Goal: Information Seeking & Learning: Find contact information

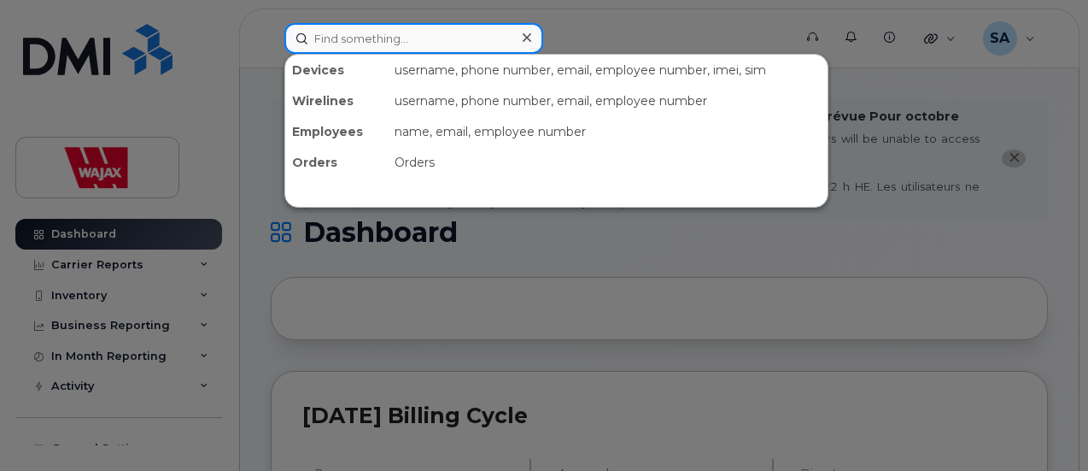
click at [395, 44] on input at bounding box center [413, 38] width 259 height 31
paste input "[PERSON_NAME]"
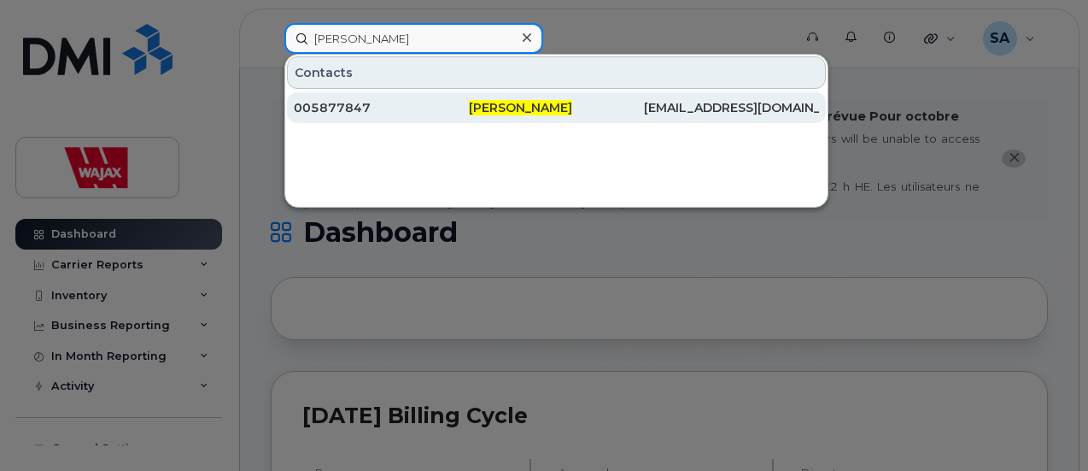
type input "[PERSON_NAME]"
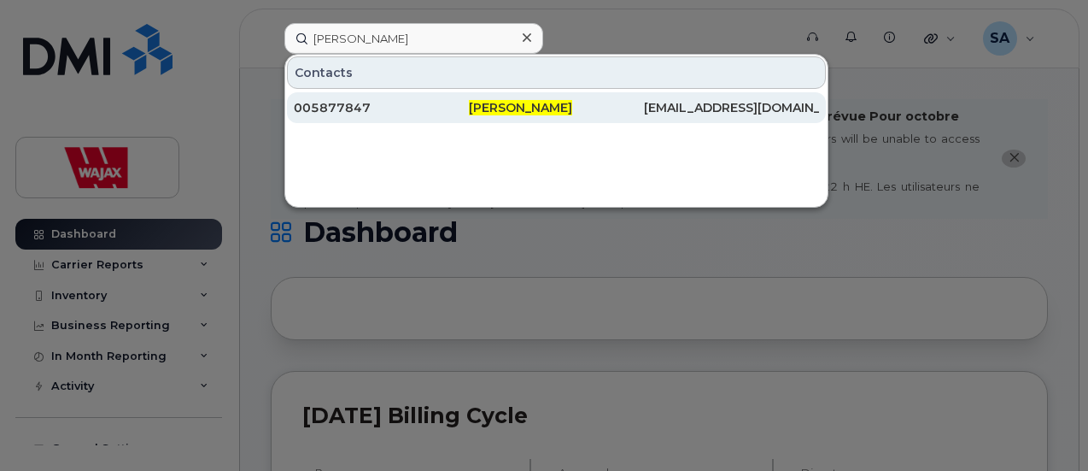
click at [429, 109] on div "005877847" at bounding box center [381, 107] width 175 height 17
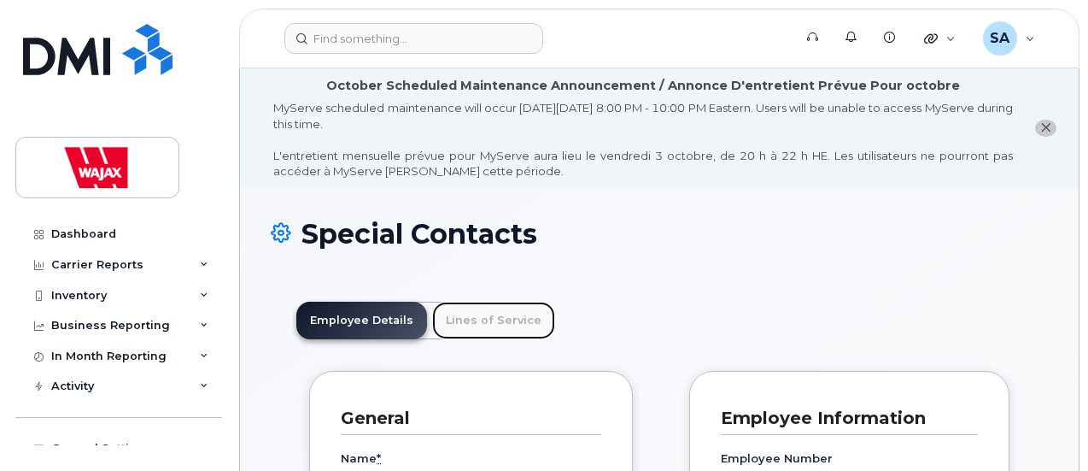
click at [512, 311] on link "Lines of Service" at bounding box center [493, 321] width 123 height 38
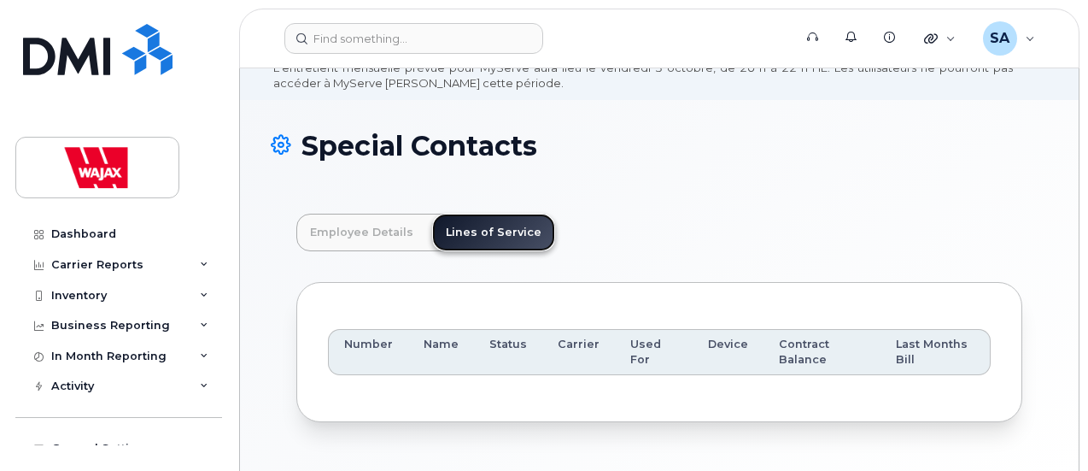
scroll to position [148, 0]
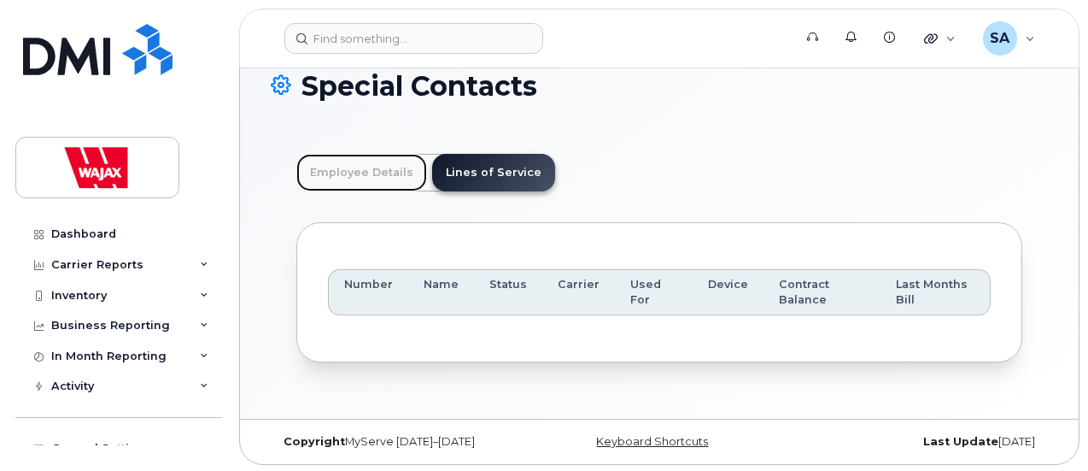
click at [377, 165] on link "Employee Details" at bounding box center [361, 173] width 131 height 38
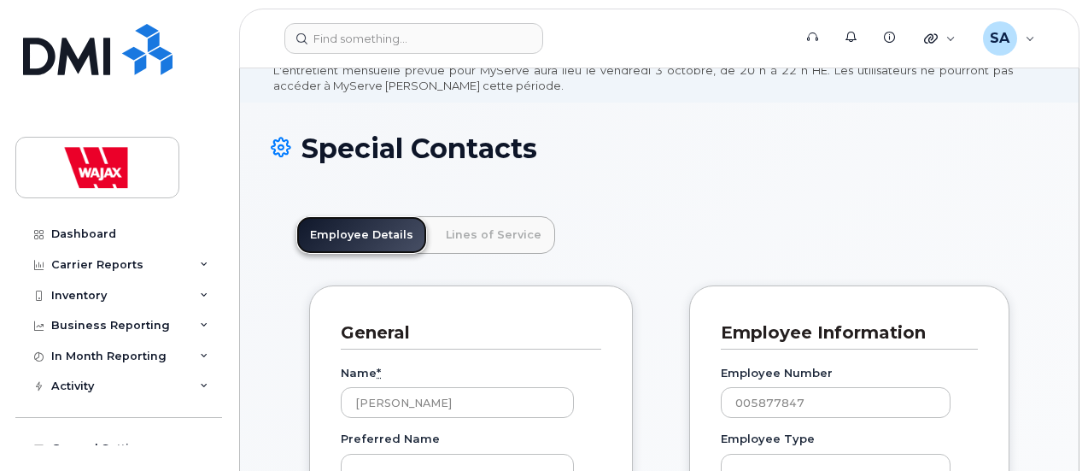
scroll to position [85, 0]
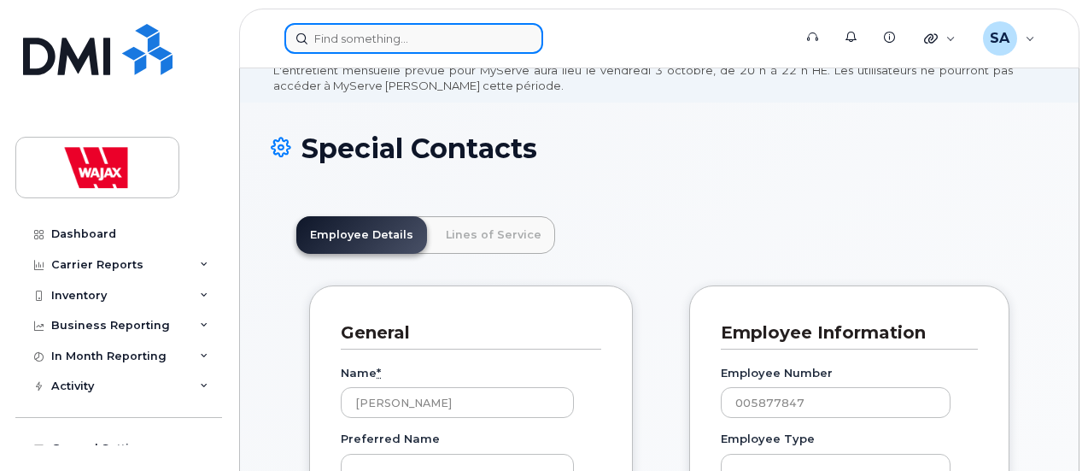
click at [444, 43] on input at bounding box center [413, 38] width 259 height 31
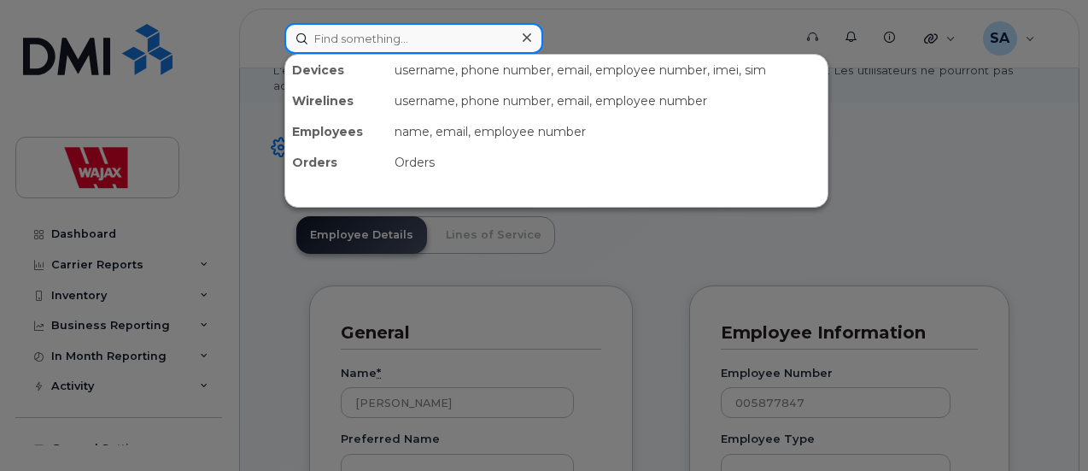
paste input "[PERSON_NAME]"
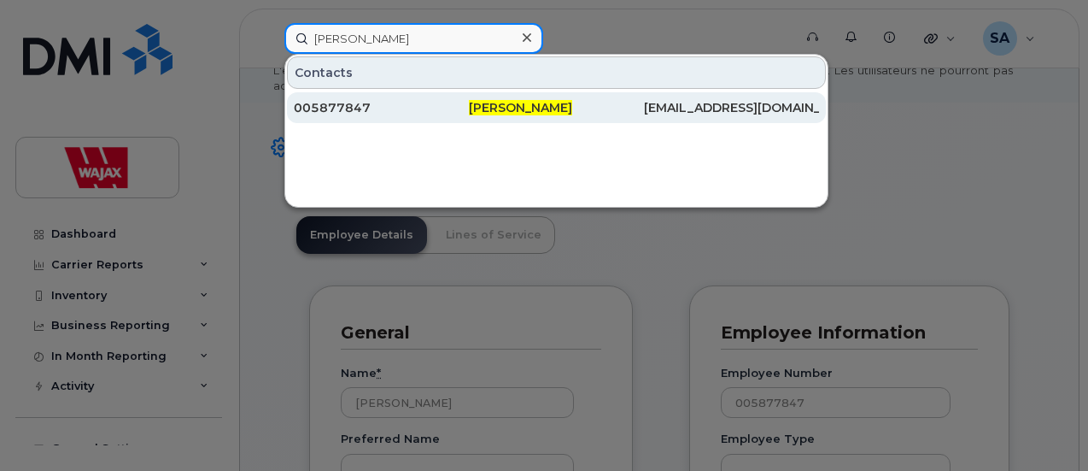
type input "[PERSON_NAME]"
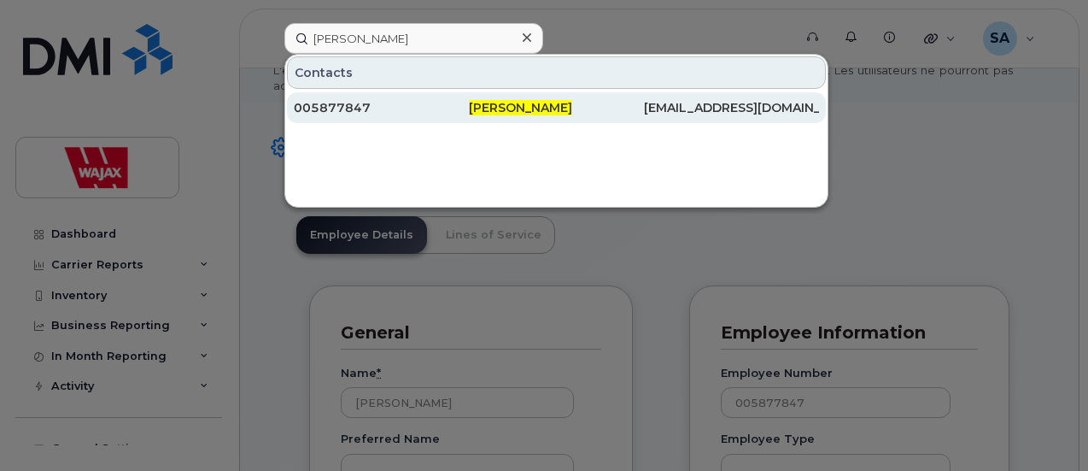
click at [736, 111] on div "[EMAIL_ADDRESS][DOMAIN_NAME]" at bounding box center [731, 107] width 175 height 17
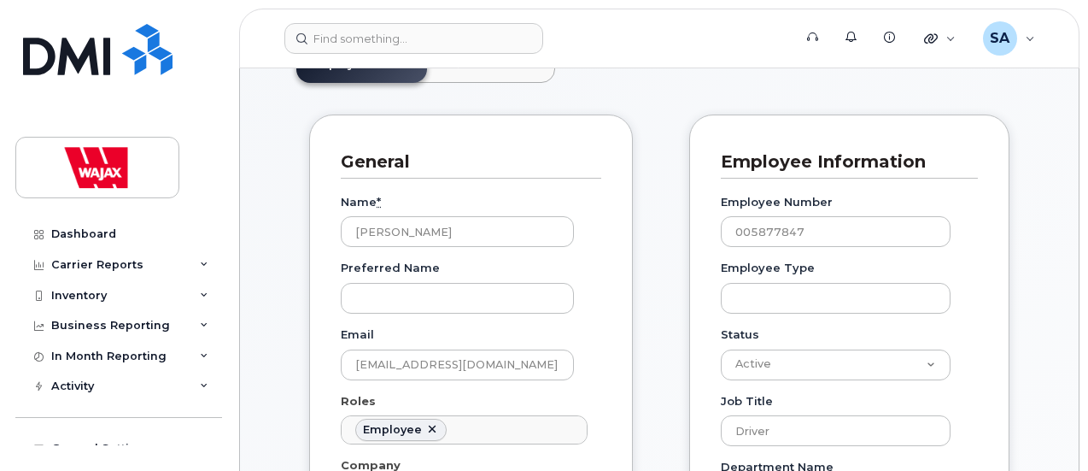
scroll to position [342, 0]
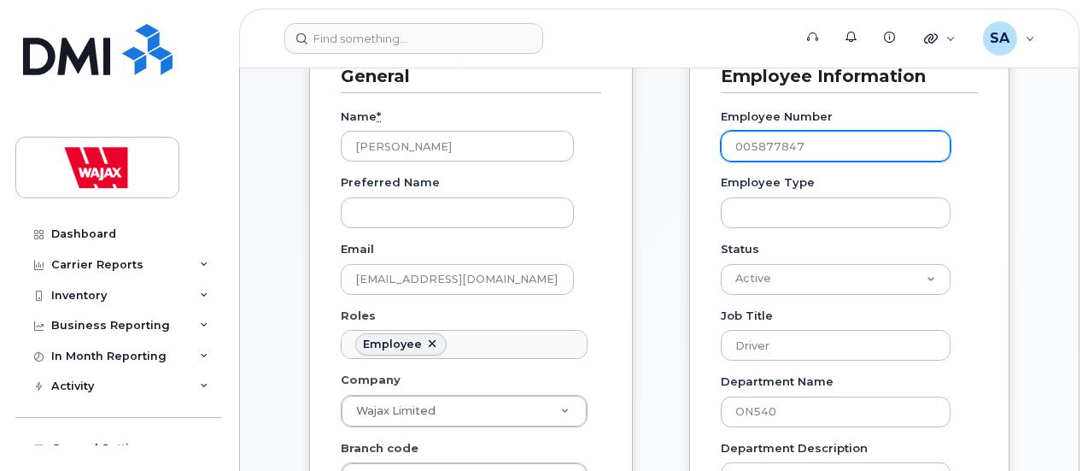
drag, startPoint x: 818, startPoint y: 140, endPoint x: 717, endPoint y: 141, distance: 101.6
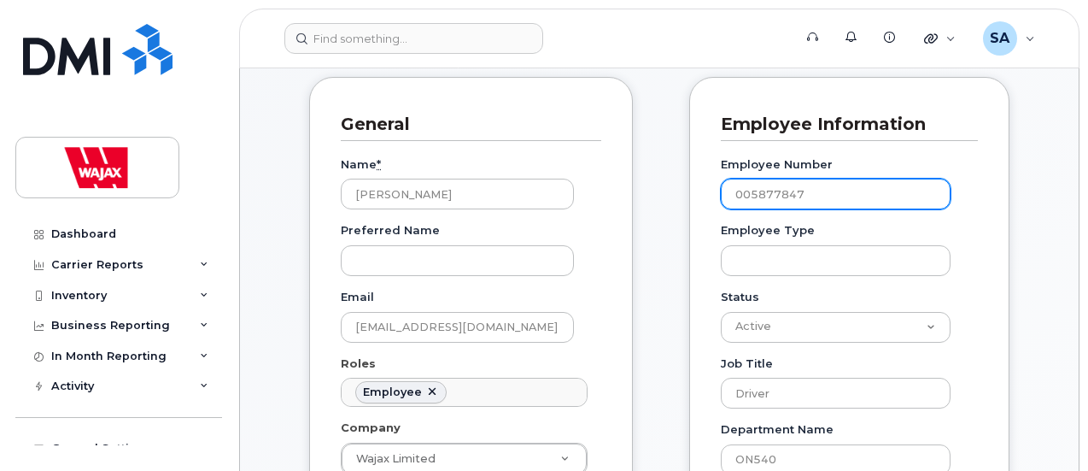
scroll to position [256, 0]
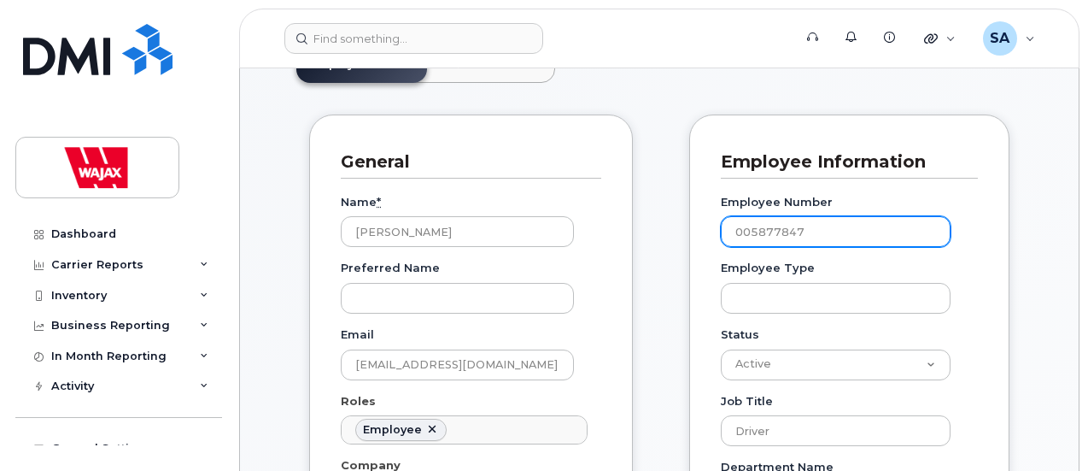
click at [871, 226] on input "005877847" at bounding box center [836, 231] width 230 height 31
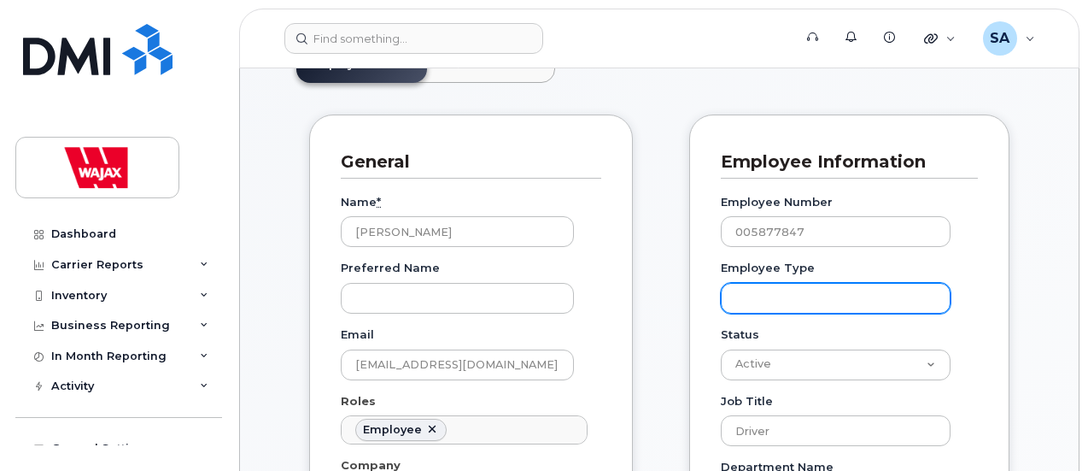
click at [840, 292] on input "Employee Type" at bounding box center [836, 298] width 230 height 31
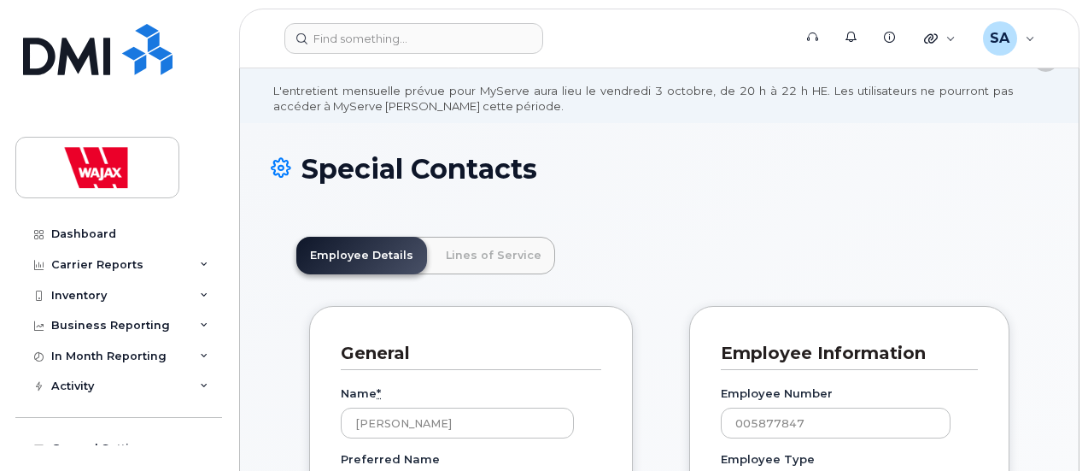
scroll to position [0, 0]
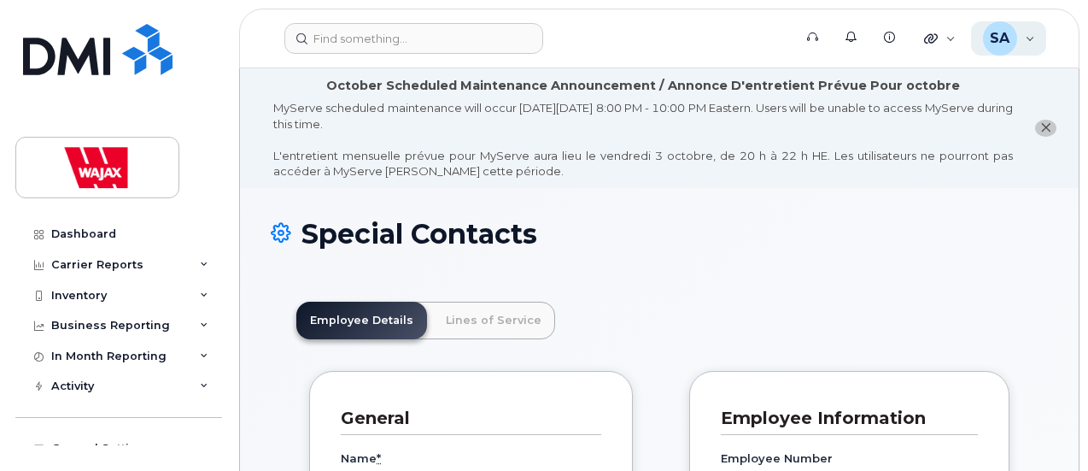
click at [1037, 35] on div "SA Scott A Wood Wireless Admin" at bounding box center [1009, 38] width 76 height 34
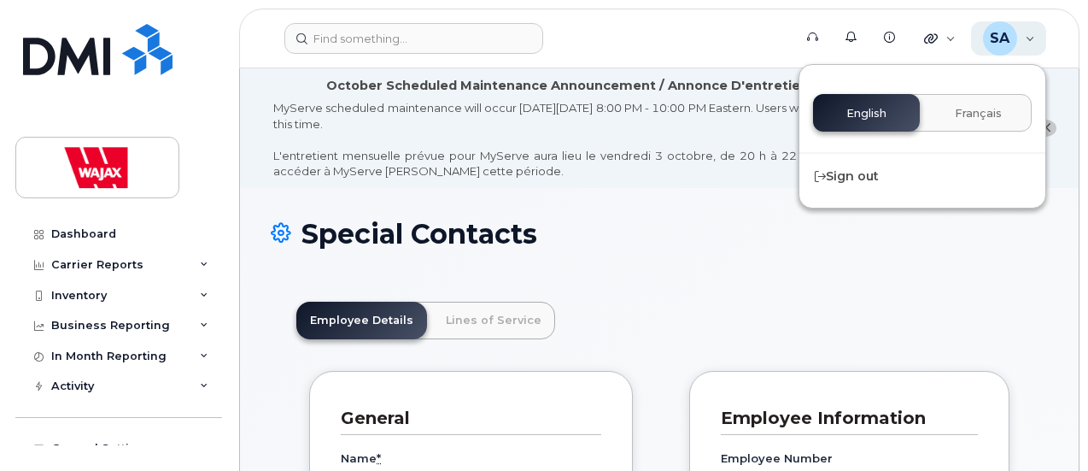
click at [1037, 37] on div "SA Scott A Wood Wireless Admin" at bounding box center [1009, 38] width 76 height 34
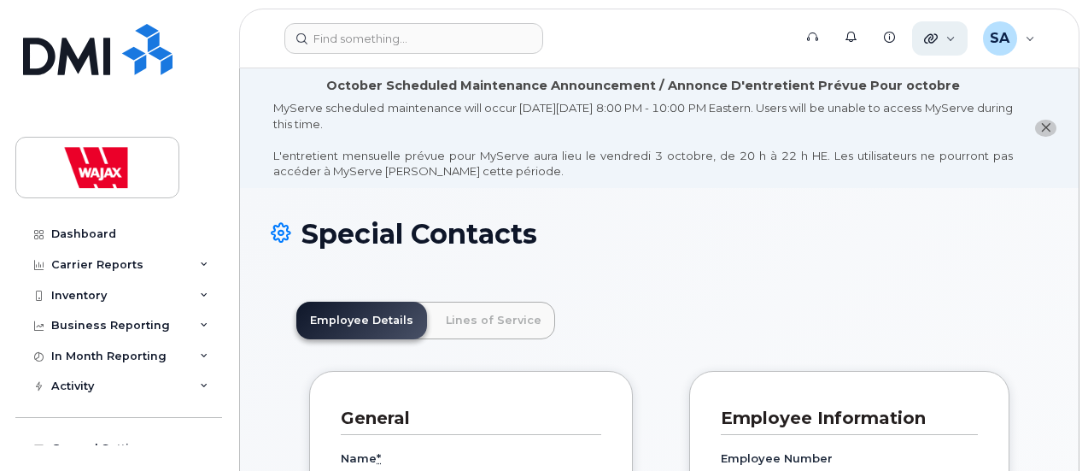
click at [957, 38] on div "Quicklinks" at bounding box center [940, 38] width 56 height 34
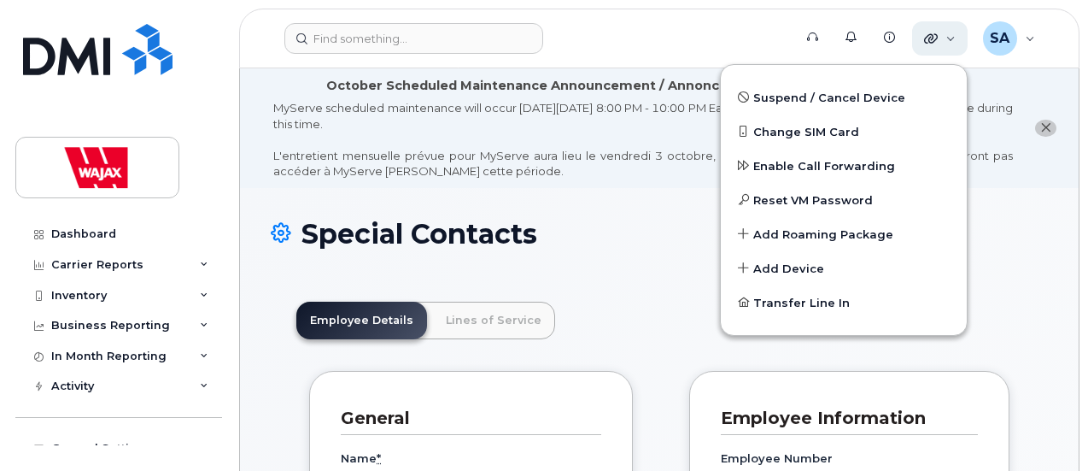
click at [957, 41] on div "Quicklinks" at bounding box center [940, 38] width 56 height 34
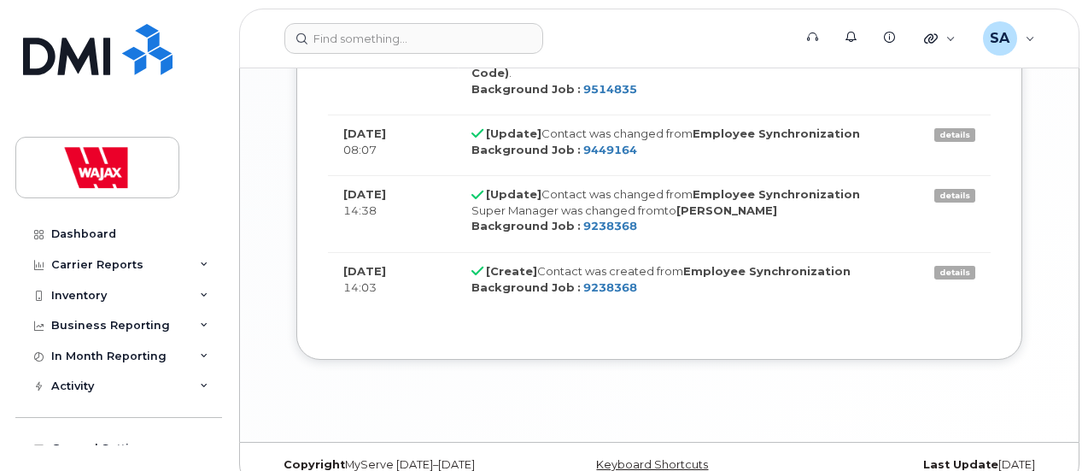
scroll to position [1467, 0]
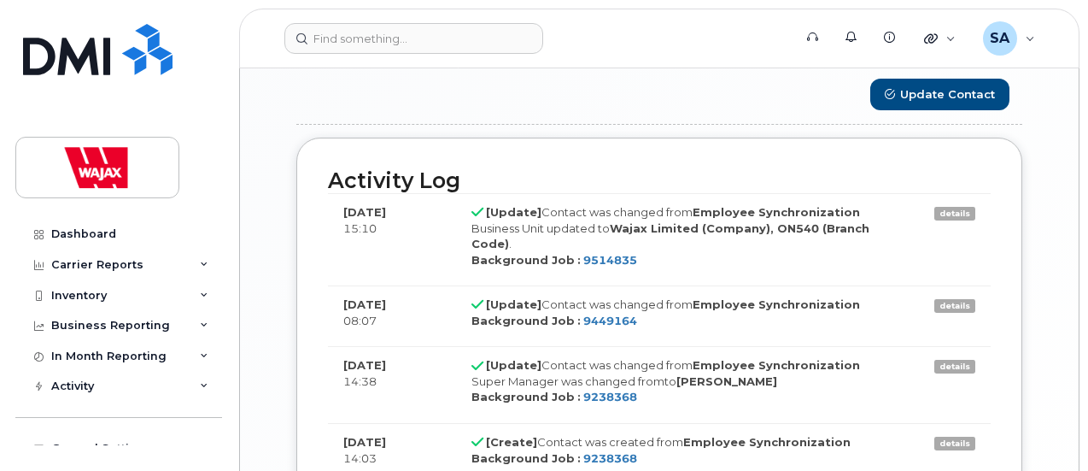
click at [960, 207] on link "details" at bounding box center [954, 214] width 41 height 14
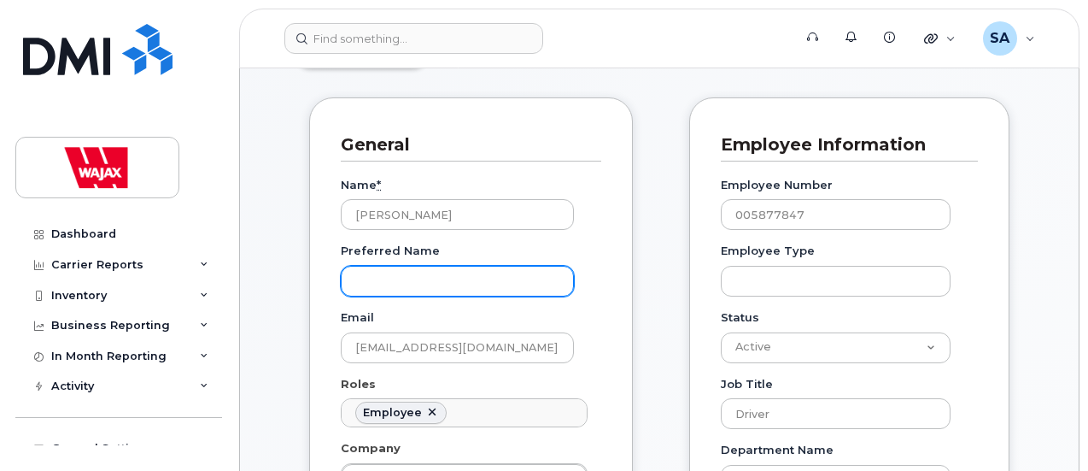
scroll to position [271, 0]
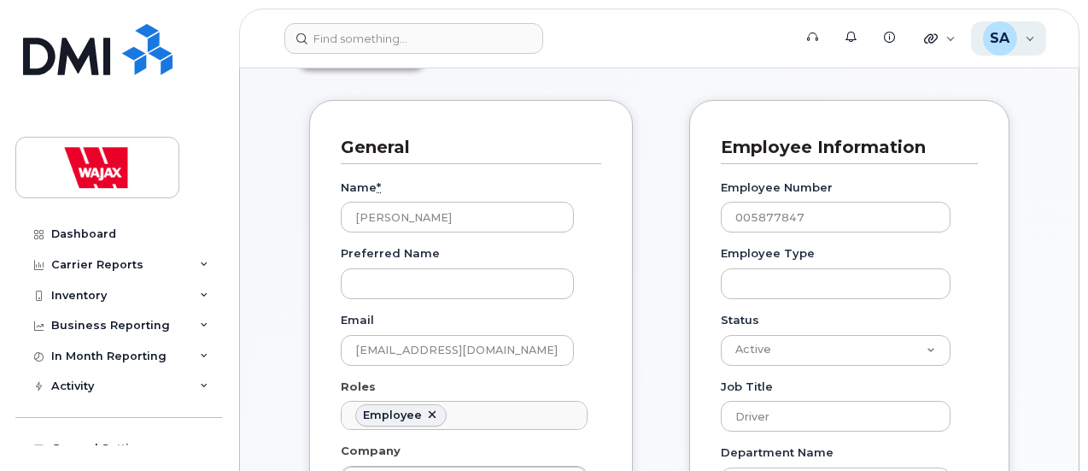
click at [1035, 38] on div "SA Scott A Wood Wireless Admin" at bounding box center [1009, 38] width 76 height 34
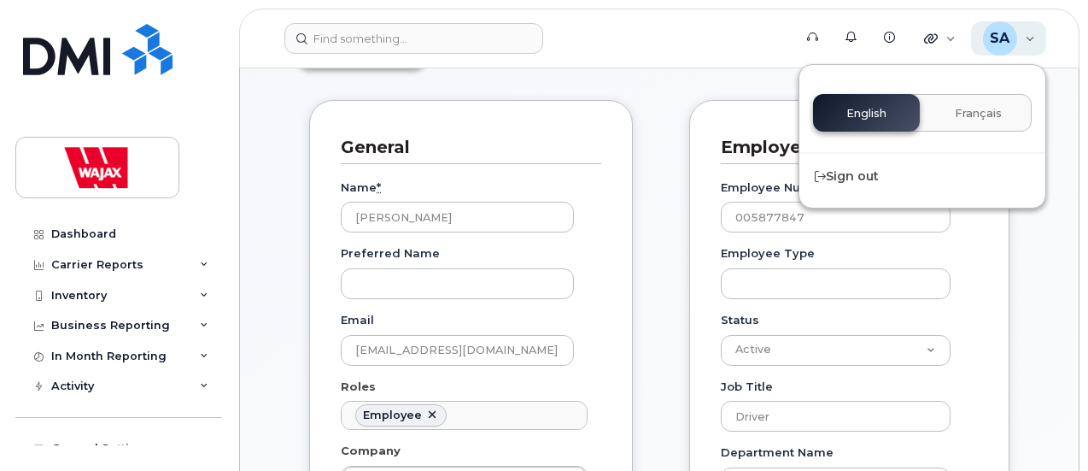
click at [1035, 38] on div "SA Scott A Wood Wireless Admin" at bounding box center [1009, 38] width 76 height 34
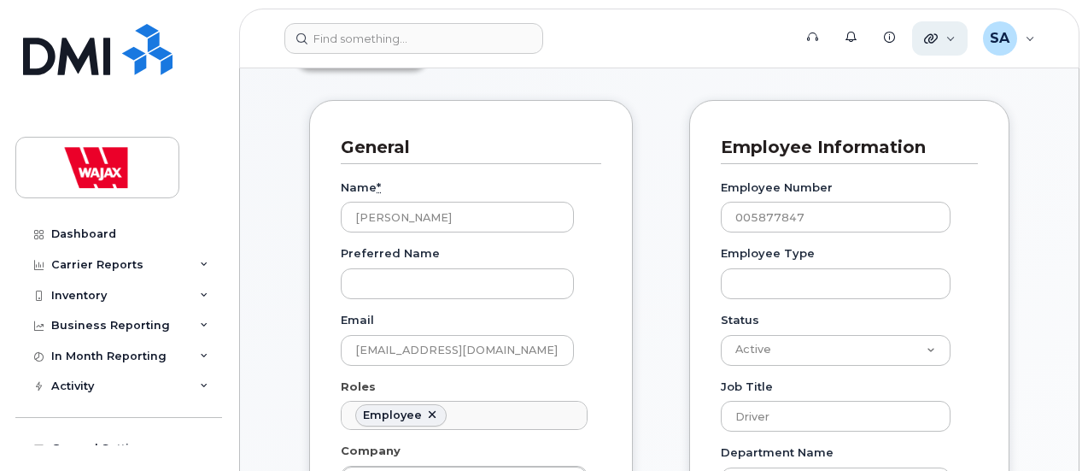
click at [957, 40] on div "Quicklinks" at bounding box center [940, 38] width 56 height 34
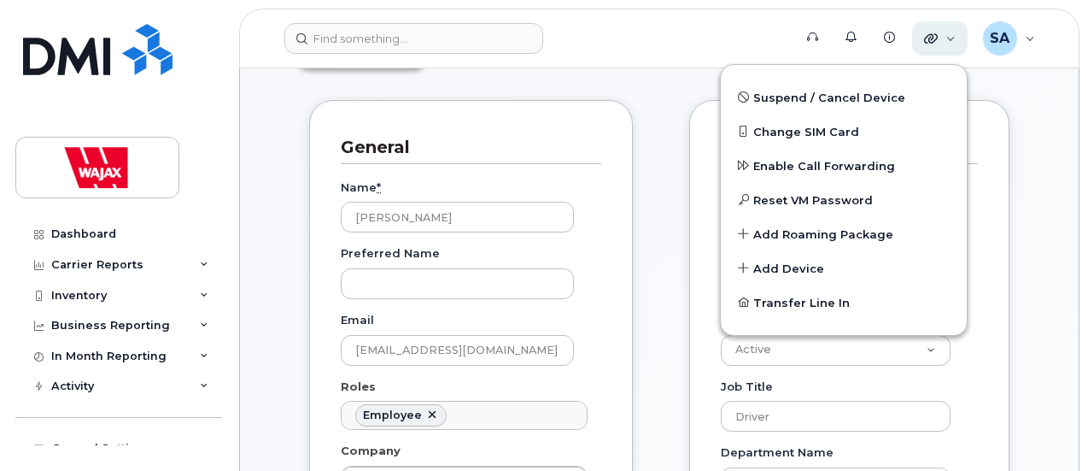
click at [957, 39] on div "Quicklinks" at bounding box center [940, 38] width 56 height 34
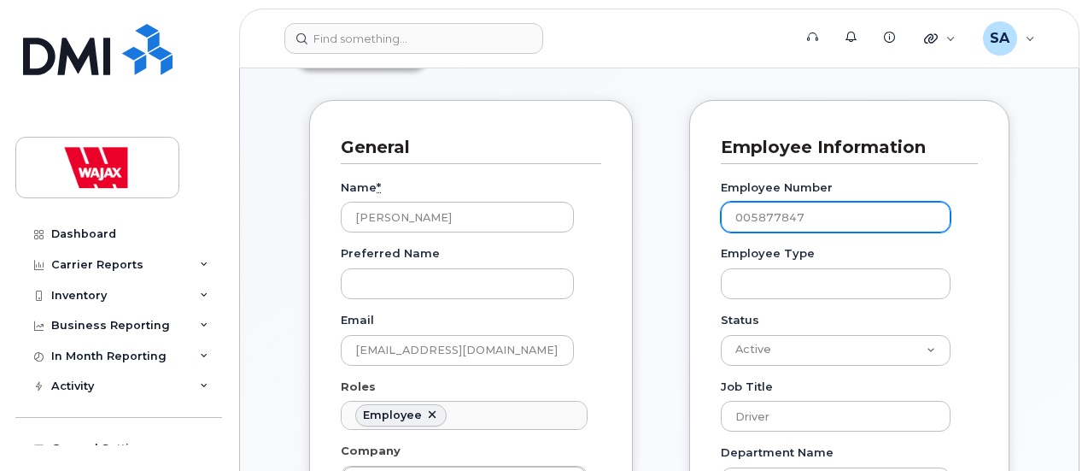
click at [764, 214] on input "005877847" at bounding box center [836, 217] width 230 height 31
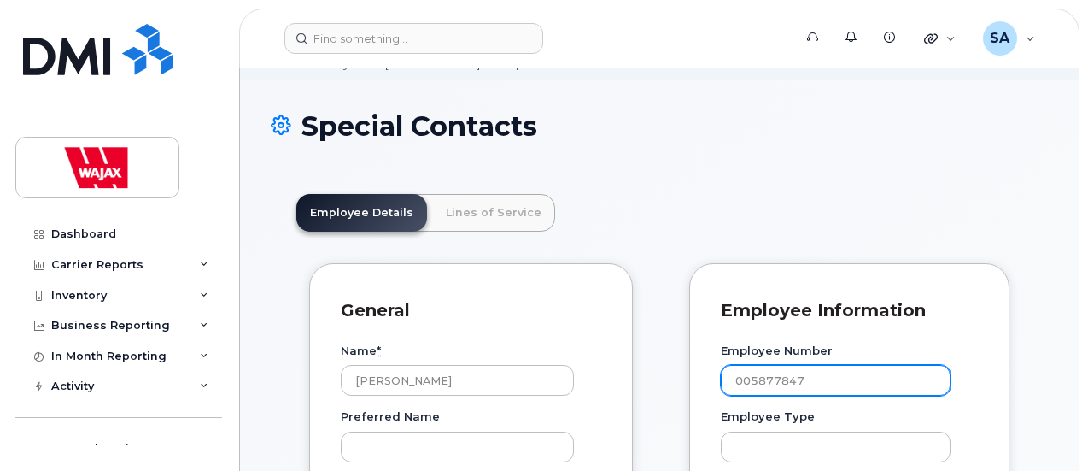
scroll to position [0, 0]
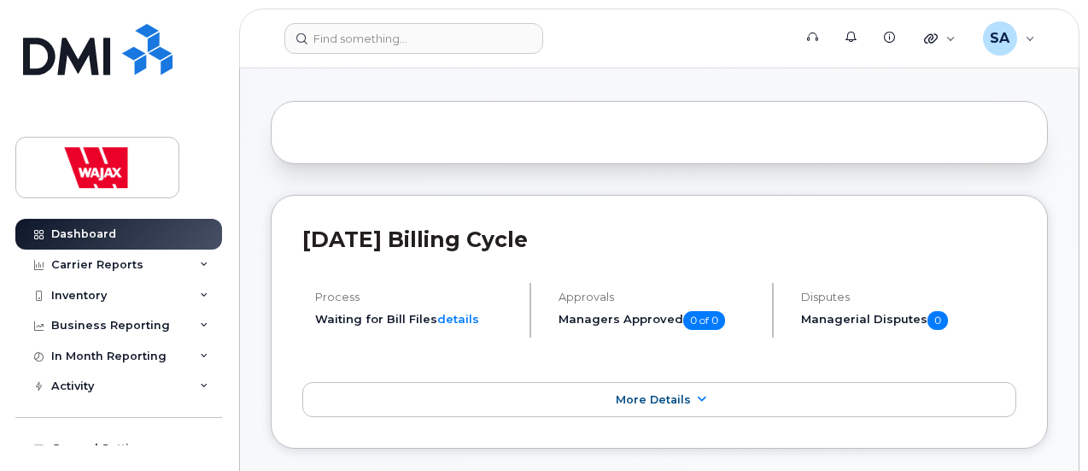
scroll to position [171, 0]
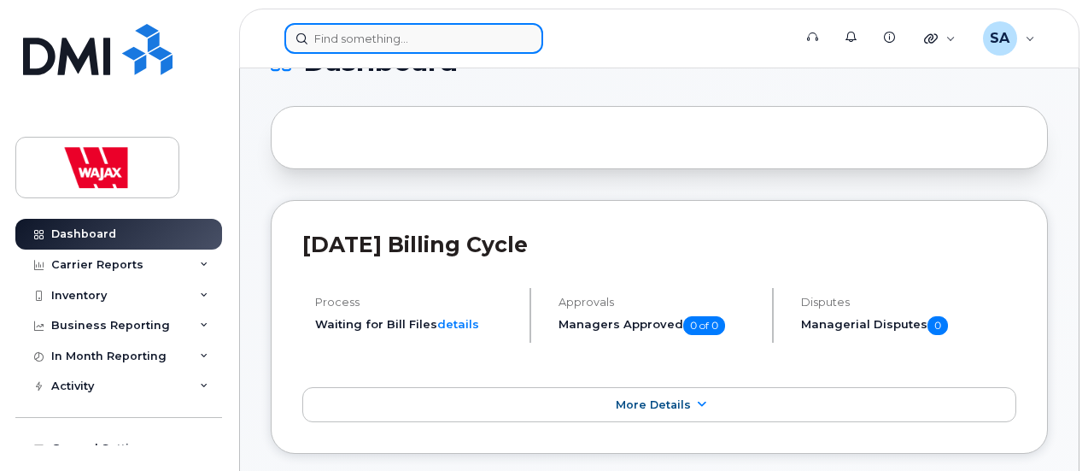
click at [418, 50] on input at bounding box center [413, 38] width 259 height 31
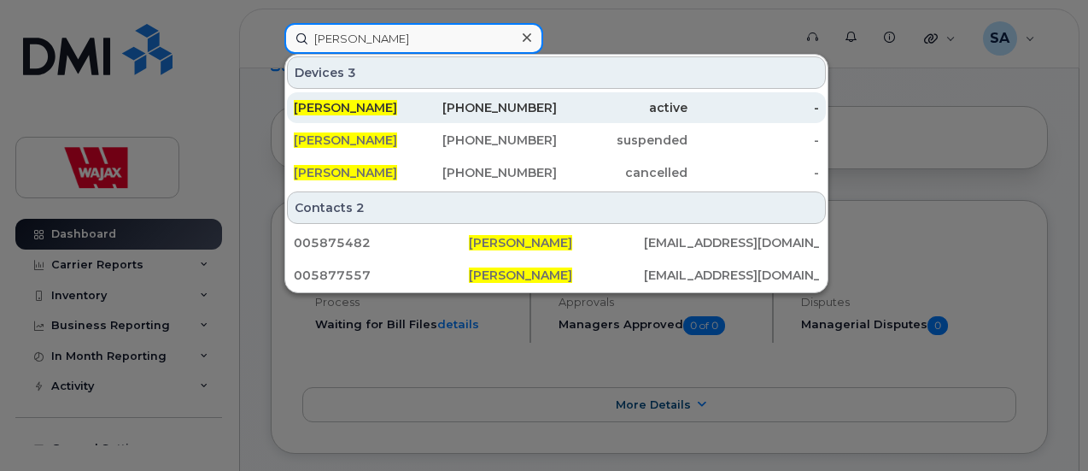
type input "SCott Wood"
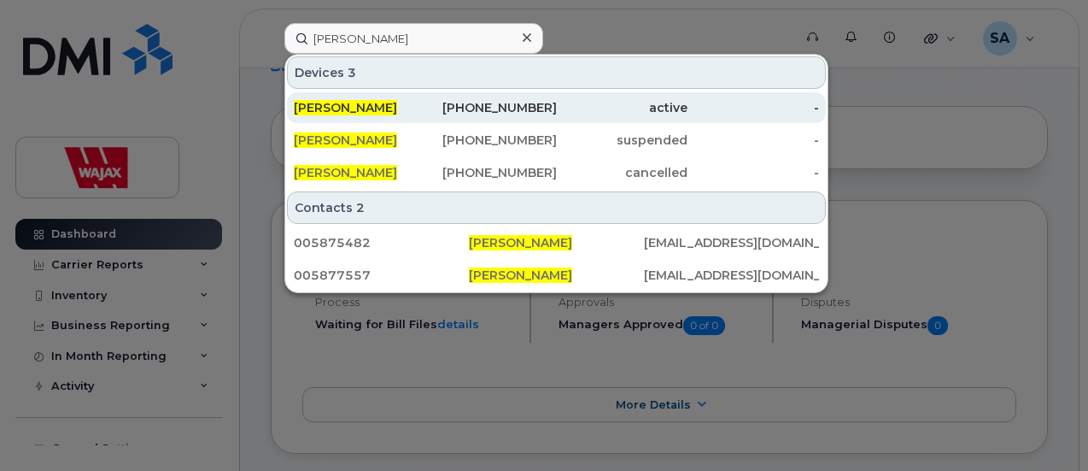
click at [608, 103] on div "active" at bounding box center [623, 107] width 132 height 17
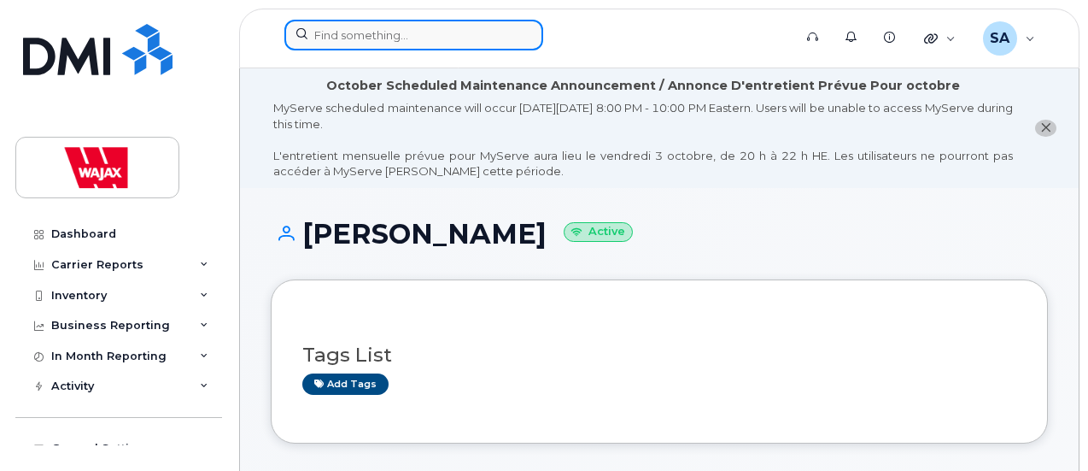
click at [389, 35] on input at bounding box center [413, 35] width 259 height 31
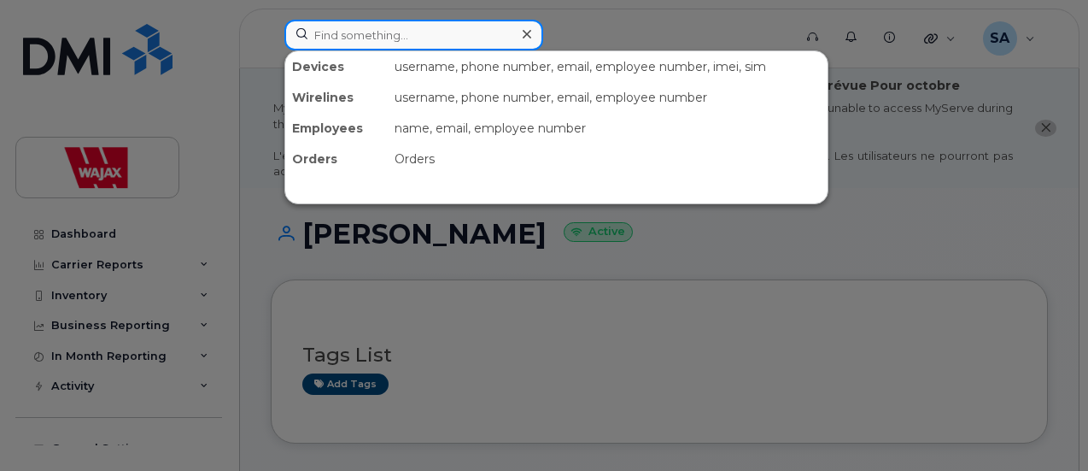
paste input "[PERSON_NAME]"
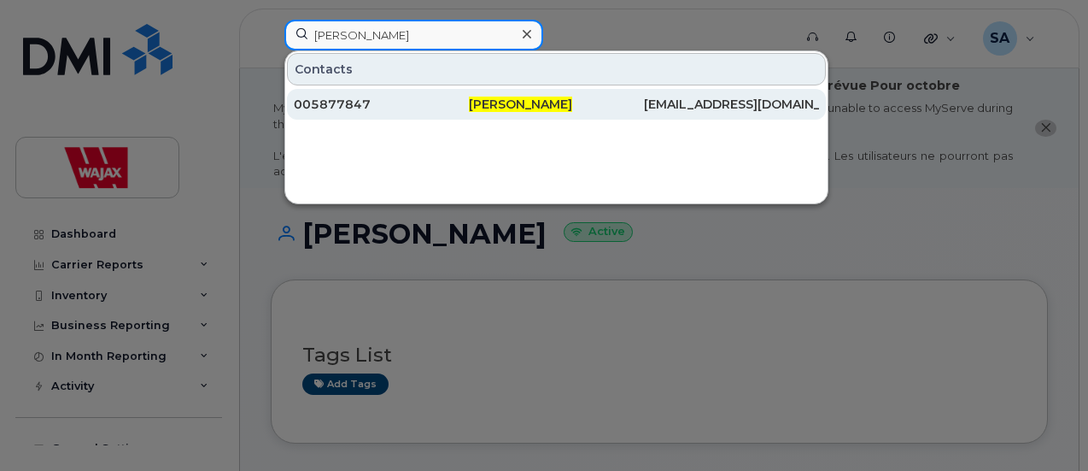
type input "[PERSON_NAME]"
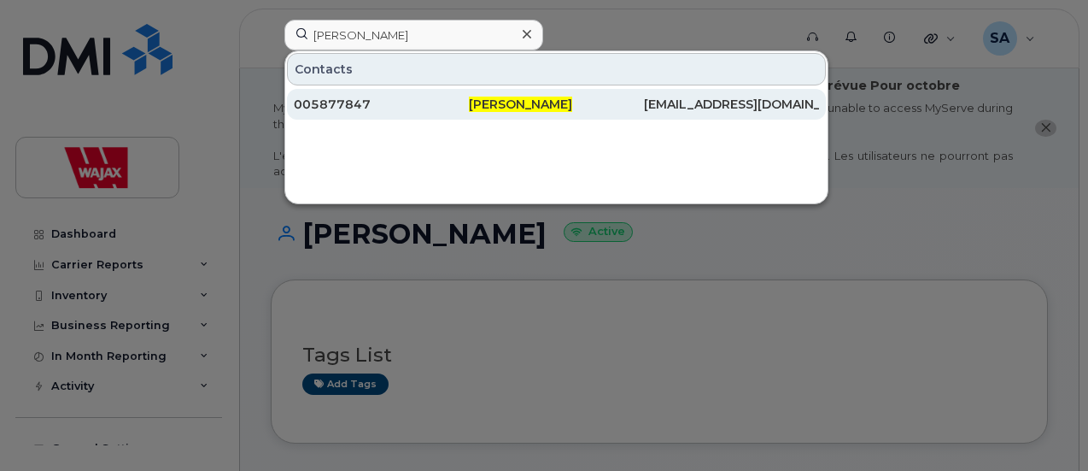
click at [391, 98] on div "005877847" at bounding box center [381, 104] width 175 height 17
click at [322, 101] on div "005877847" at bounding box center [381, 104] width 175 height 17
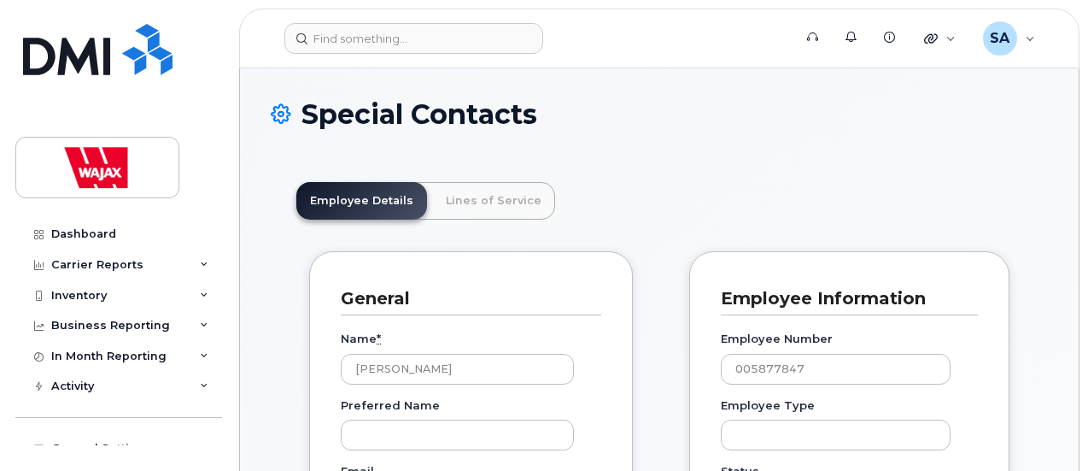
scroll to position [53, 0]
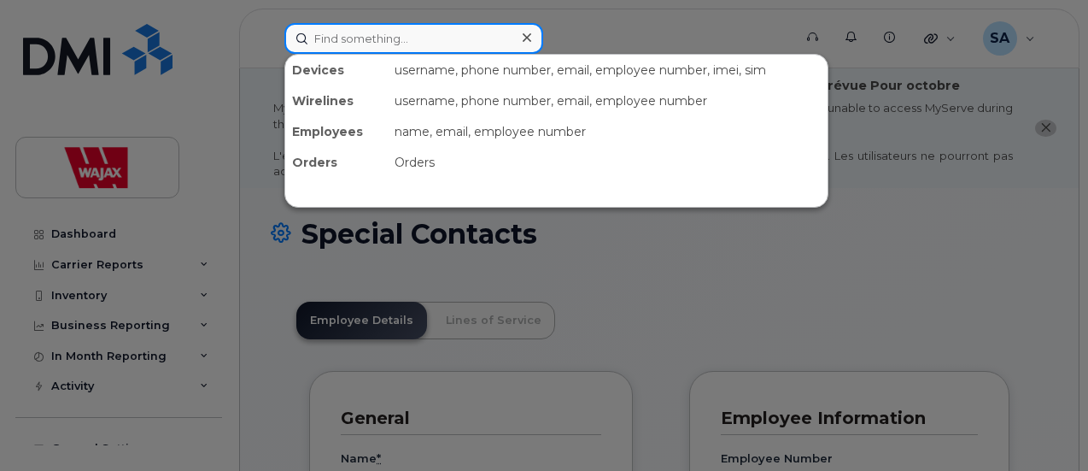
click at [391, 34] on input at bounding box center [413, 38] width 259 height 31
paste input "[PERSON_NAME]"
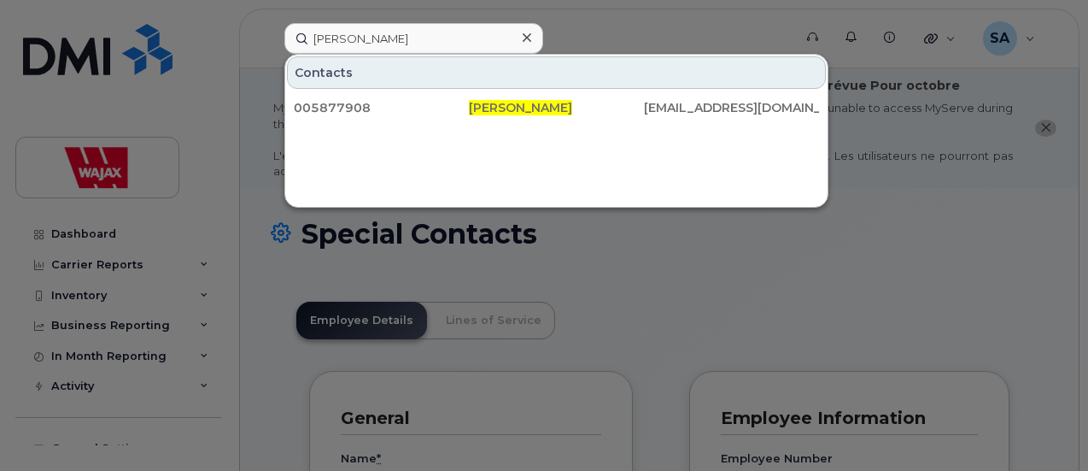
click at [289, 358] on div at bounding box center [544, 235] width 1088 height 471
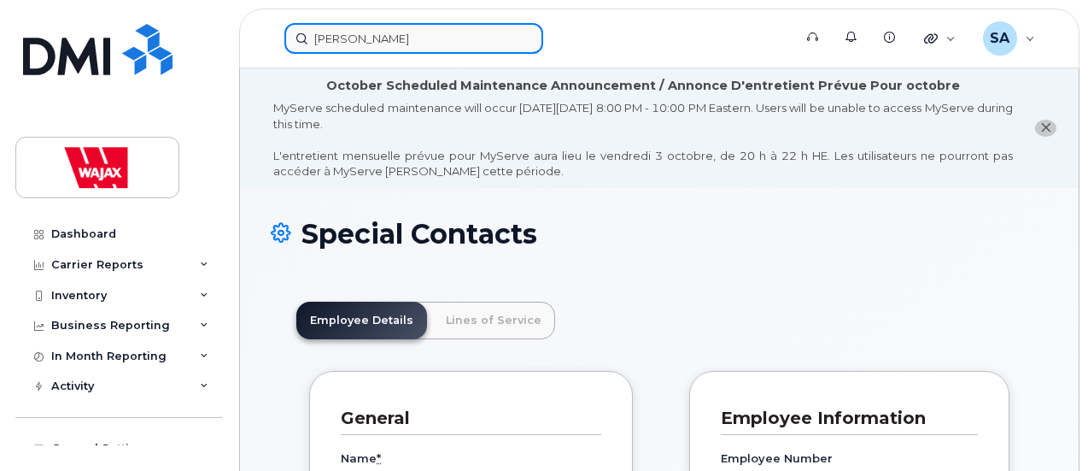
drag, startPoint x: 408, startPoint y: 31, endPoint x: 422, endPoint y: 30, distance: 13.7
click at [410, 31] on input "Alfred Potvin" at bounding box center [413, 38] width 259 height 31
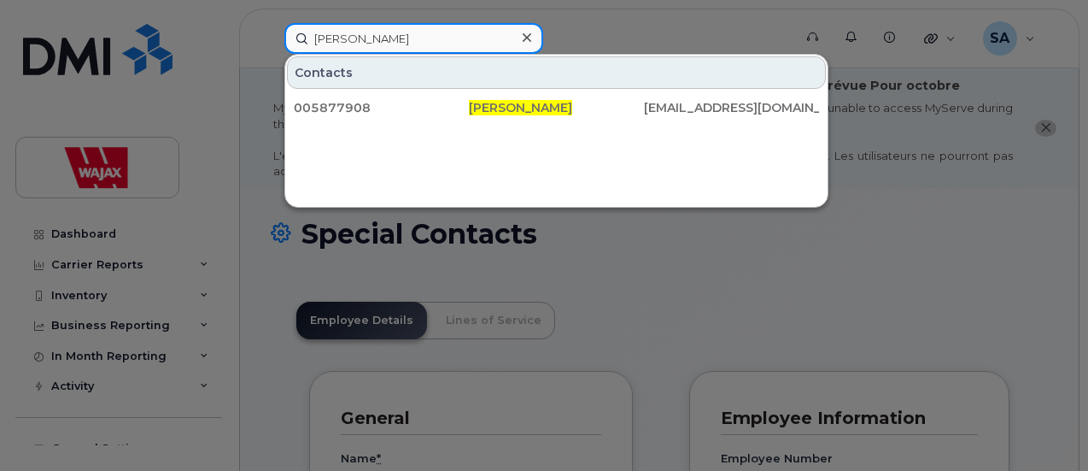
drag, startPoint x: 422, startPoint y: 30, endPoint x: 472, endPoint y: 35, distance: 50.7
click at [473, 35] on input "Alfred Potvin" at bounding box center [413, 38] width 259 height 31
drag, startPoint x: 461, startPoint y: 39, endPoint x: 0, endPoint y: 14, distance: 461.9
click at [271, 23] on div "Alfred Potvin Contacts 005877908 Alfred Potvin apotvin@wajax.com" at bounding box center [533, 38] width 524 height 31
paste input "Brian Oliver"
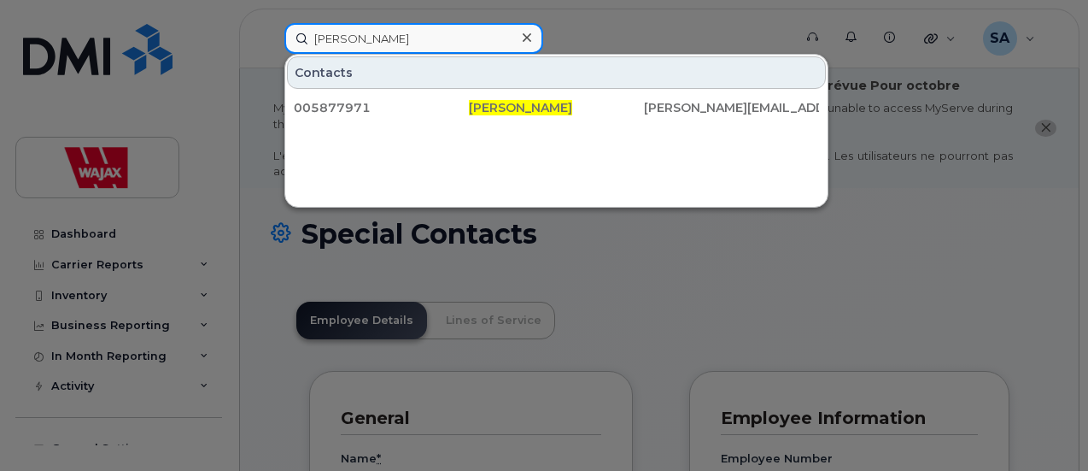
drag, startPoint x: 412, startPoint y: 36, endPoint x: 0, endPoint y: -40, distance: 418.6
paste input "Tim Overland"
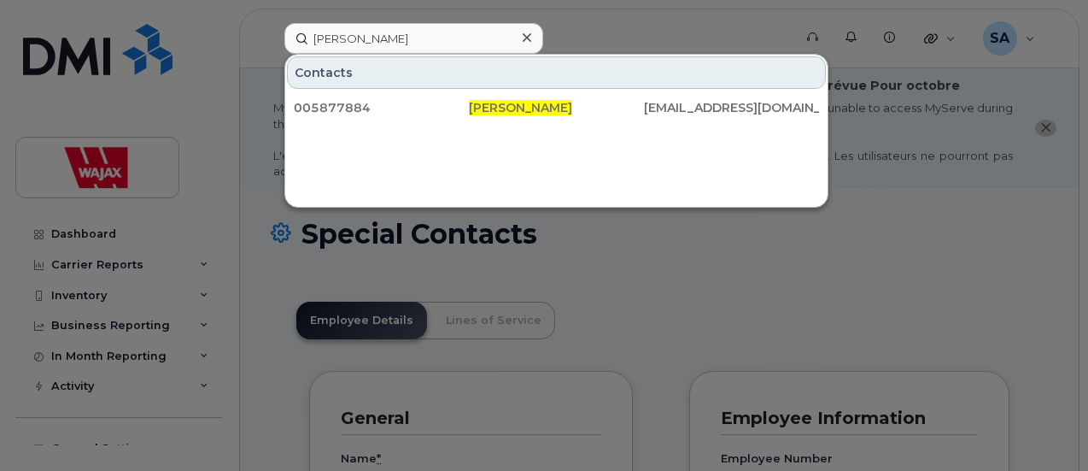
click at [939, 258] on div at bounding box center [544, 235] width 1088 height 471
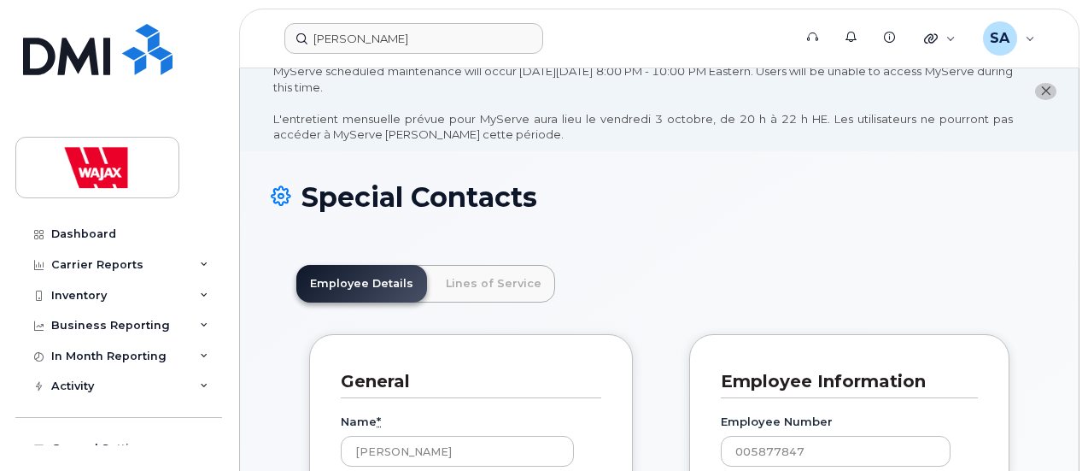
scroll to position [0, 0]
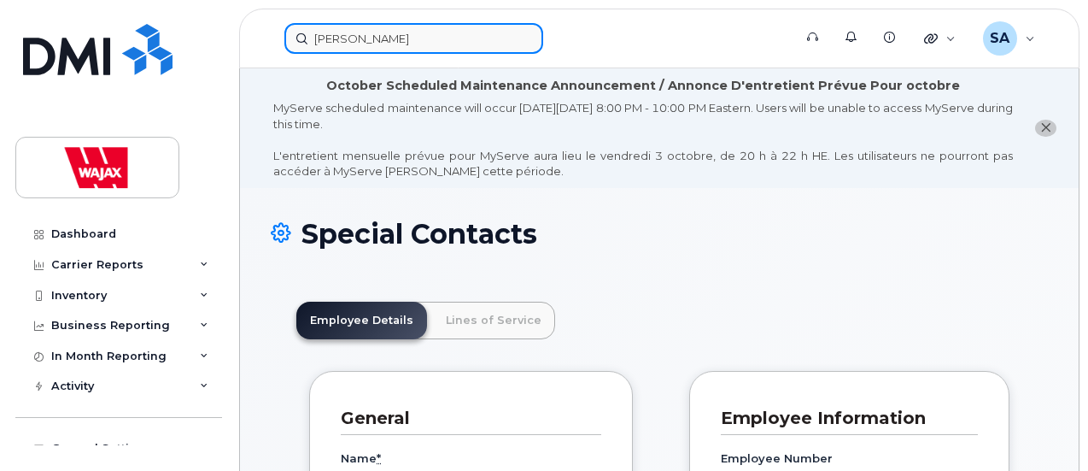
click at [424, 33] on input "Tim Overland" at bounding box center [413, 38] width 259 height 31
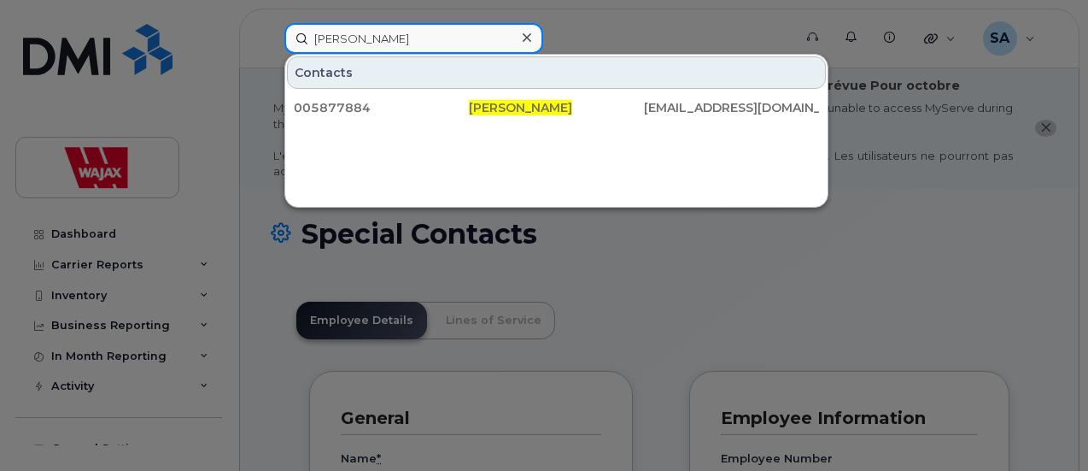
click at [424, 33] on input "Tim Overland" at bounding box center [413, 38] width 259 height 31
click at [441, 33] on input "Tim Overland" at bounding box center [413, 38] width 259 height 31
drag, startPoint x: 10, startPoint y: 15, endPoint x: 0, endPoint y: 15, distance: 10.3
click at [271, 23] on div "Tim Overland Contacts 005877884 Tim Overland toverland@wajax.com" at bounding box center [533, 38] width 524 height 31
paste input "Forbes"
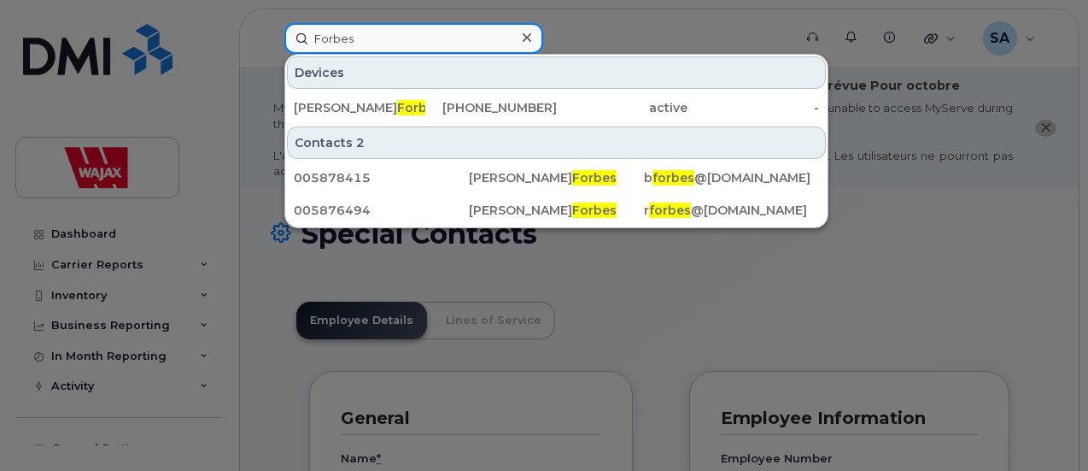
drag, startPoint x: 395, startPoint y: 42, endPoint x: 182, endPoint y: 22, distance: 214.4
click at [271, 23] on div "Forbes Devices Rob Forbes 647-213-3846 active - Contacts 2 005878415 Bruce Forb…" at bounding box center [533, 38] width 524 height 31
paste input "Bruce"
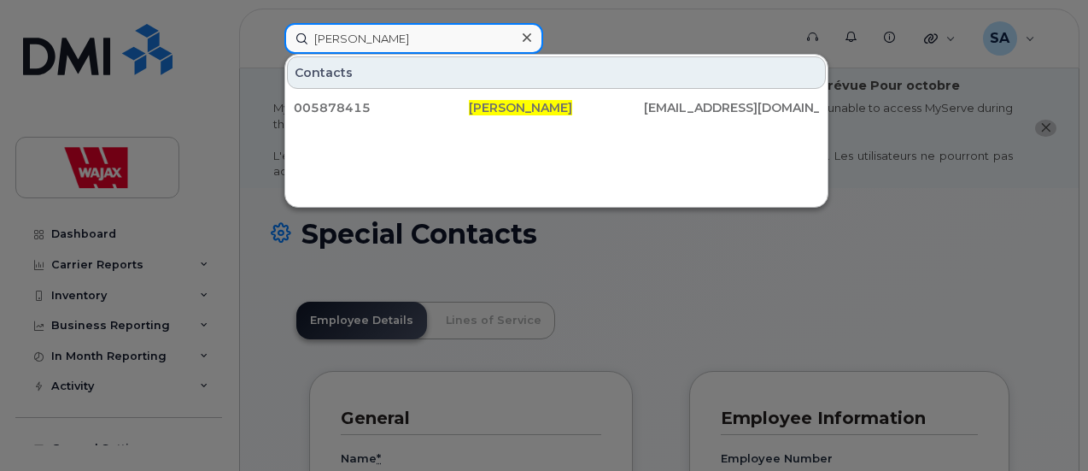
drag, startPoint x: 383, startPoint y: 37, endPoint x: 110, endPoint y: 31, distance: 273.4
click at [271, 31] on div "Bruce Forbes Contacts 005878415 Bruce Forbes bforbes@wajax.com" at bounding box center [533, 38] width 524 height 31
paste input "Chris Hutton"
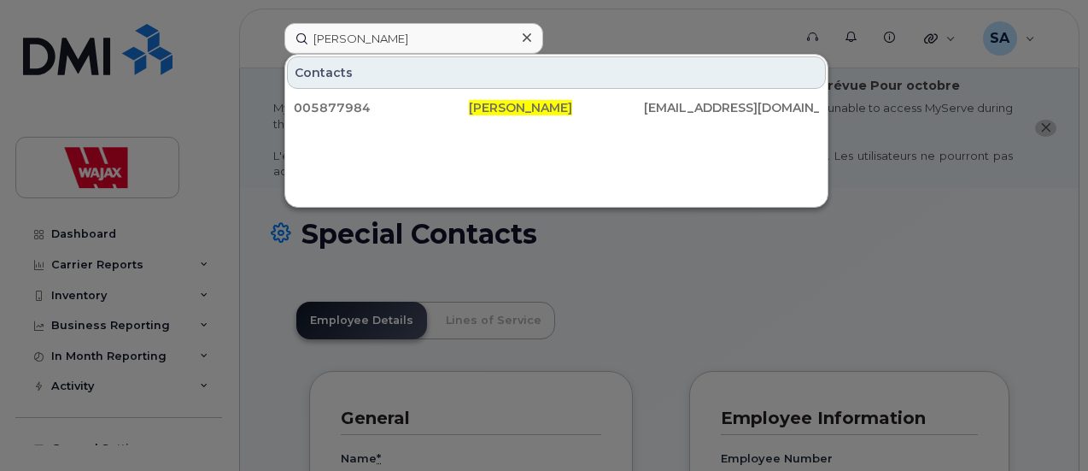
drag, startPoint x: 699, startPoint y: 231, endPoint x: 676, endPoint y: 223, distance: 23.8
click at [695, 231] on div at bounding box center [544, 235] width 1088 height 471
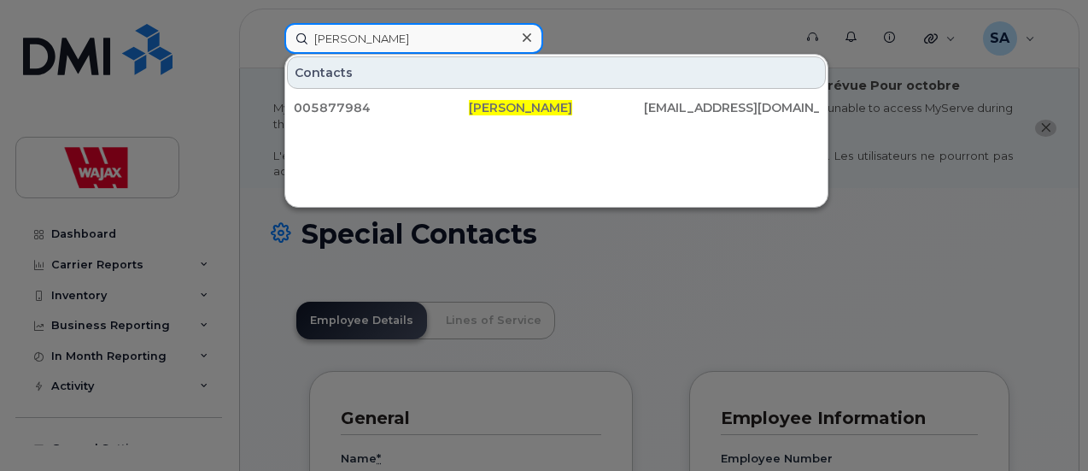
drag, startPoint x: 391, startPoint y: 38, endPoint x: 142, endPoint y: -15, distance: 254.8
paste input "uck Farand"
drag, startPoint x: 417, startPoint y: 37, endPoint x: 189, endPoint y: 13, distance: 229.3
click at [271, 23] on div "Chuck Farand Contacts 005877891 Chuck Farand cfarand@wajax.com" at bounding box center [533, 38] width 524 height 31
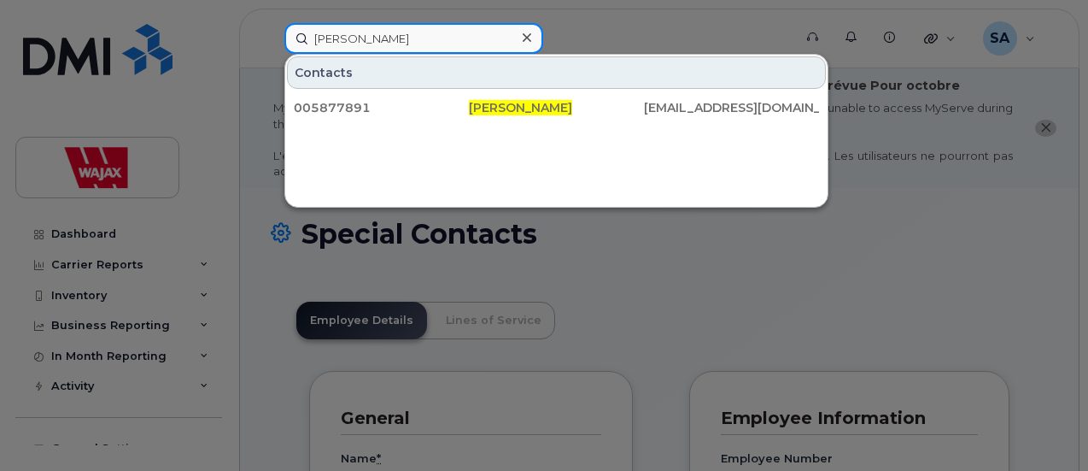
paste input "osmo Gervasi"
drag, startPoint x: 160, startPoint y: 2, endPoint x: 0, endPoint y: -39, distance: 164.9
paste input "Dale Schoales"
drag, startPoint x: 407, startPoint y: 30, endPoint x: 0, endPoint y: 29, distance: 406.6
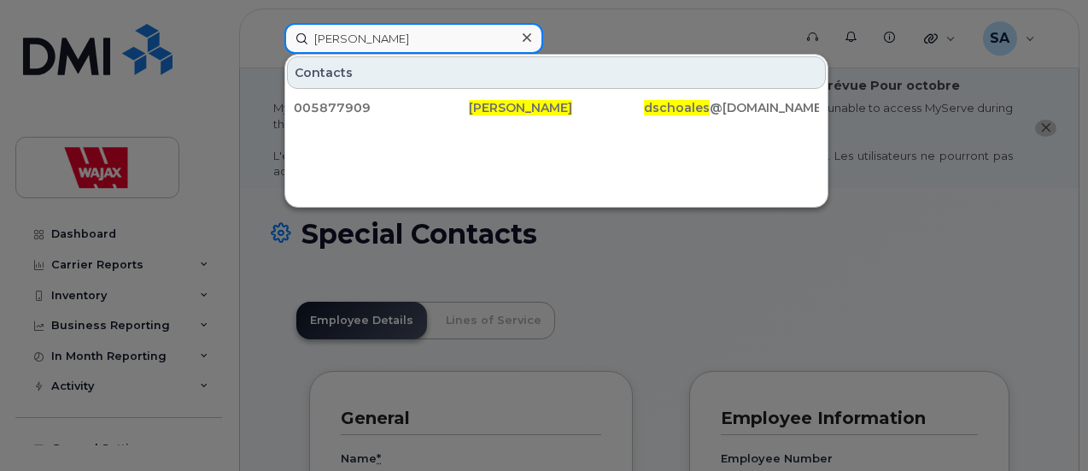
click at [271, 30] on div "Dale Schoales Contacts 005877909 Dale Schoales dschoales @wajax.com" at bounding box center [533, 38] width 524 height 31
paste input "Perez"
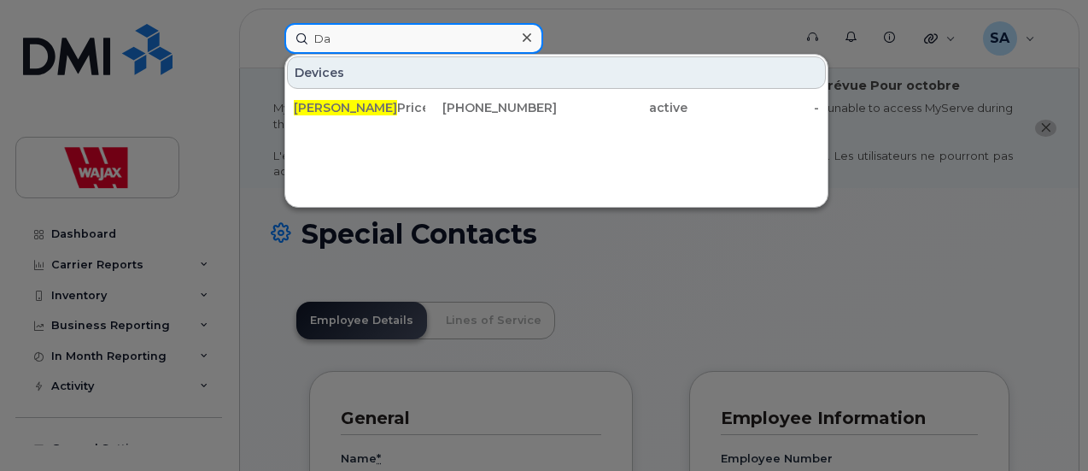
type input "D"
paste input "Perez"
click at [415, 43] on input "Perez" at bounding box center [413, 38] width 259 height 31
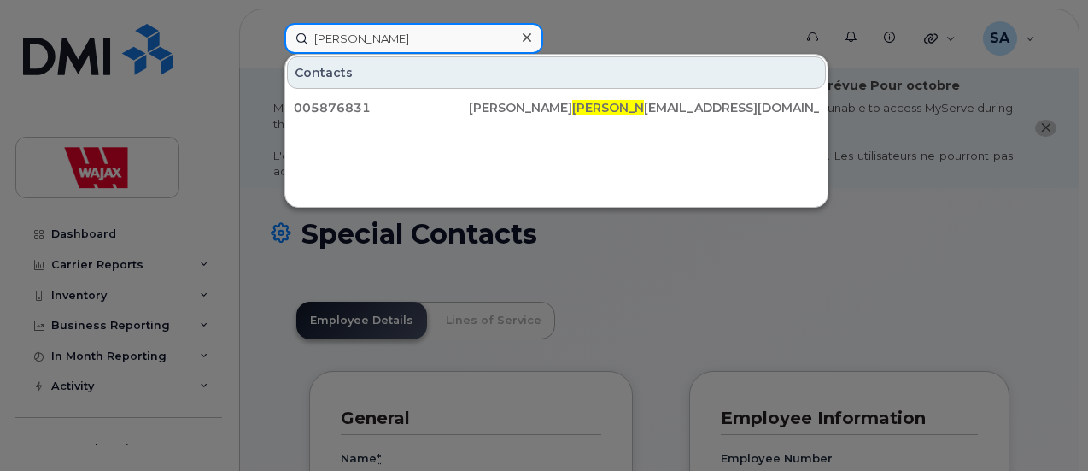
drag, startPoint x: 278, startPoint y: 22, endPoint x: 56, endPoint y: 13, distance: 222.3
click at [271, 23] on div "Perez Contacts 005876831 Daniel Perez danielp@tundrasolutions.ca" at bounding box center [533, 38] width 524 height 31
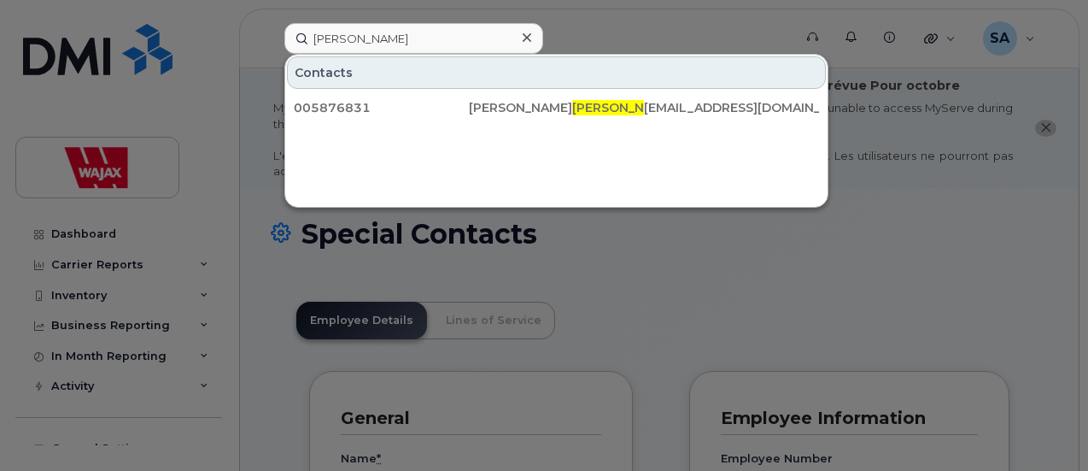
click at [58, 12] on div at bounding box center [544, 235] width 1088 height 471
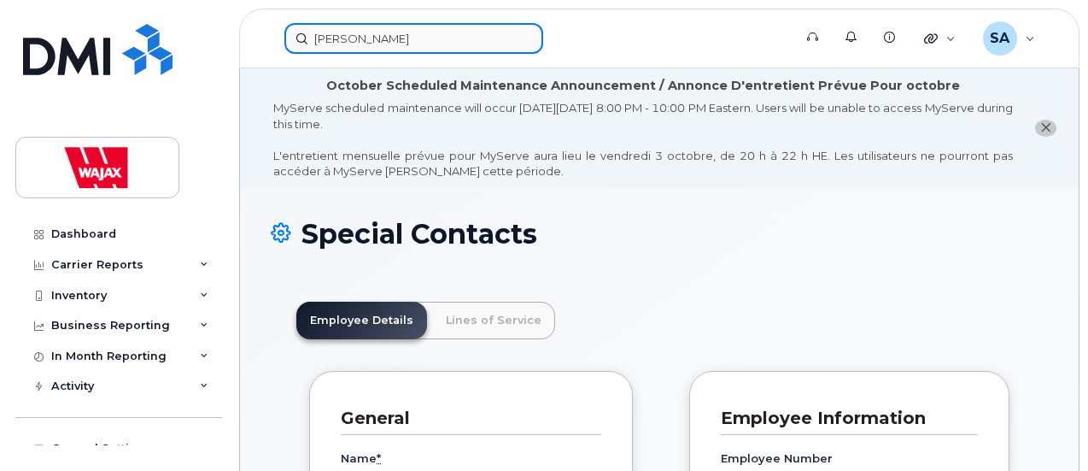
click at [369, 44] on input "Perez" at bounding box center [413, 38] width 259 height 31
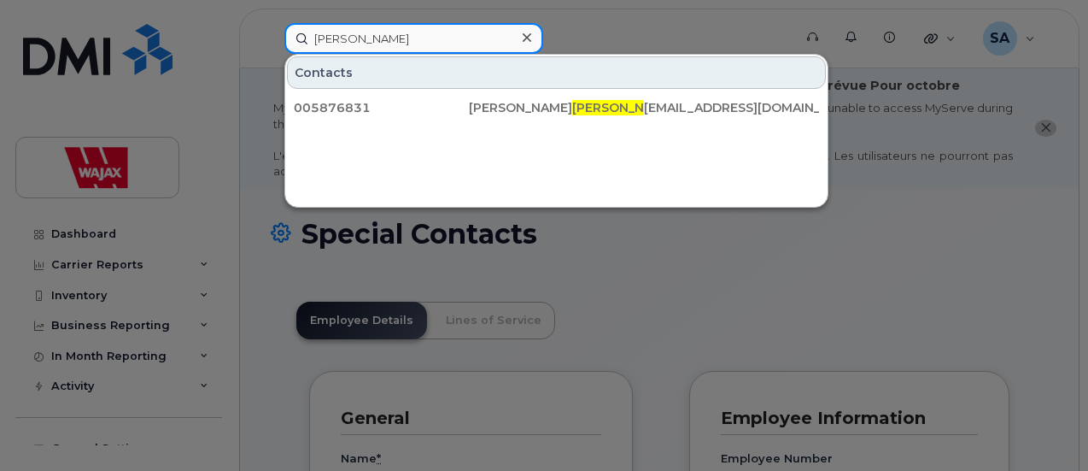
drag, startPoint x: 369, startPoint y: 43, endPoint x: 159, endPoint y: 2, distance: 214.1
click at [271, 23] on div "Perez Contacts 005876831 Daniel Perez danielp@tundrasolutions.ca" at bounding box center [533, 38] width 524 height 31
paste input "Daniel Fabbro"
drag, startPoint x: 398, startPoint y: 42, endPoint x: 0, endPoint y: -4, distance: 400.7
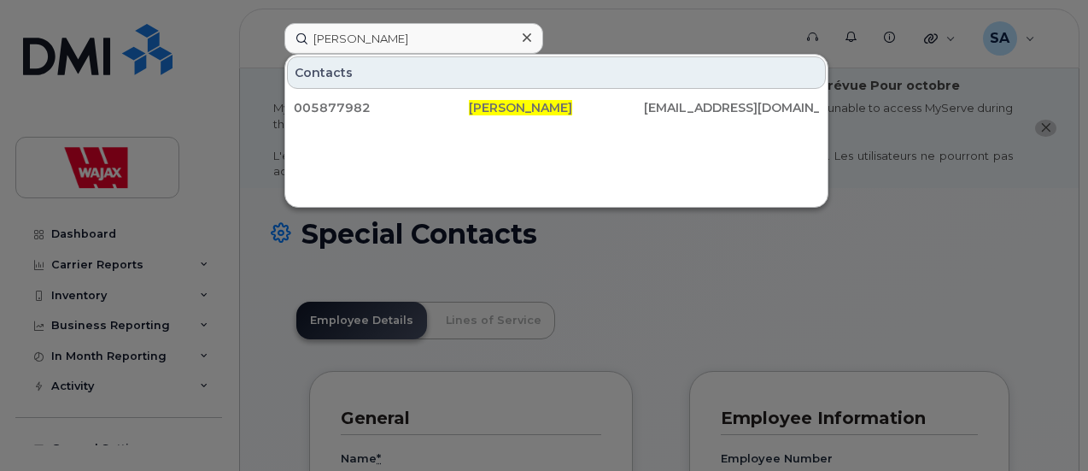
drag, startPoint x: 0, startPoint y: -4, endPoint x: 441, endPoint y: 20, distance: 441.4
click at [442, 9] on div at bounding box center [544, 235] width 1088 height 471
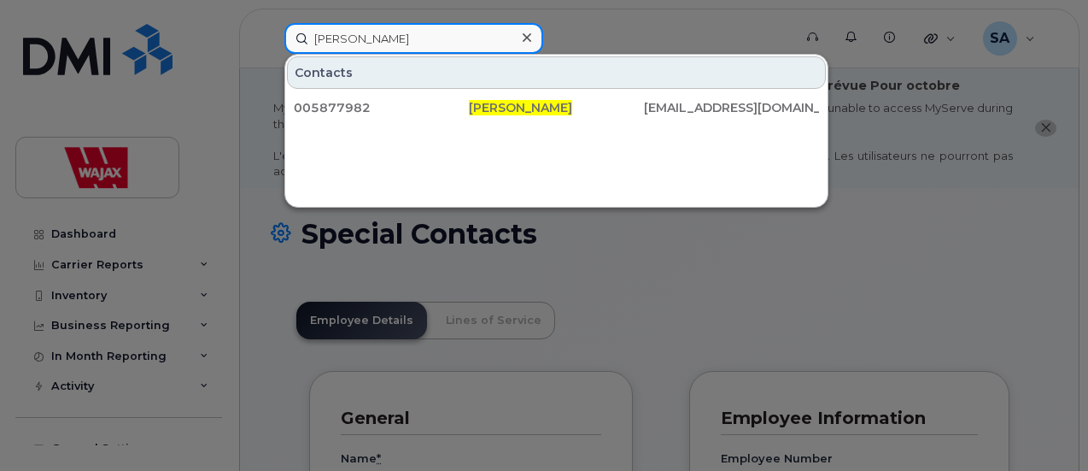
drag, startPoint x: 434, startPoint y: 33, endPoint x: 95, endPoint y: 26, distance: 339.2
click at [271, 28] on div "Daniel Fabbro Contacts 005877982 Daniel Fabbro dfabbro@wajax.com" at bounding box center [533, 38] width 524 height 31
paste input "rryl Wardell"
drag, startPoint x: 420, startPoint y: 39, endPoint x: 176, endPoint y: 72, distance: 246.4
click at [271, 39] on div "Darryl Wardell Contacts 005877932 Darryl Wardell dwardell@wajax.com" at bounding box center [533, 38] width 524 height 31
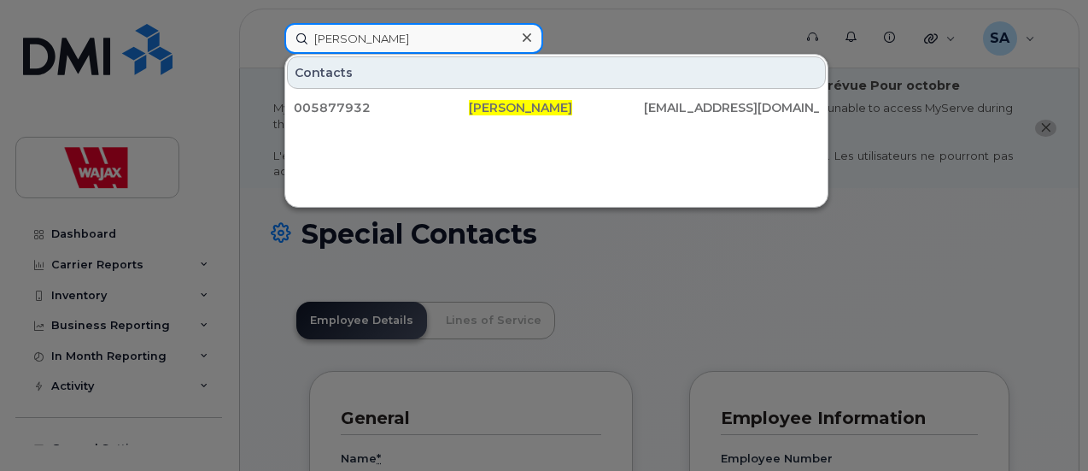
paste input "vid Bouillion"
drag, startPoint x: 411, startPoint y: 44, endPoint x: 104, endPoint y: 33, distance: 306.8
click at [271, 33] on div "David Bouillion Contacts 005877990 David Bouillion dbouillon@wajax.com" at bounding box center [533, 38] width 524 height 31
paste input "on Brunt"
drag, startPoint x: 404, startPoint y: 31, endPoint x: 20, endPoint y: 21, distance: 383.6
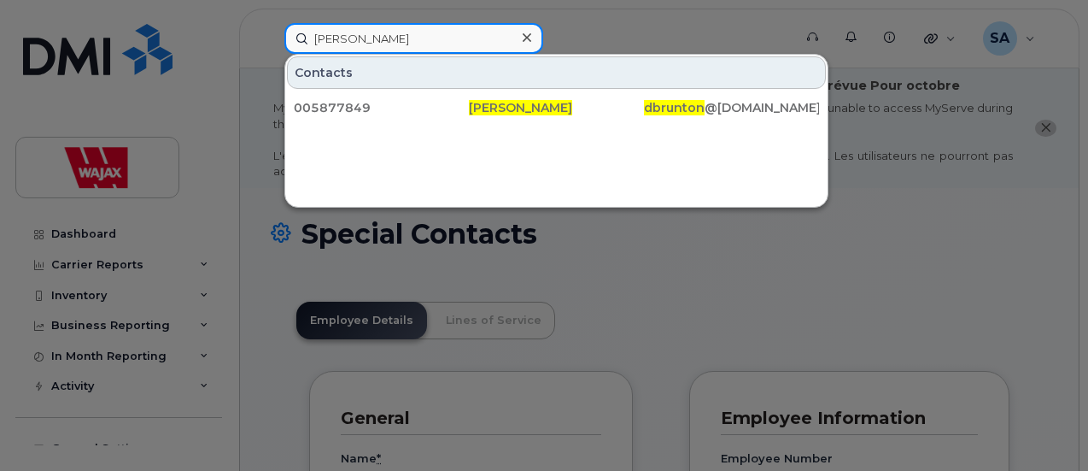
click at [271, 23] on div "Don Brunton Contacts 005877849 Don Brunton dbrunton @wajax.com" at bounding box center [533, 38] width 524 height 31
paste input "George Elliott"
drag, startPoint x: 439, startPoint y: 32, endPoint x: 0, endPoint y: -67, distance: 450.1
paste input "raham Lepage"
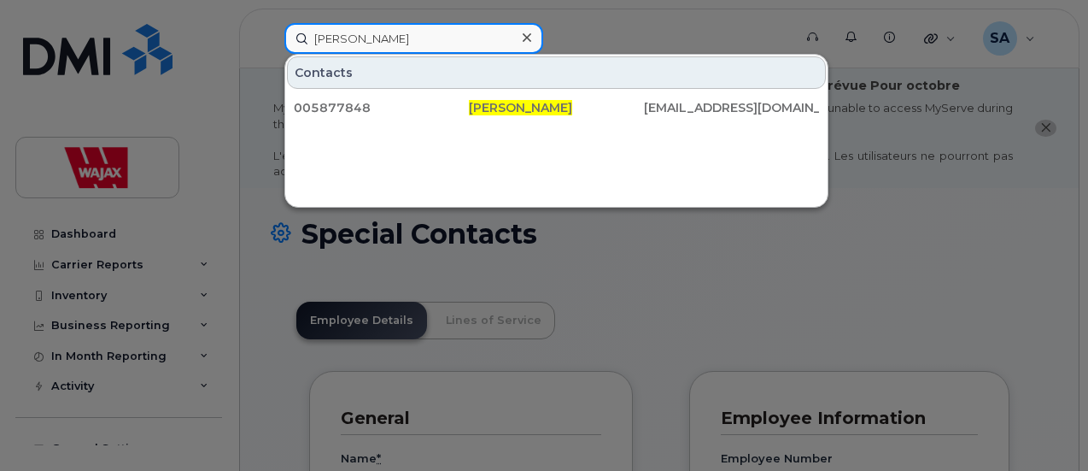
drag, startPoint x: 415, startPoint y: 31, endPoint x: 178, endPoint y: -9, distance: 240.8
paste input "eg Cudmor"
drag, startPoint x: 461, startPoint y: 37, endPoint x: 2, endPoint y: -26, distance: 463.7
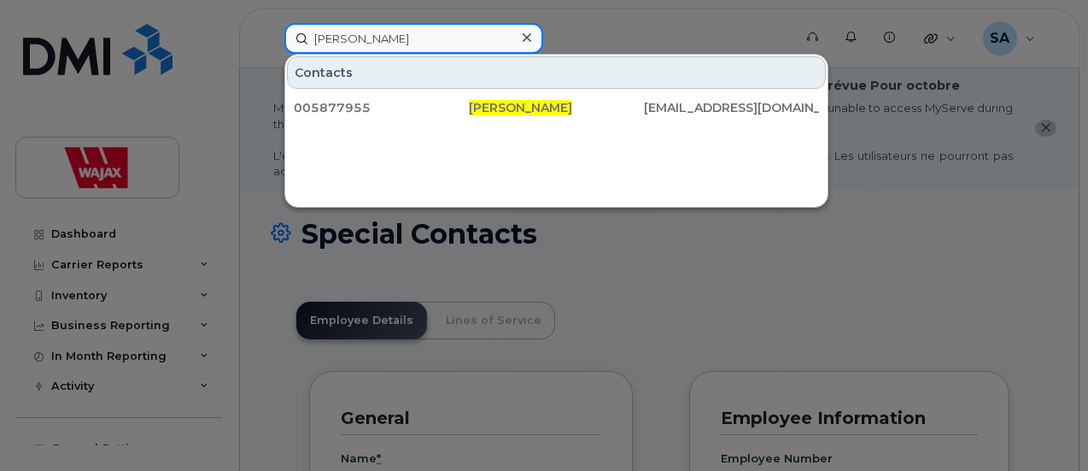
click at [410, 38] on input "Greg Cudmore" at bounding box center [413, 38] width 259 height 31
drag, startPoint x: 419, startPoint y: 39, endPoint x: 0, endPoint y: -79, distance: 435.9
paste input "ory Barrett"
drag, startPoint x: 454, startPoint y: 42, endPoint x: 0, endPoint y: 23, distance: 453.9
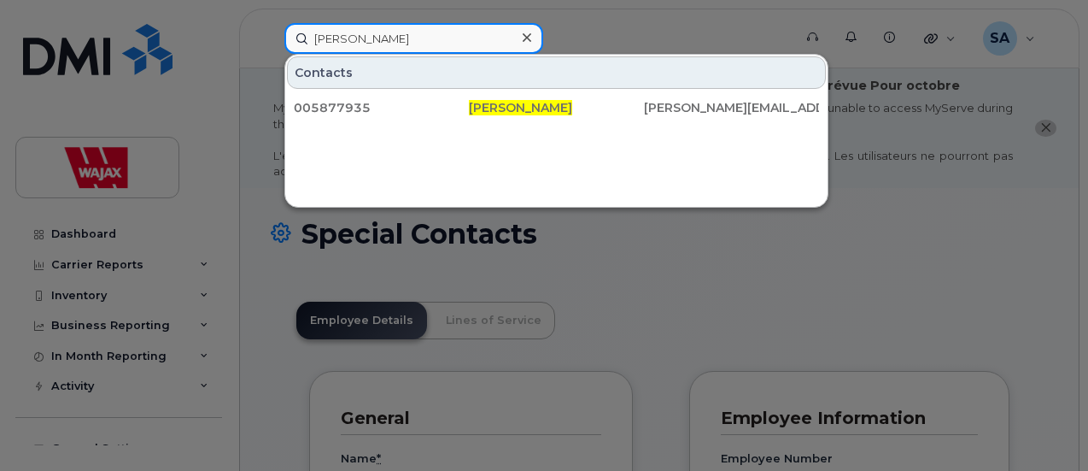
click at [271, 23] on div "Gregory Barrett Contacts 005877935 Gregory Barrett barrett@wajax.com" at bounding box center [533, 38] width 524 height 31
paste input "Jorma Malkki"
drag, startPoint x: 383, startPoint y: 31, endPoint x: 0, endPoint y: 0, distance: 383.9
click at [271, 23] on div "Jorma Malkki Contacts 005877969 Jorma Malkki jmalkki@wajax.com" at bounding box center [533, 38] width 524 height 31
paste input "shua Palaro"
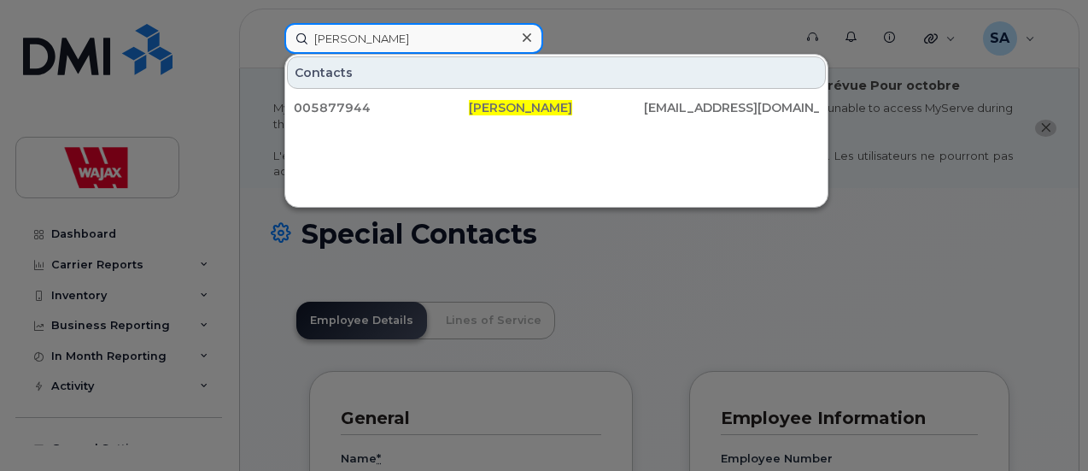
drag, startPoint x: 396, startPoint y: 38, endPoint x: 53, endPoint y: 3, distance: 345.1
click at [271, 23] on div "Joshua Palaro Contacts 005877944 Joshua Palaro jpalaro@wajax.com" at bounding box center [533, 38] width 524 height 31
paste input "Ken Thompson"
drag, startPoint x: 429, startPoint y: 41, endPoint x: 51, endPoint y: 40, distance: 377.5
click at [271, 42] on div "Ken Thompson Contacts 005877855 Ken Thompson kthompson@wajax.com" at bounding box center [533, 38] width 524 height 31
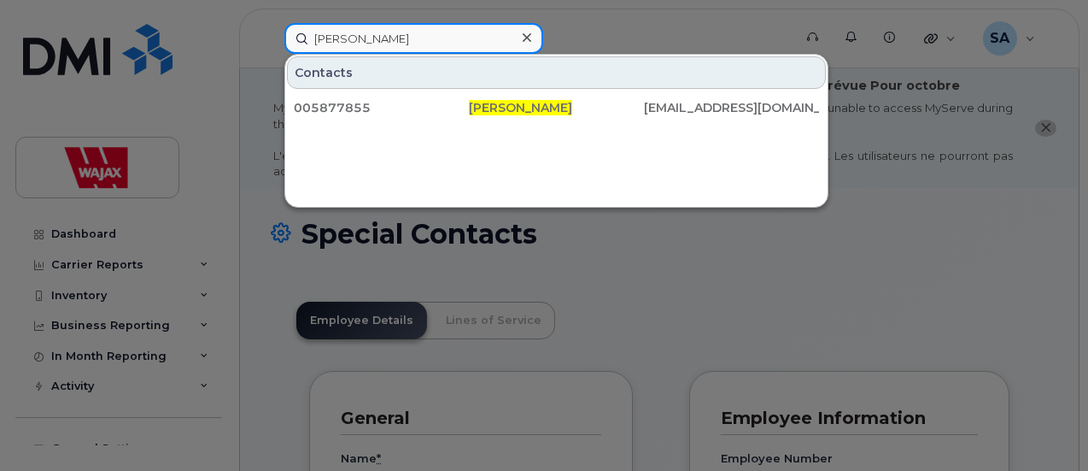
paste input "ny Casola"
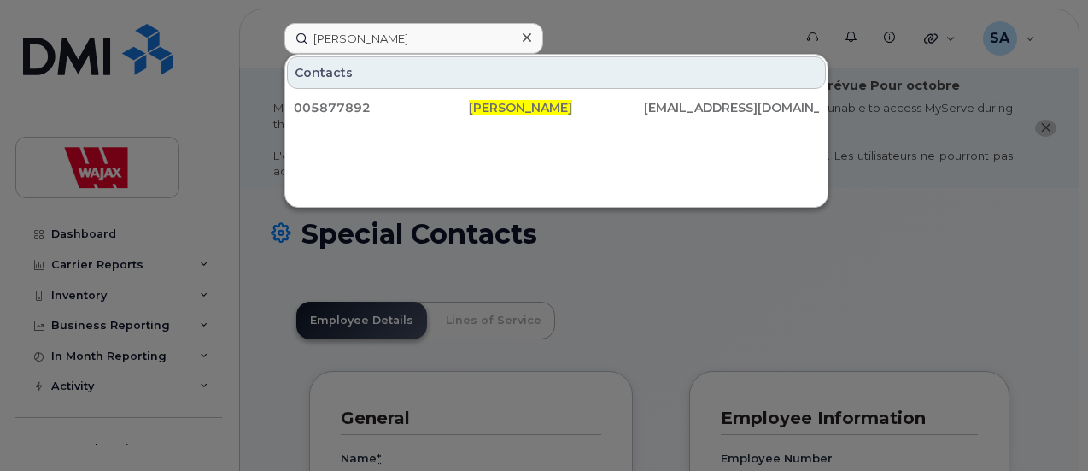
click at [244, 9] on div at bounding box center [544, 235] width 1088 height 471
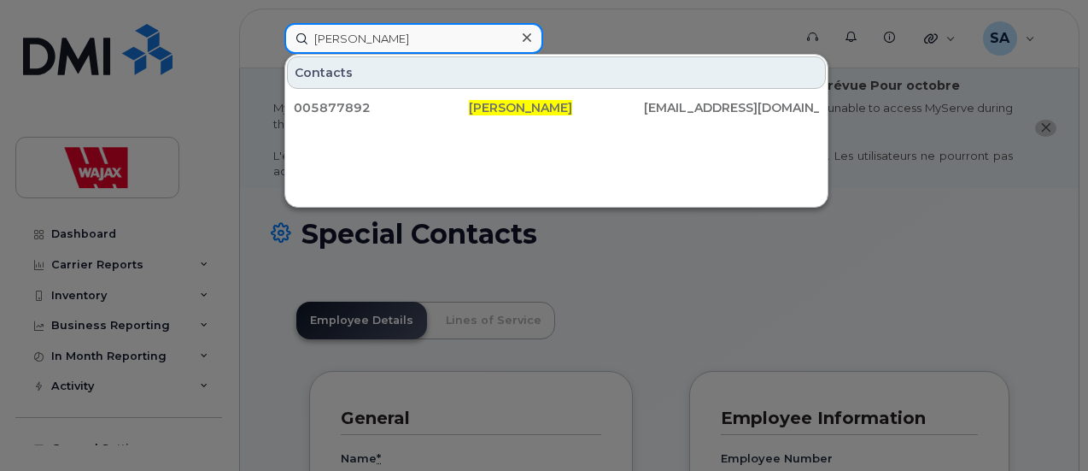
click at [477, 48] on input "Kenny Casola" at bounding box center [413, 38] width 259 height 31
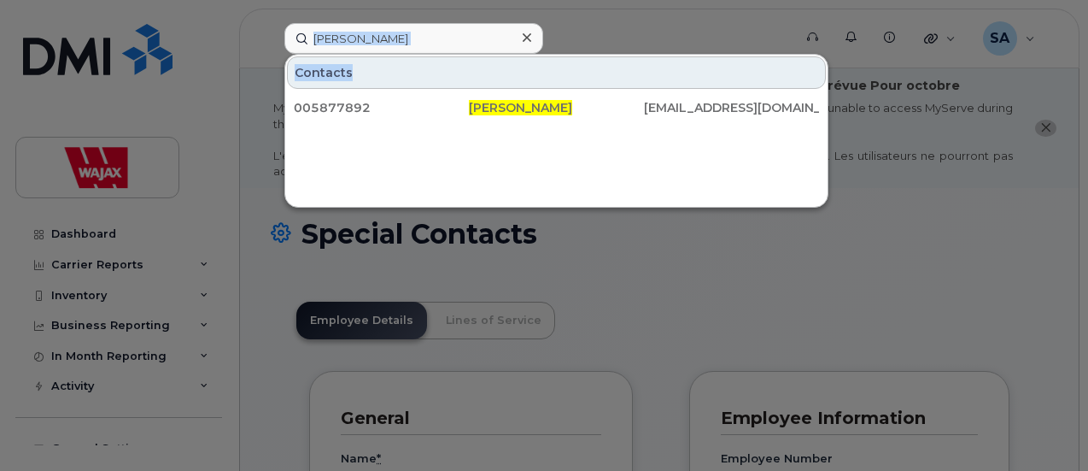
drag, startPoint x: 425, startPoint y: 54, endPoint x: 408, endPoint y: 47, distance: 18.4
click at [408, 47] on div "Kenny Casola Contacts 005877892 Kenny Casola kcasola@wajax.com" at bounding box center [532, 38] width 497 height 31
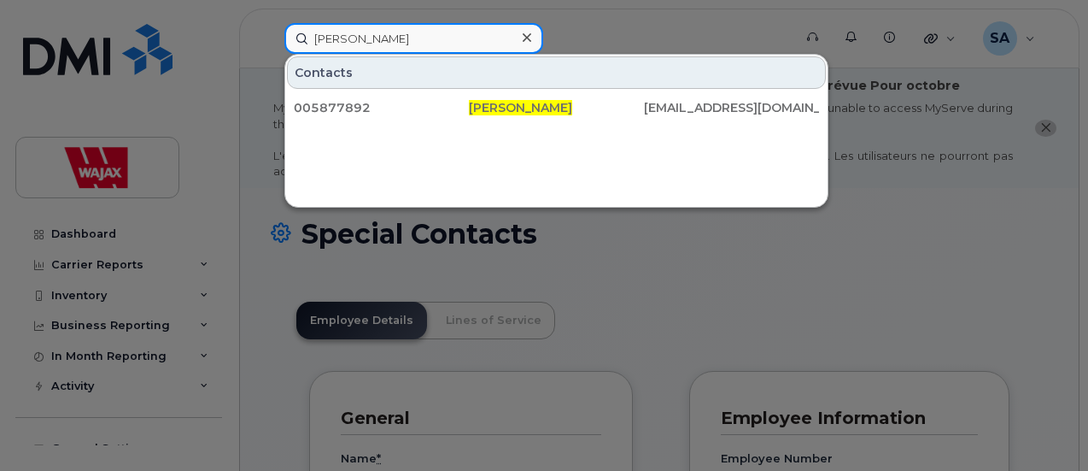
drag, startPoint x: 412, startPoint y: 44, endPoint x: 56, endPoint y: 49, distance: 356.2
click at [271, 49] on div "Kenny Casola Contacts 005877892 Kenny Casola kcasola@wajax.com" at bounding box center [533, 38] width 524 height 31
paste input "vin Panco"
drag, startPoint x: 391, startPoint y: 32, endPoint x: 0, endPoint y: 23, distance: 391.3
click at [271, 24] on div "Kevin Panco Contacts 005877911 Kevin Panco kpanco@wajax.com" at bounding box center [533, 38] width 524 height 31
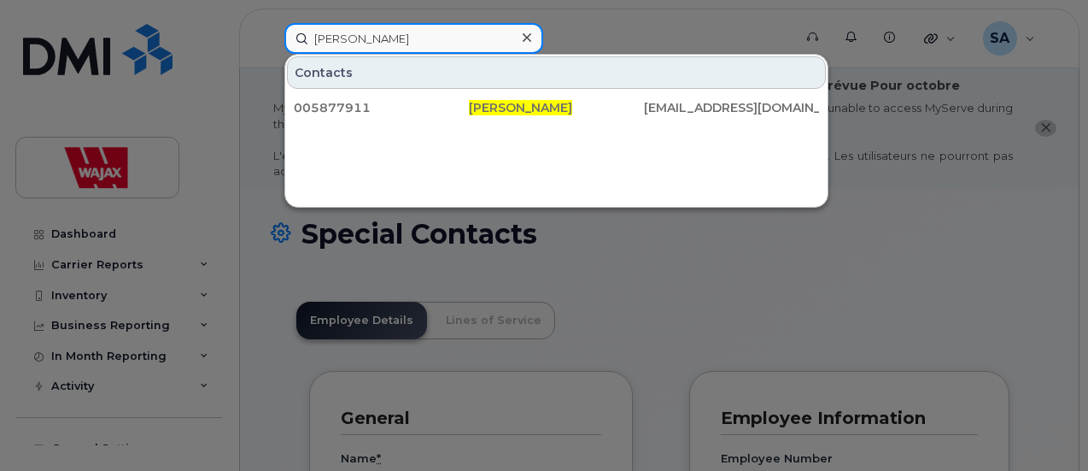
paste input "Segin"
drag, startPoint x: 391, startPoint y: 42, endPoint x: 208, endPoint y: 37, distance: 182.9
click at [271, 38] on div "Kevin Segin Contacts 005877941 Kevin Segin ksegin@wajax.com" at bounding box center [533, 38] width 524 height 31
paste input "Mario Lepore"
drag, startPoint x: 407, startPoint y: 35, endPoint x: 137, endPoint y: 31, distance: 269.9
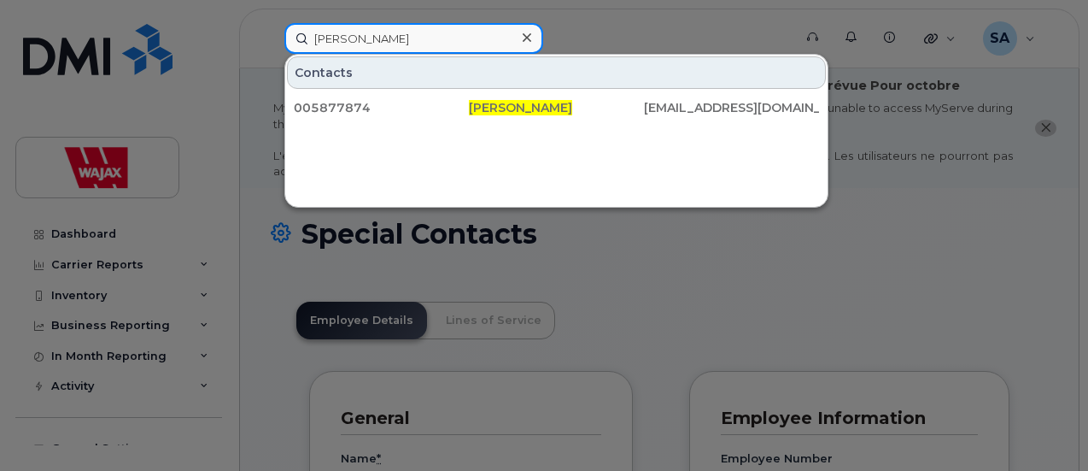
click at [271, 32] on div "Mario Lepore Contacts 005877874 Mario Lepore mlepore@wajax.com" at bounding box center [533, 38] width 524 height 31
paste input "shall Barber"
drag, startPoint x: 428, startPoint y: 42, endPoint x: 41, endPoint y: 23, distance: 387.4
click at [271, 23] on div "Marshall Barber Contacts 005877900 Marshall Barber mbarber@wajax.com" at bounding box center [533, 38] width 524 height 31
paste input "tthew Dini"
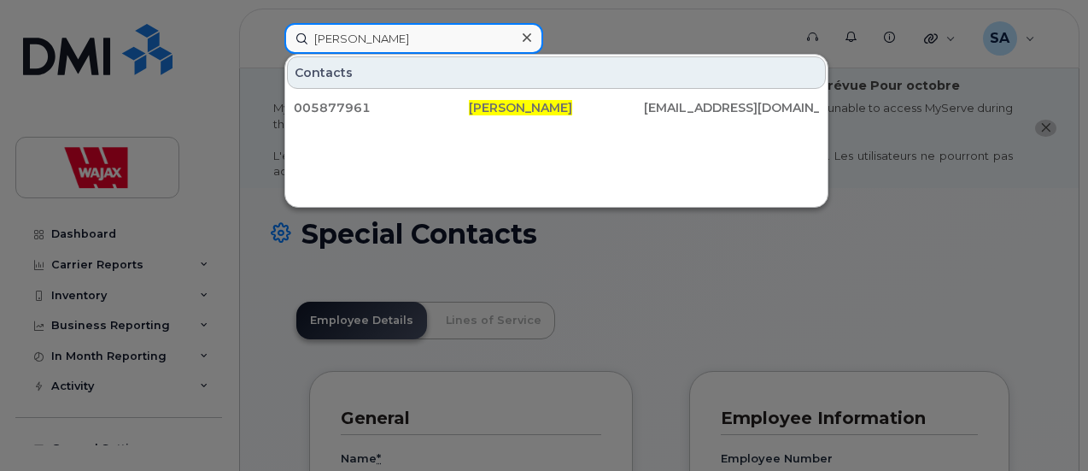
drag, startPoint x: 412, startPoint y: 31, endPoint x: 0, endPoint y: -33, distance: 416.6
paste input "ike Nott"
drag, startPoint x: 388, startPoint y: 41, endPoint x: 55, endPoint y: 10, distance: 334.5
click at [271, 23] on div "Mike Nott Contacts 005877975 Mike Nott mnott@wajax.com" at bounding box center [533, 38] width 524 height 31
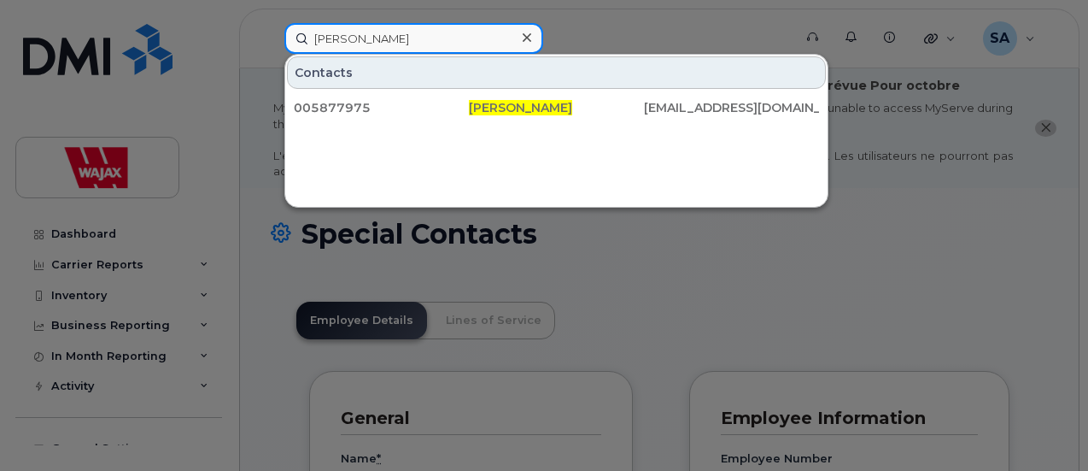
paste input "Patrick Carricato"
drag, startPoint x: 378, startPoint y: 39, endPoint x: 167, endPoint y: 1, distance: 214.4
click at [271, 23] on div "Patrick Carricato Contacts 005877842 Patrick Carricato pcarricato@wajax.com" at bounding box center [533, 38] width 524 height 31
paste input "Randy Clouthier"
drag, startPoint x: 184, startPoint y: -5, endPoint x: 42, endPoint y: -11, distance: 141.9
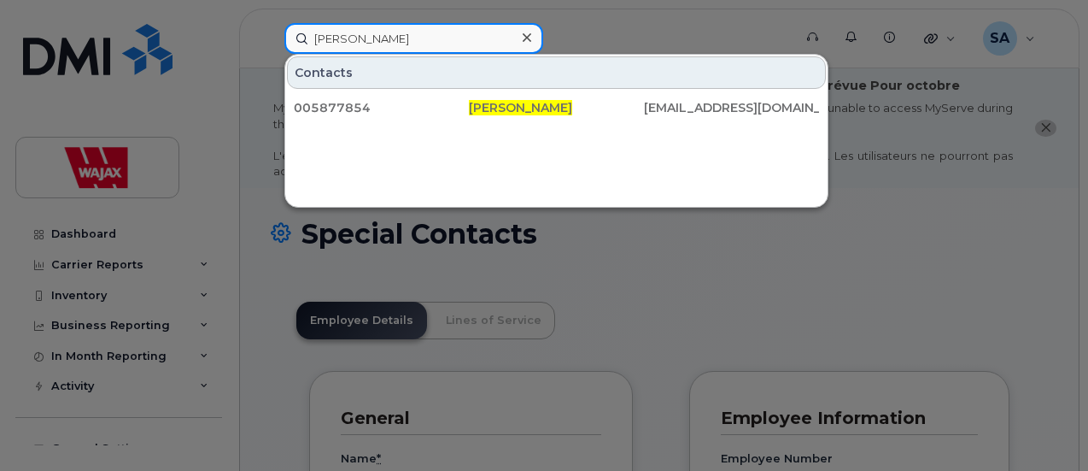
paste input "ichard Alexand"
drag, startPoint x: 424, startPoint y: 37, endPoint x: 12, endPoint y: 6, distance: 412.8
click at [271, 23] on div "Richard Alexander Contacts 005877896 Richard Alexander ralexander@wajax.com" at bounding box center [533, 38] width 524 height 31
paste input "ky Roy"
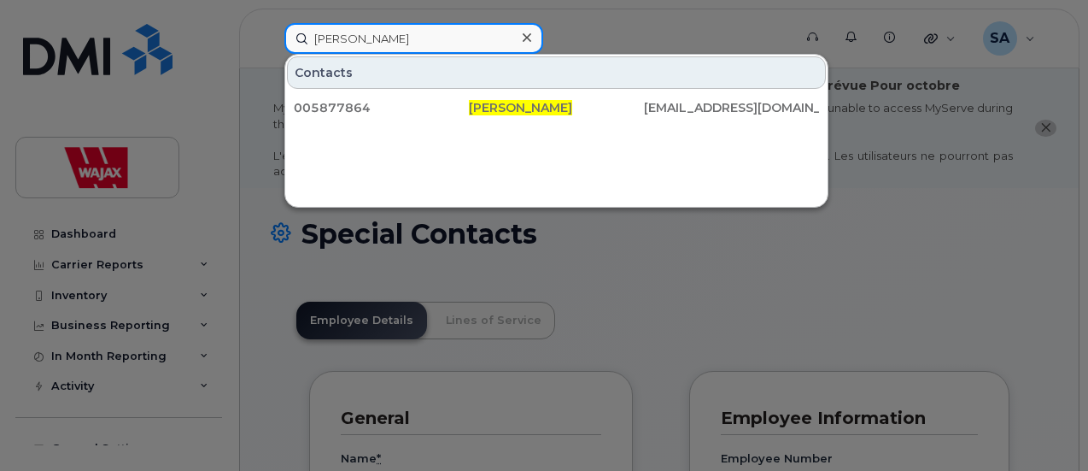
drag, startPoint x: 400, startPoint y: 35, endPoint x: 73, endPoint y: 20, distance: 326.6
click at [271, 23] on div "Ricky Roy Contacts 005877864 Ricky Roy rroy@wajax.com" at bounding box center [533, 38] width 524 height 31
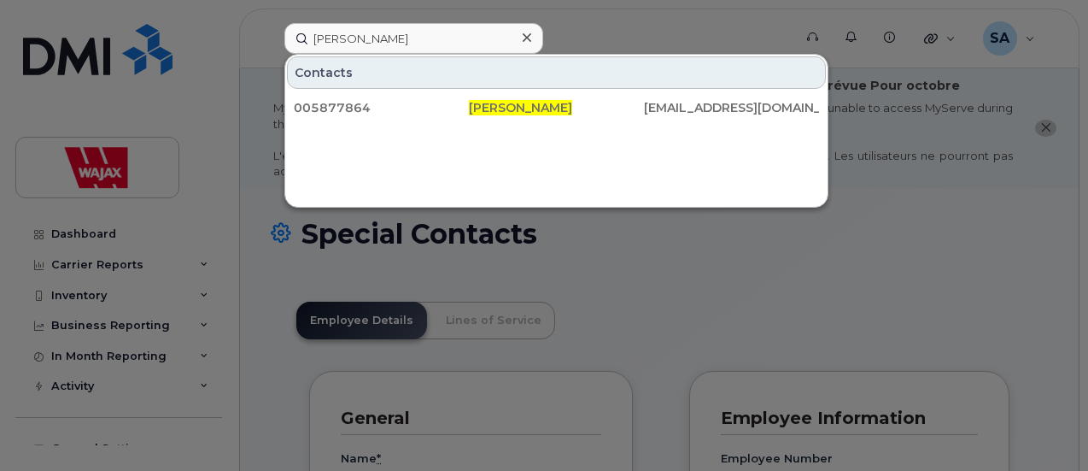
click at [74, 13] on div at bounding box center [544, 235] width 1088 height 471
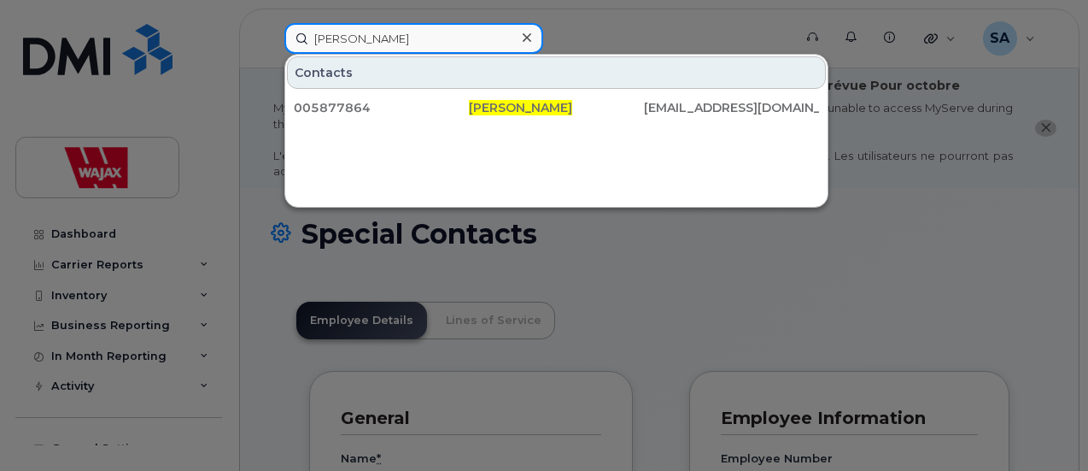
click at [383, 44] on input "Ricky Roy" at bounding box center [413, 38] width 259 height 31
drag, startPoint x: 395, startPoint y: 38, endPoint x: 32, endPoint y: -37, distance: 371.5
paste input "ob Anderson"
drag, startPoint x: 420, startPoint y: 36, endPoint x: 44, endPoint y: 28, distance: 376.7
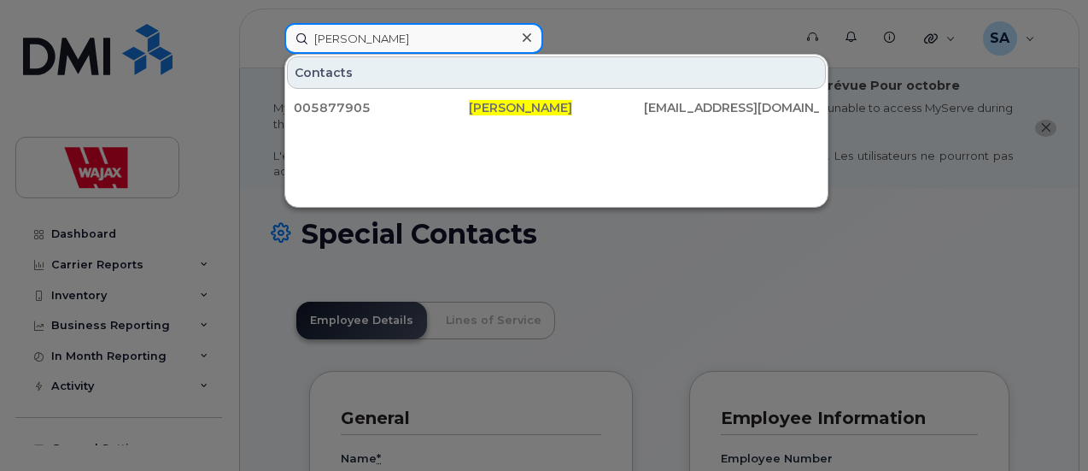
click at [271, 29] on div "Rob Anderson Contacts 005877905 Rob Anderson roanderson@wajax.com" at bounding box center [533, 38] width 524 height 31
paste input "Styles"
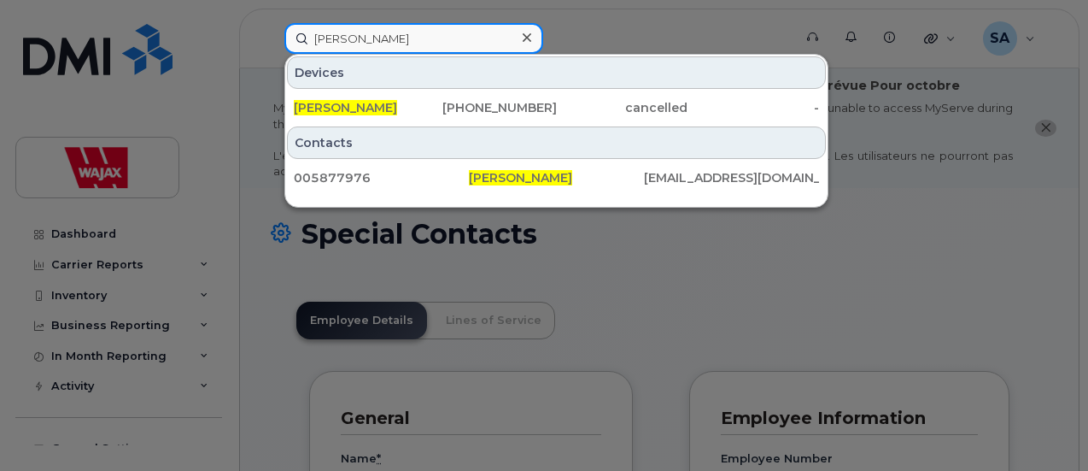
drag, startPoint x: 402, startPoint y: 36, endPoint x: 115, endPoint y: 31, distance: 287.0
click at [271, 32] on div "Rob Styles Devices Rob Styles 705-254-8788 cancelled - Contacts 005877976 Rob S…" at bounding box center [533, 38] width 524 height 31
paste input "ert Scott"
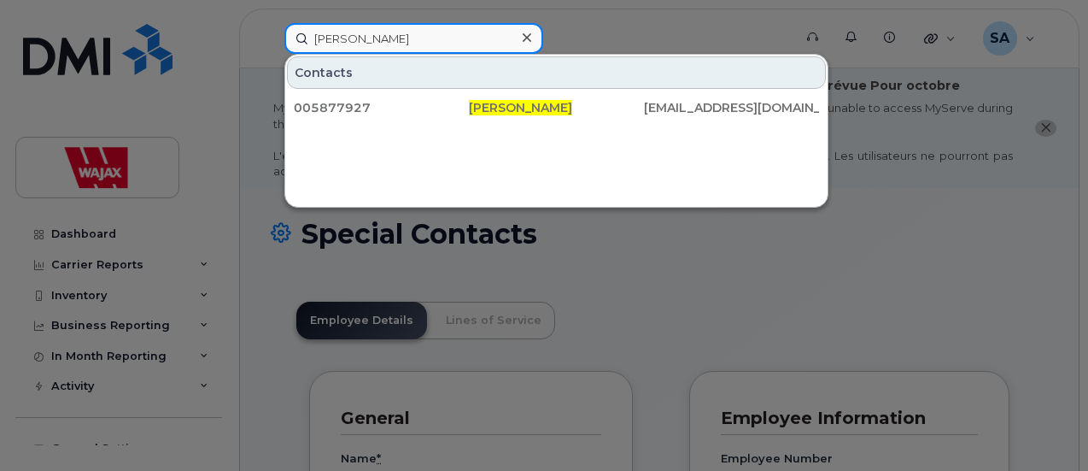
drag, startPoint x: 58, startPoint y: 9, endPoint x: 0, endPoint y: -42, distance: 76.9
paste input "d Eels"
paste input "ger Keith"
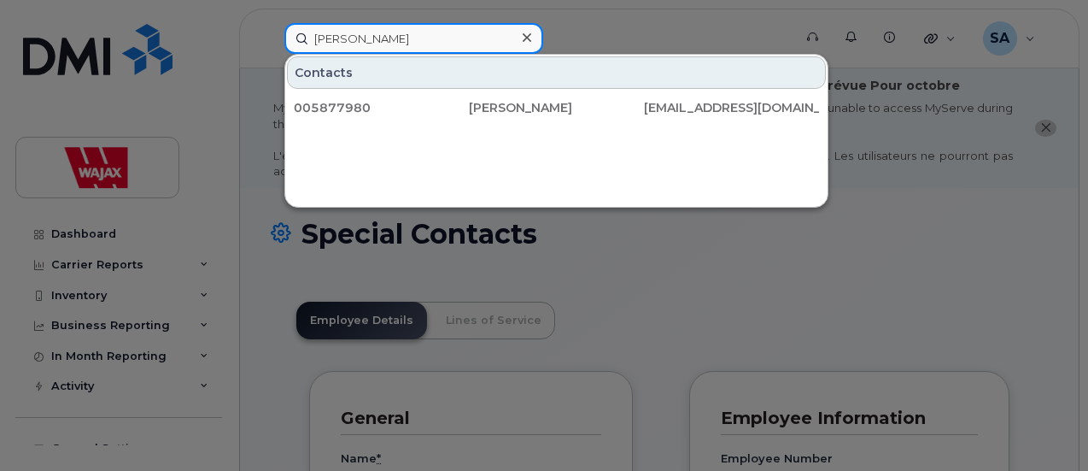
type input "Roger Keith"
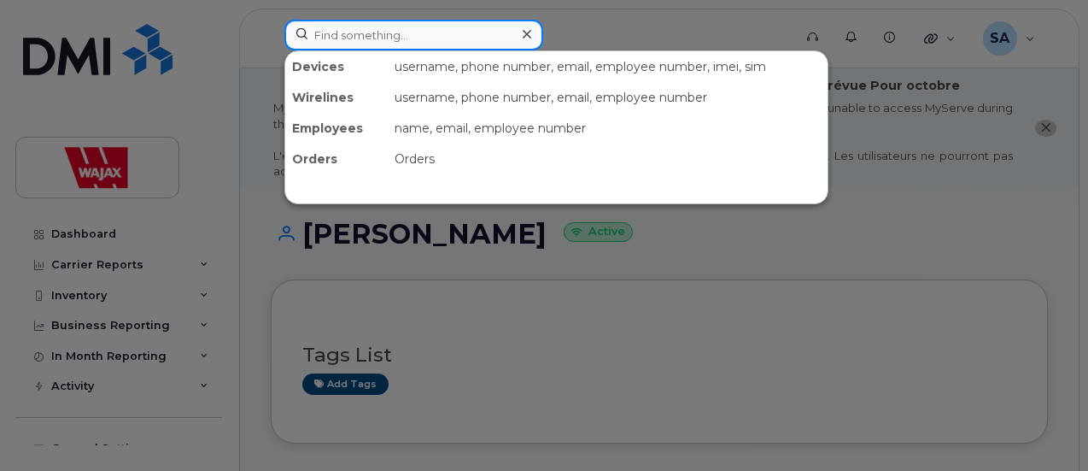
click at [367, 33] on input at bounding box center [413, 35] width 259 height 31
paste input "[PERSON_NAME]"
click at [367, 33] on input "[PERSON_NAME]" at bounding box center [413, 35] width 259 height 31
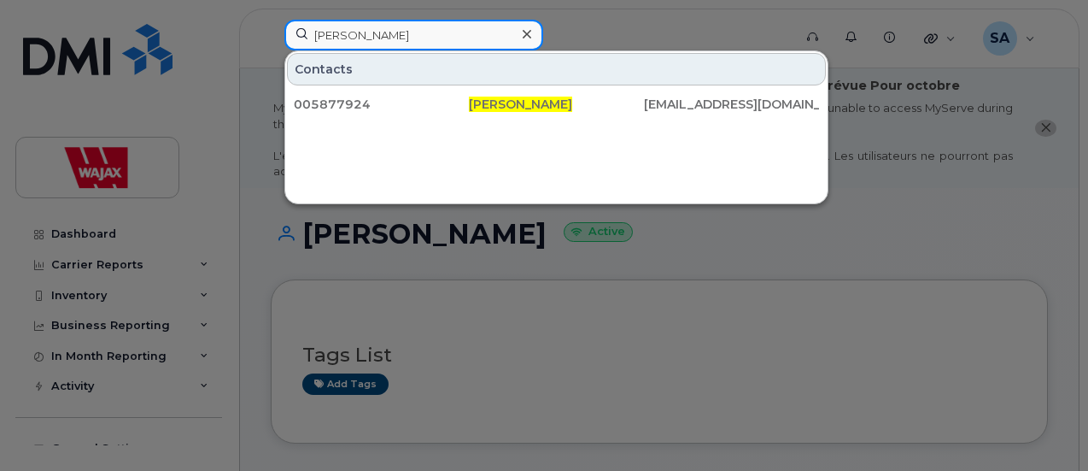
drag, startPoint x: 389, startPoint y: 38, endPoint x: 60, endPoint y: 3, distance: 331.5
click at [271, 20] on div "Roger Keith Contacts 005877924 Roger Keith rkeith@wajax.com" at bounding box center [533, 39] width 524 height 38
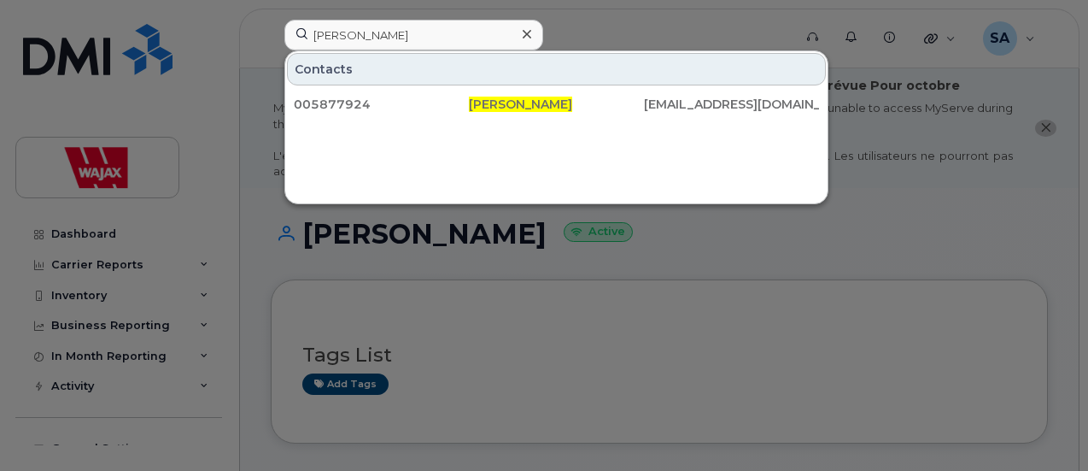
click at [60, 3] on div at bounding box center [544, 235] width 1088 height 471
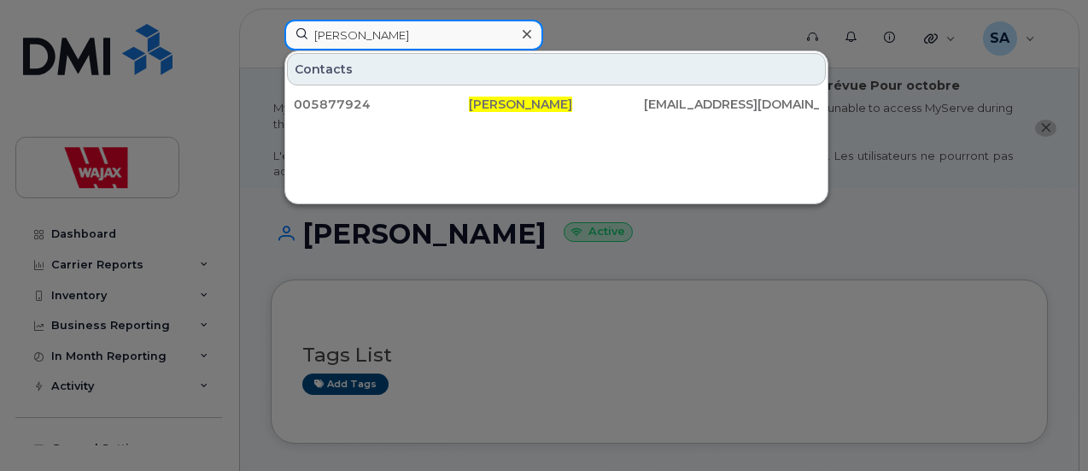
click at [401, 28] on input "Roger Keith" at bounding box center [413, 35] width 259 height 31
drag, startPoint x: 402, startPoint y: 30, endPoint x: 74, endPoint y: -28, distance: 333.1
paste input "Sam Mannarino"
drag, startPoint x: 355, startPoint y: 26, endPoint x: 123, endPoint y: 1, distance: 233.7
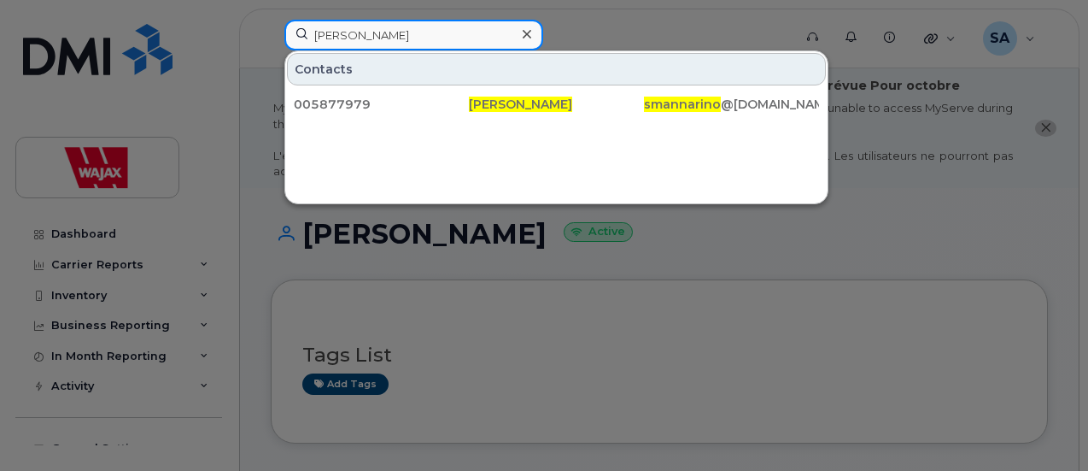
click at [271, 20] on div "Sam Mannarino Contacts 005877979 Sam Mannarino smannarino @wajax.co m" at bounding box center [533, 39] width 524 height 38
paste input "ndro Perra"
drag, startPoint x: 295, startPoint y: 24, endPoint x: 0, endPoint y: -44, distance: 302.3
paste input "teve Sagle"
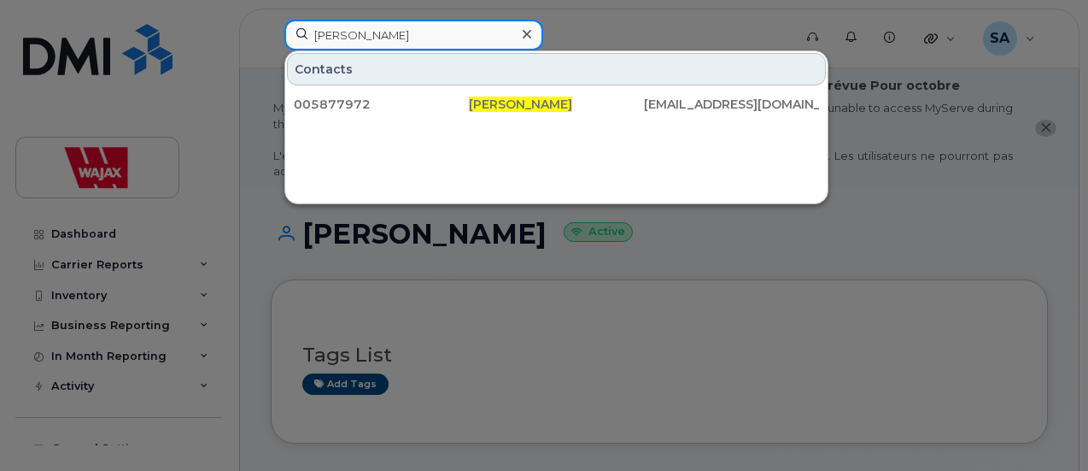
drag, startPoint x: 398, startPoint y: 29, endPoint x: 0, endPoint y: -35, distance: 403.1
paste input "Tim Overland"
drag, startPoint x: 389, startPoint y: 30, endPoint x: 95, endPoint y: -11, distance: 296.7
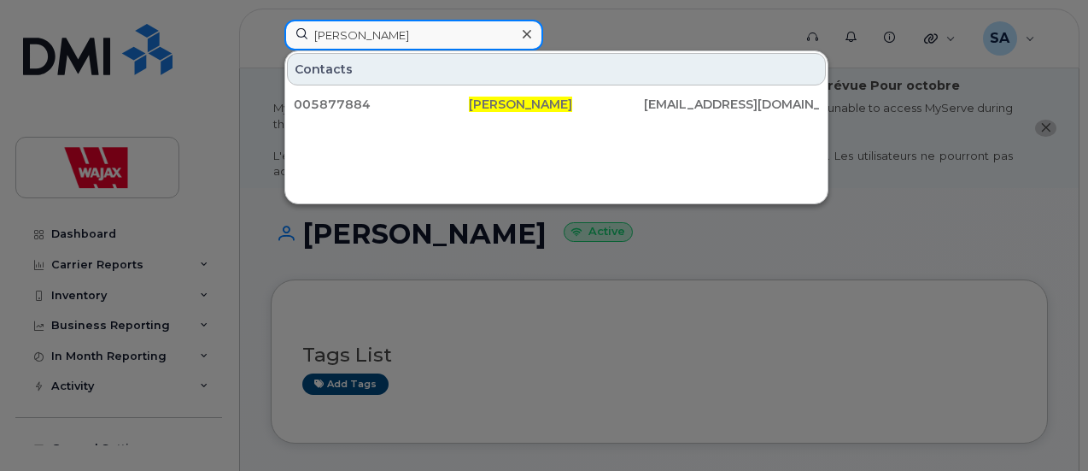
paste input "Vince Boudreau"
drag, startPoint x: 427, startPoint y: 32, endPoint x: 12, endPoint y: -22, distance: 418.6
paste input "Wayne Ralph"
drag, startPoint x: 431, startPoint y: 35, endPoint x: 5, endPoint y: 20, distance: 426.5
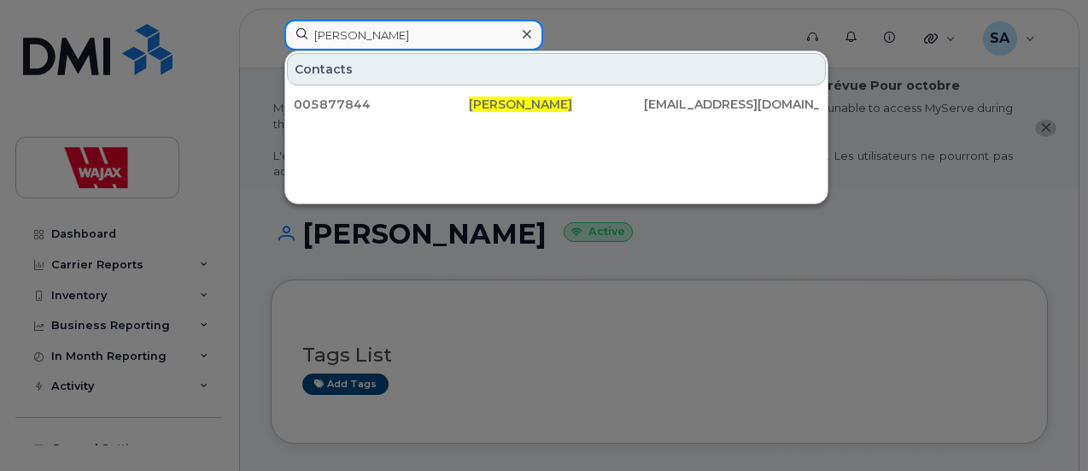
click at [271, 20] on div "Wayne Ralph Contacts 005877844 Wayne Ralph wralph@wajax.com" at bounding box center [533, 39] width 524 height 38
paste input "[PERSON_NAME]"
drag, startPoint x: 429, startPoint y: 42, endPoint x: 229, endPoint y: -1, distance: 204.4
paste input "Adrienne Compton"
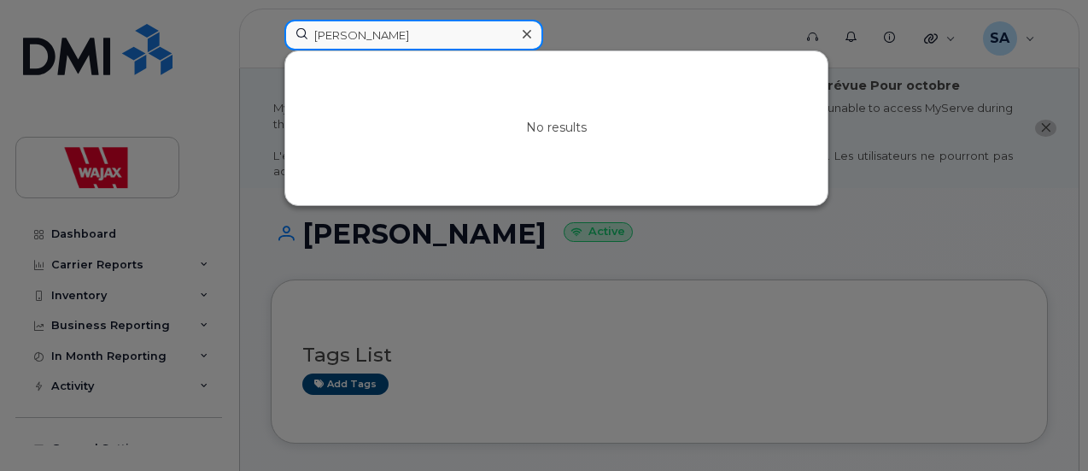
drag, startPoint x: 369, startPoint y: 37, endPoint x: 225, endPoint y: 4, distance: 147.1
click at [271, 20] on div "Adrienne Compton No results" at bounding box center [533, 39] width 524 height 38
click at [383, 28] on input "Compton" at bounding box center [413, 35] width 259 height 31
drag, startPoint x: 372, startPoint y: 32, endPoint x: 166, endPoint y: 33, distance: 206.7
click at [271, 32] on div "Compton No results" at bounding box center [533, 39] width 524 height 38
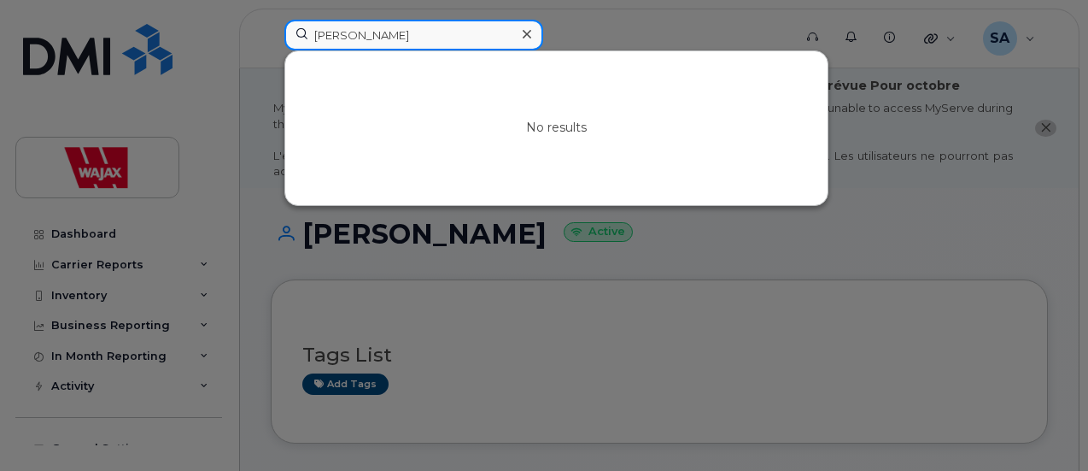
paste input "[PERSON_NAME]"
drag, startPoint x: 255, startPoint y: 19, endPoint x: 207, endPoint y: 19, distance: 47.8
click at [271, 20] on div "Kristi Stevens No results" at bounding box center [533, 39] width 524 height 38
click at [436, 38] on input "[PERSON_NAME]" at bounding box center [413, 35] width 259 height 31
drag, startPoint x: 432, startPoint y: 36, endPoint x: 0, endPoint y: 21, distance: 432.4
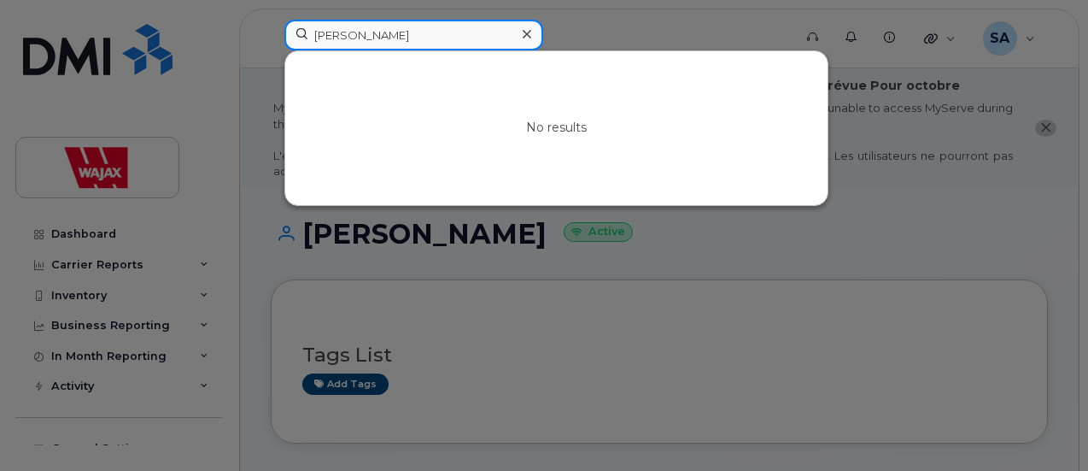
click at [271, 21] on div "Kristi Stevens No results" at bounding box center [533, 39] width 524 height 38
paste input "Adam Blundon"
drag, startPoint x: 353, startPoint y: 32, endPoint x: 162, endPoint y: 33, distance: 190.5
click at [271, 33] on div "Adam Blundon No results" at bounding box center [533, 39] width 524 height 38
drag, startPoint x: 388, startPoint y: 37, endPoint x: 0, endPoint y: 15, distance: 388.4
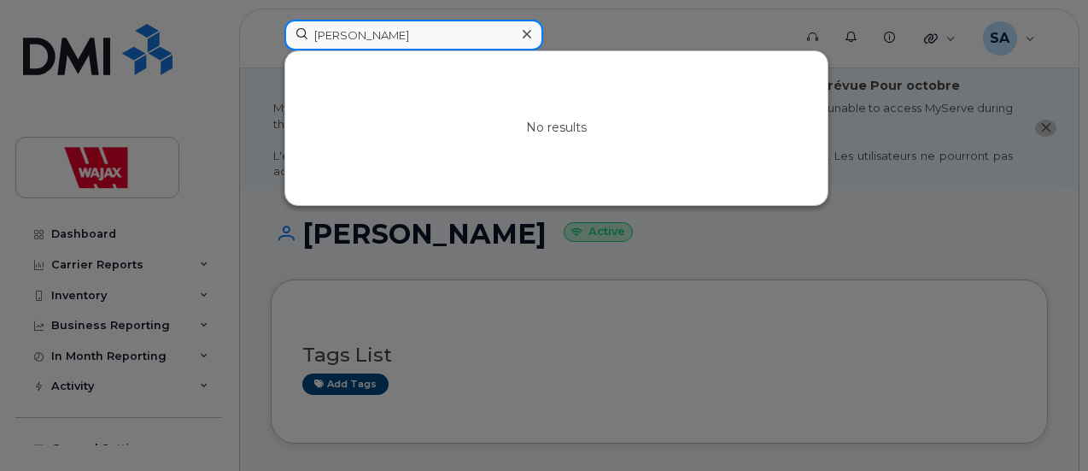
click at [271, 20] on div "Blundon No results" at bounding box center [533, 39] width 524 height 38
paste input "Adrienne Compt"
drag, startPoint x: 371, startPoint y: 29, endPoint x: 0, endPoint y: -30, distance: 375.3
drag, startPoint x: 373, startPoint y: 24, endPoint x: 0, endPoint y: -21, distance: 376.0
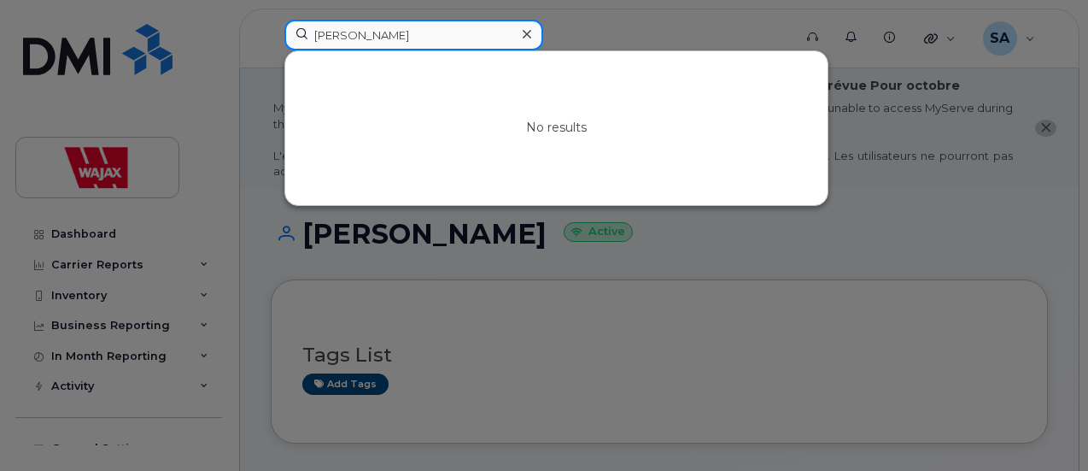
paste input "dey Anastacio"
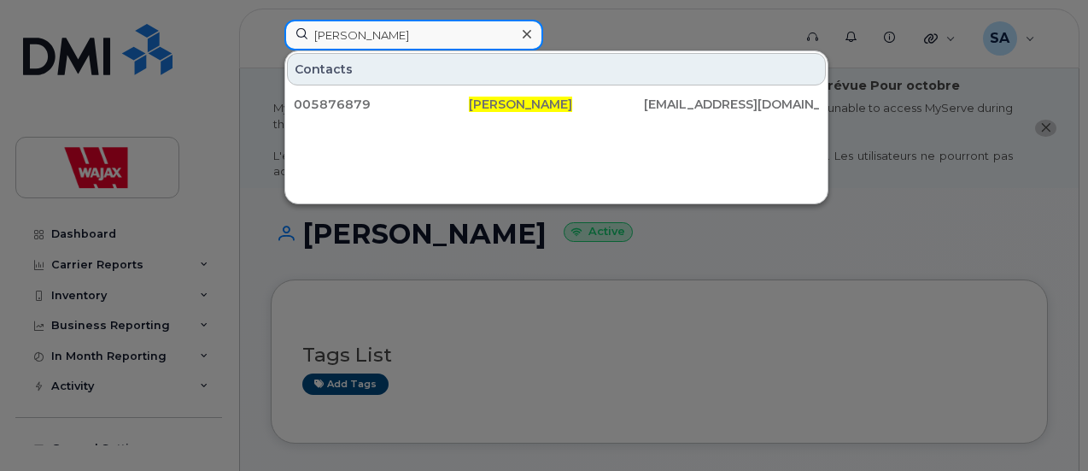
drag, startPoint x: 416, startPoint y: 29, endPoint x: 0, endPoint y: -14, distance: 418.1
paste input "nnor Crosby"
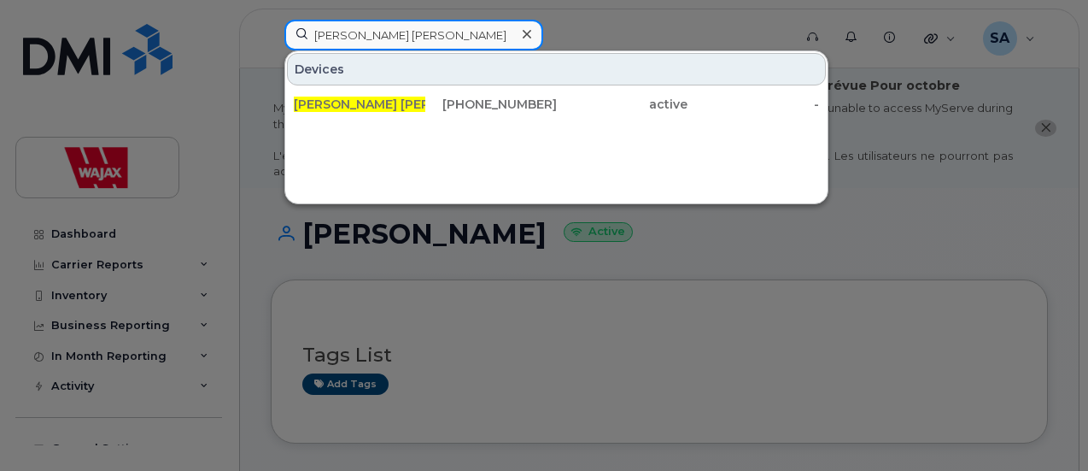
drag, startPoint x: 433, startPoint y: 33, endPoint x: 0, endPoint y: -37, distance: 438.7
paste input "Adam Blundon"
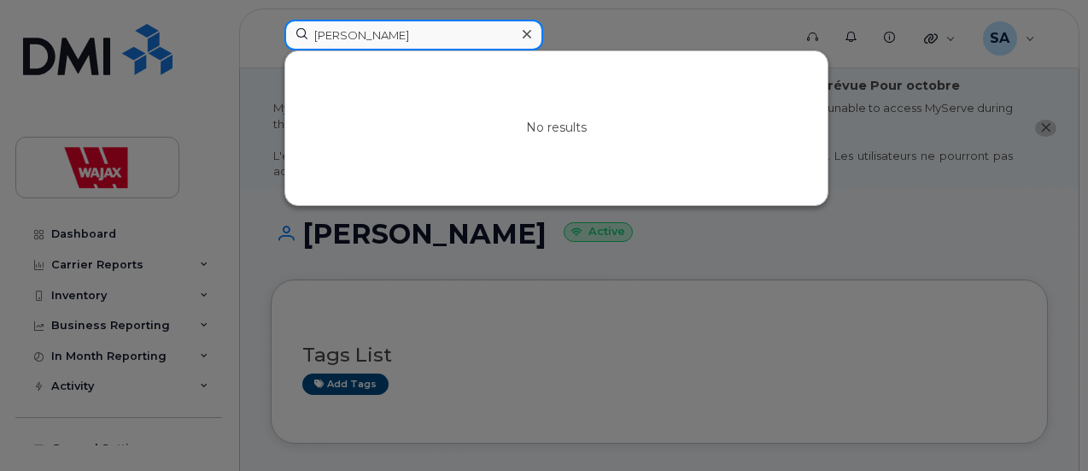
drag, startPoint x: 427, startPoint y: 32, endPoint x: 0, endPoint y: -28, distance: 431.2
drag, startPoint x: 436, startPoint y: 40, endPoint x: 0, endPoint y: 35, distance: 435.6
click at [271, 37] on div "Adam Blundon No results" at bounding box center [533, 39] width 524 height 38
paste input "rienne Compt"
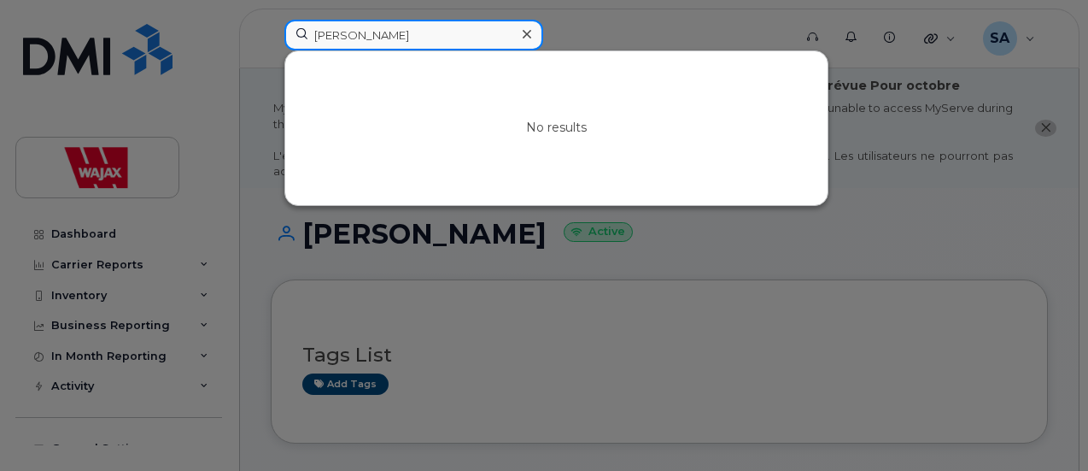
drag, startPoint x: 434, startPoint y: 39, endPoint x: 0, endPoint y: 34, distance: 433.9
click at [271, 34] on div "Adrienne Compton No results" at bounding box center [533, 39] width 524 height 38
paste input "am Blund"
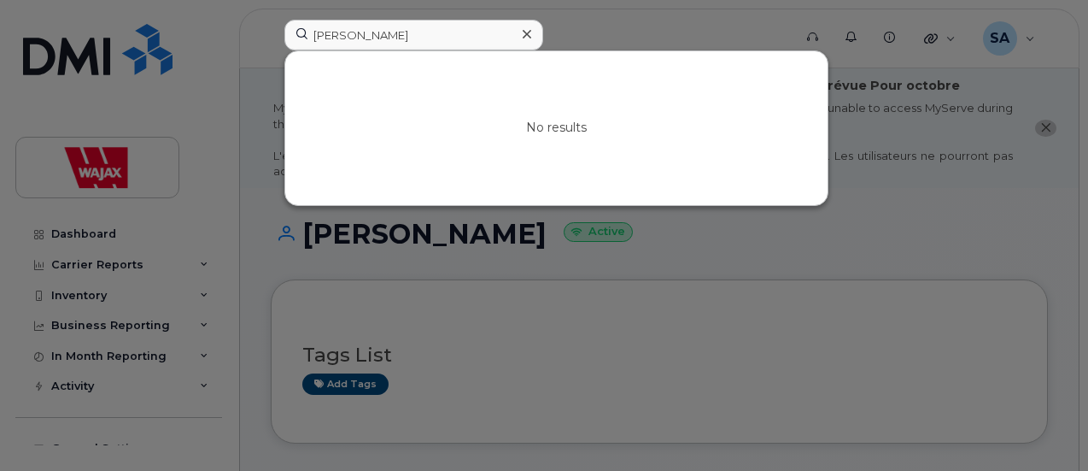
drag, startPoint x: 328, startPoint y: 252, endPoint x: 861, endPoint y: 4, distance: 587.7
click at [329, 252] on div at bounding box center [544, 235] width 1088 height 471
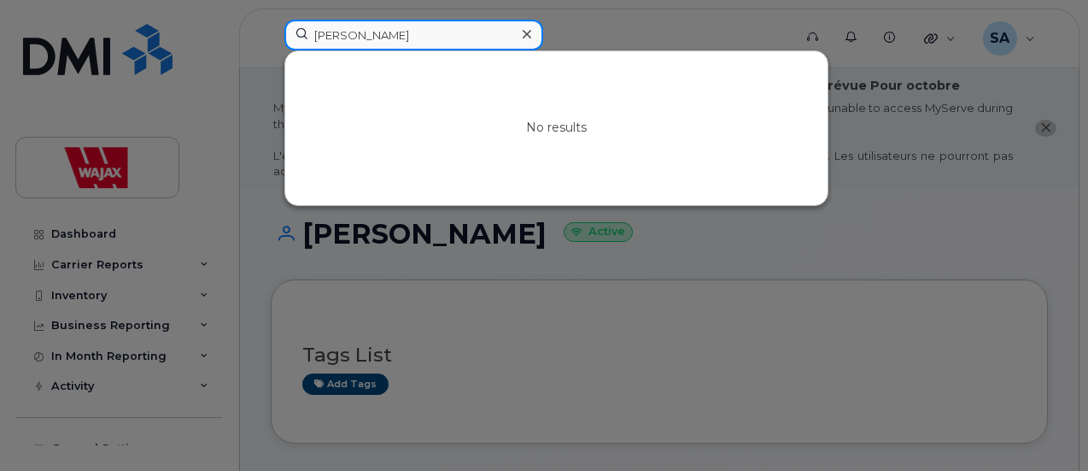
drag, startPoint x: 413, startPoint y: 38, endPoint x: 0, endPoint y: 14, distance: 414.1
click at [271, 20] on div "Adam Blundon No results" at bounding box center [533, 39] width 524 height 38
paste input "rienne Compt"
drag, startPoint x: 441, startPoint y: 38, endPoint x: 0, endPoint y: 32, distance: 440.8
click at [271, 32] on div "Adrienne Compton No results" at bounding box center [533, 39] width 524 height 38
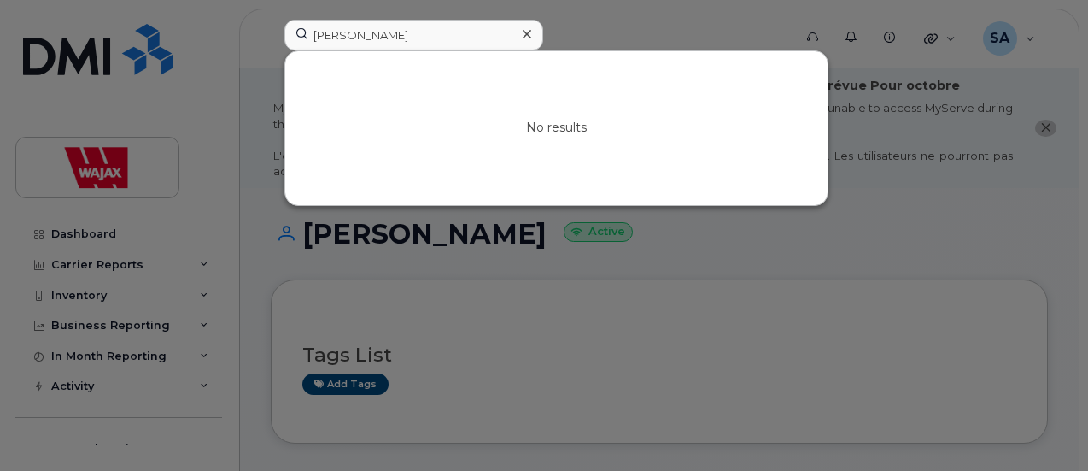
click at [4, 30] on div at bounding box center [544, 235] width 1088 height 471
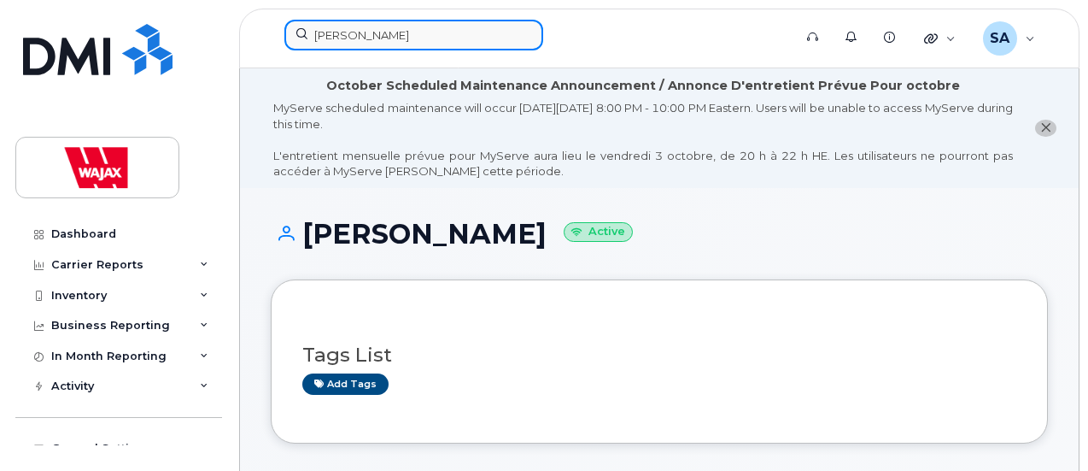
click at [458, 33] on input "Adrienne Compton" at bounding box center [413, 35] width 259 height 31
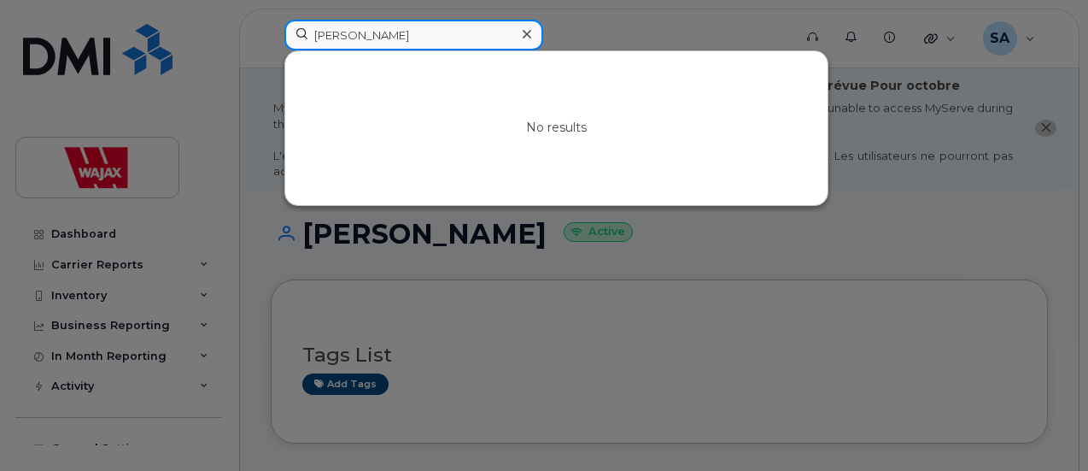
drag, startPoint x: 240, startPoint y: 37, endPoint x: 54, endPoint y: 35, distance: 186.2
click at [271, 35] on div "Adrienne Compton No results" at bounding box center [533, 39] width 524 height 38
paste input "lioune Ndoye"
drag, startPoint x: 401, startPoint y: 36, endPoint x: 0, endPoint y: 3, distance: 402.8
click at [271, 20] on div "Alioune Ndoye No results" at bounding box center [533, 39] width 524 height 38
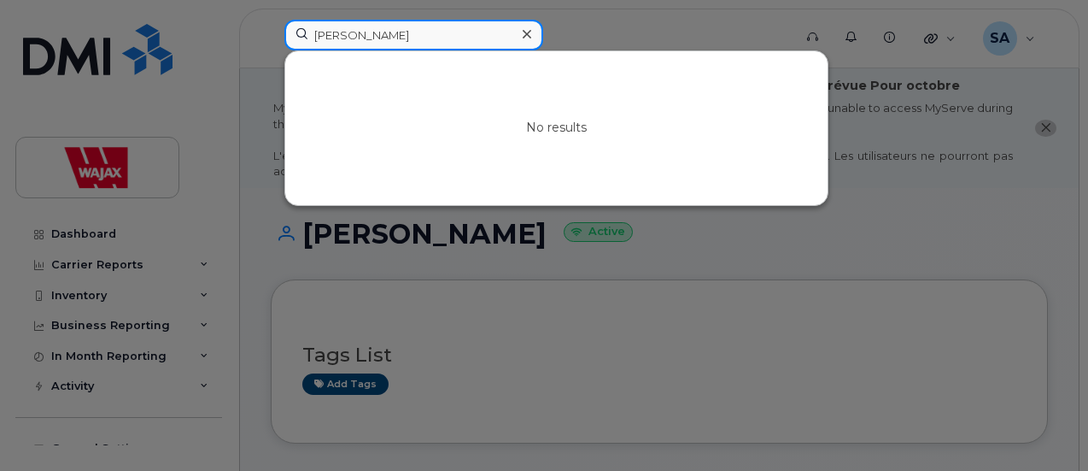
paste input "Brady Dutton"
drag, startPoint x: 425, startPoint y: 32, endPoint x: 0, endPoint y: 40, distance: 425.4
click at [271, 37] on div "Brady Dutton No results" at bounding box center [533, 39] width 524 height 38
paste input "Chris Zalewski"
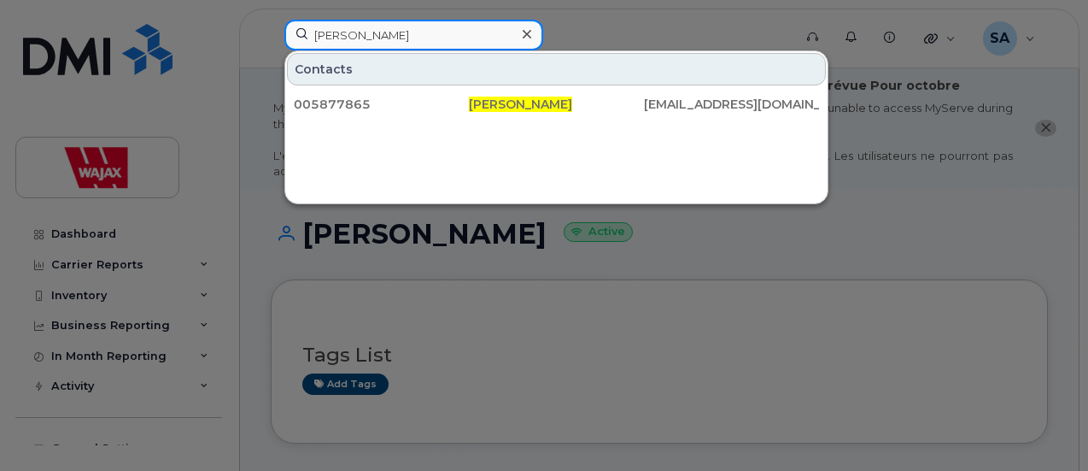
drag, startPoint x: 186, startPoint y: 32, endPoint x: 120, endPoint y: 19, distance: 67.8
click at [271, 20] on div "Chris Zalewski Contacts 005877865 Chris Zalewski czalewski@wajax.com" at bounding box center [533, 39] width 524 height 38
paste input "odey Anastacio"
drag, startPoint x: 0, startPoint y: -15, endPoint x: 0, endPoint y: -37, distance: 21.4
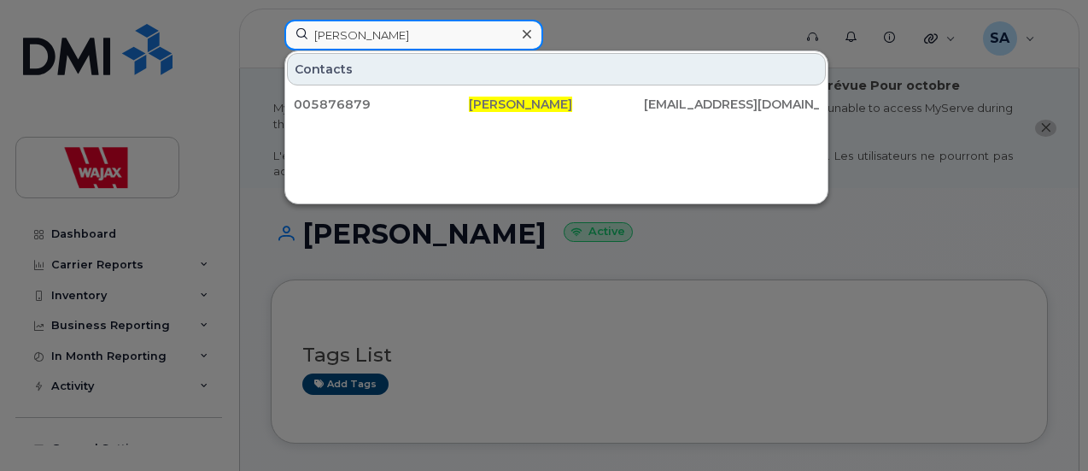
paste input "nnor Crosby"
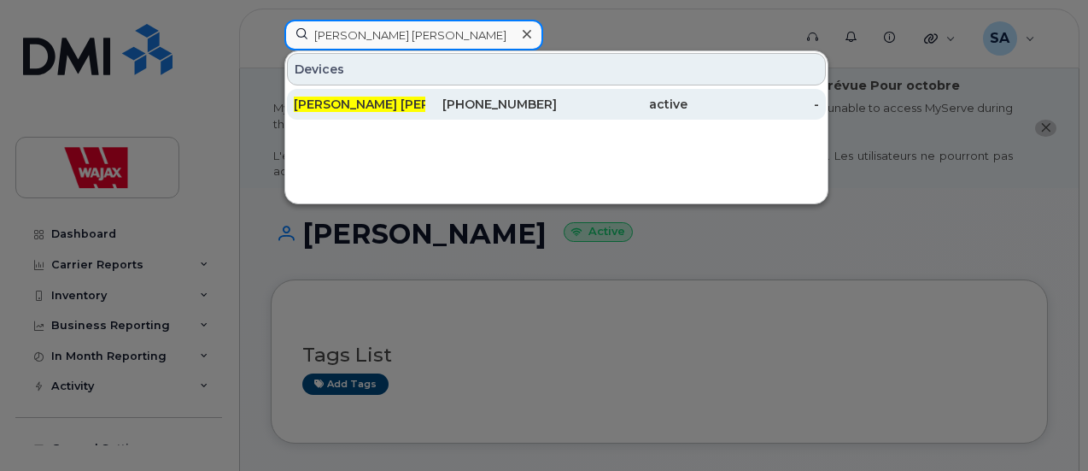
type input "[PERSON_NAME] [PERSON_NAME]"
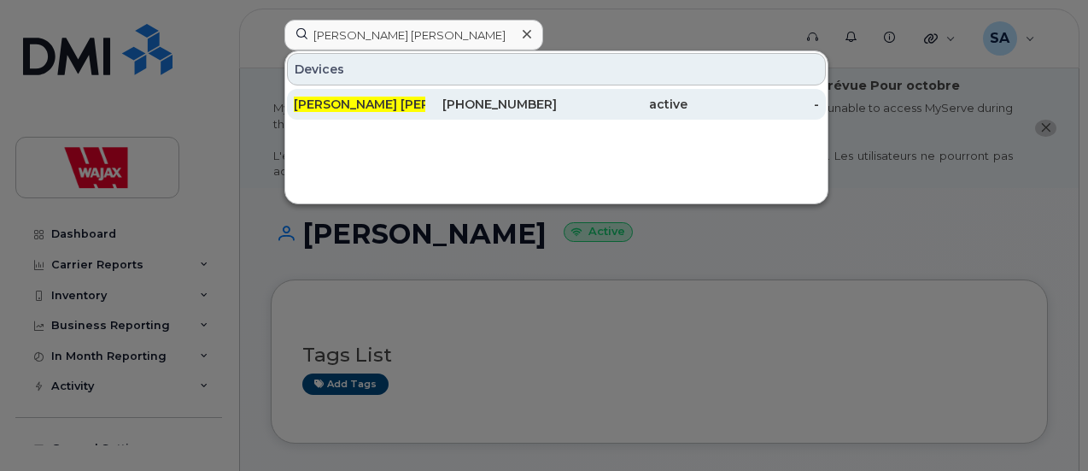
click at [544, 102] on div "431-334-7139" at bounding box center [491, 104] width 132 height 17
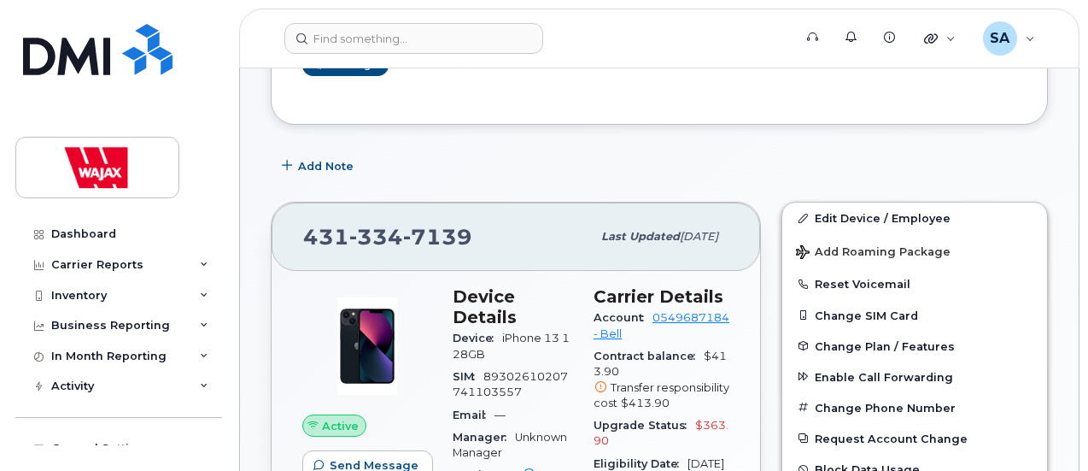
scroll to position [342, 0]
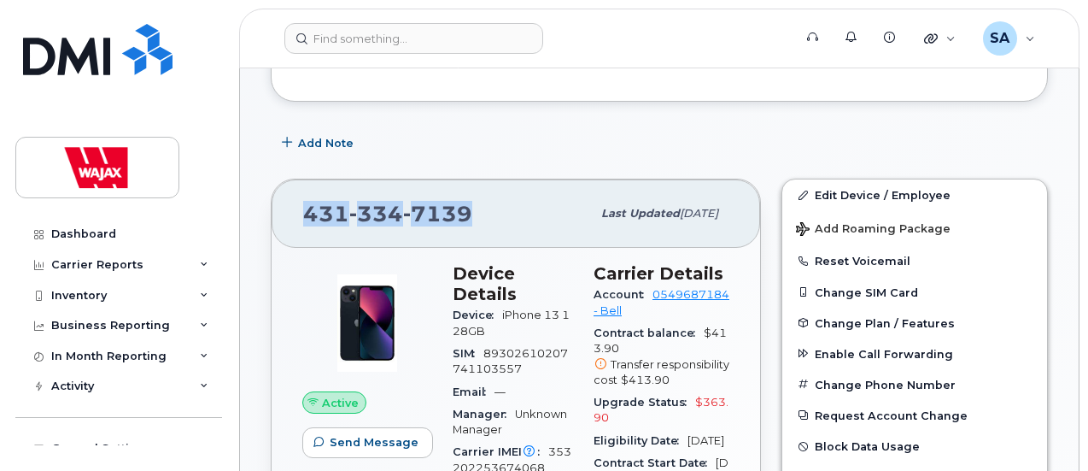
drag, startPoint x: 474, startPoint y: 209, endPoint x: 299, endPoint y: 218, distance: 175.3
click at [299, 218] on div "[PHONE_NUMBER] Last updated [DATE]" at bounding box center [516, 213] width 489 height 68
copy span "[PHONE_NUMBER]"
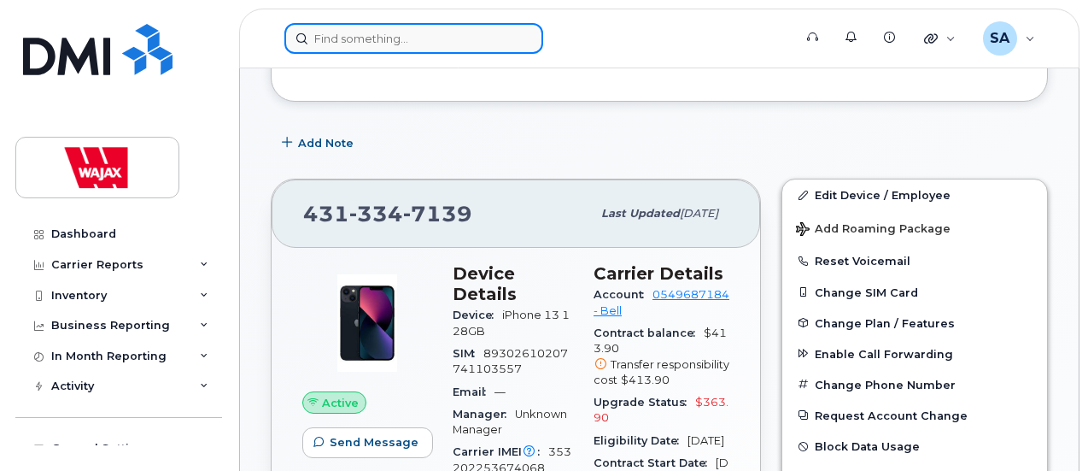
click at [419, 38] on input at bounding box center [413, 38] width 259 height 31
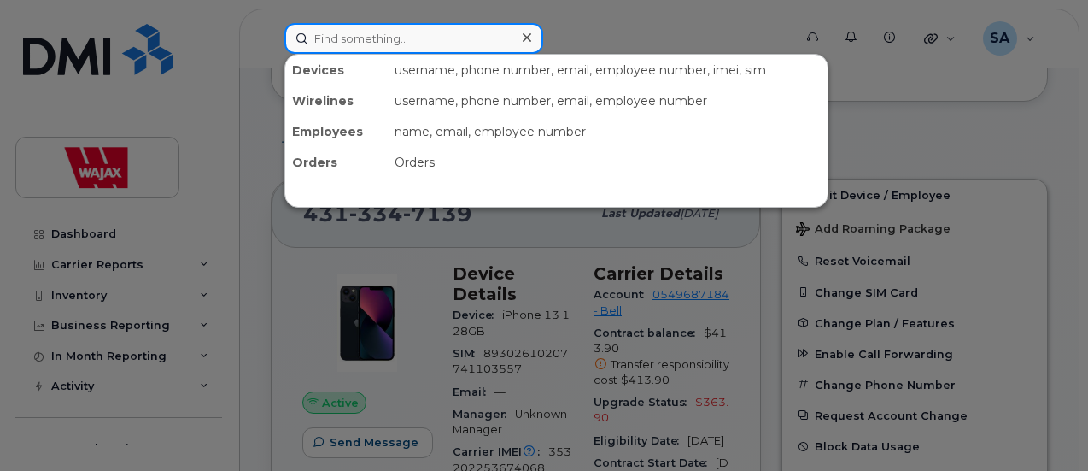
paste input "[PERSON_NAME]"
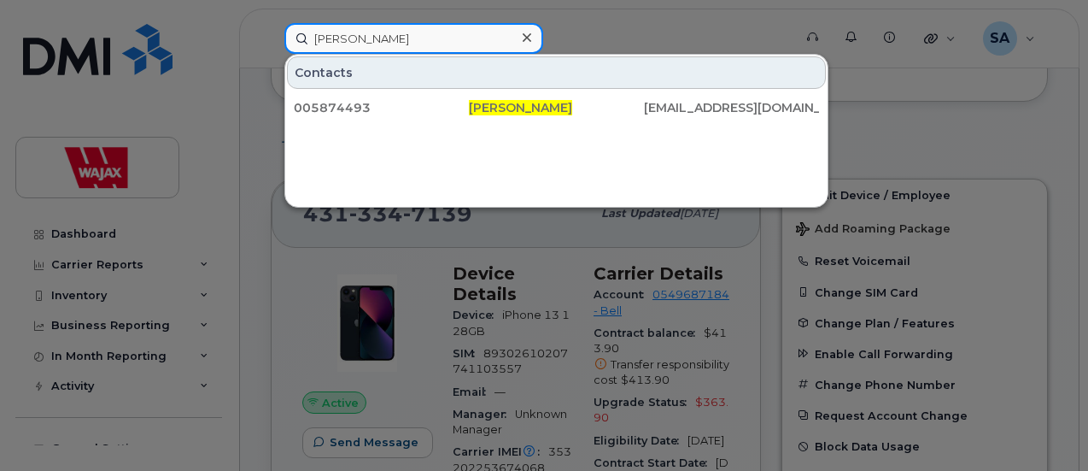
drag, startPoint x: 444, startPoint y: 32, endPoint x: 0, endPoint y: 1, distance: 445.2
click at [271, 23] on div "[PERSON_NAME] Contacts 005874493 [PERSON_NAME] [EMAIL_ADDRESS][DOMAIN_NAME]" at bounding box center [533, 38] width 524 height 31
paste input "F426X9000030"
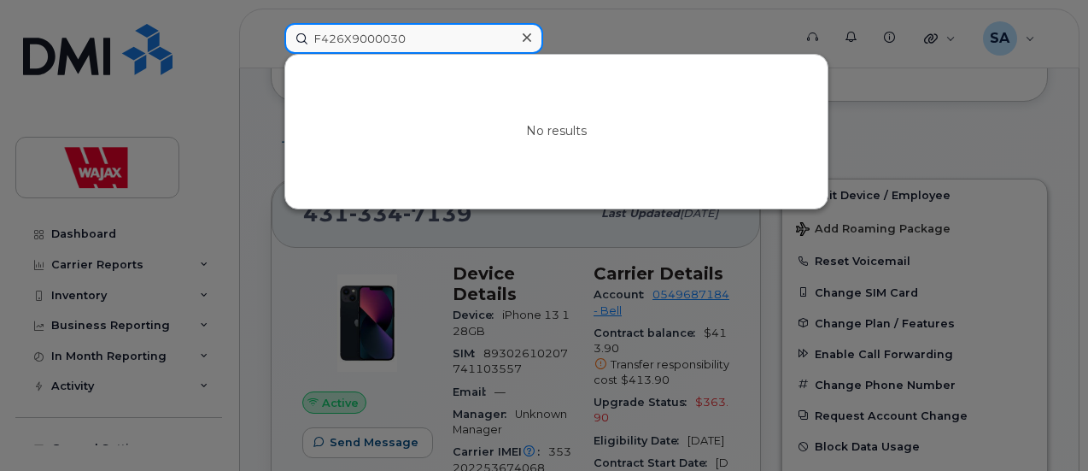
drag, startPoint x: 446, startPoint y: 38, endPoint x: 38, endPoint y: -15, distance: 410.7
paste input "[PERSON_NAME]"
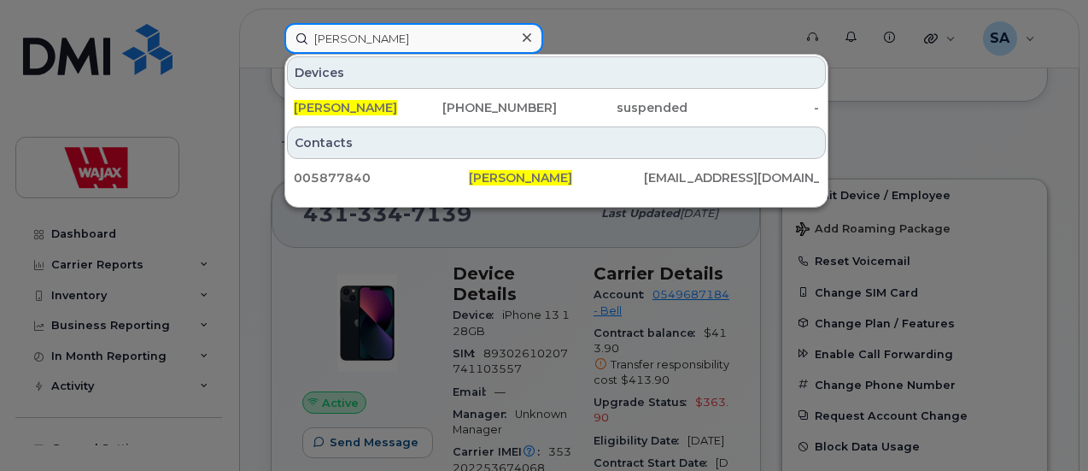
drag, startPoint x: 441, startPoint y: 32, endPoint x: 24, endPoint y: 2, distance: 417.9
click at [271, 23] on div "[PERSON_NAME] Devices [PERSON_NAME] [PHONE_NUMBER] suspended - Contacts 0058778…" at bounding box center [533, 38] width 524 height 31
paste input "[PERSON_NAME]"
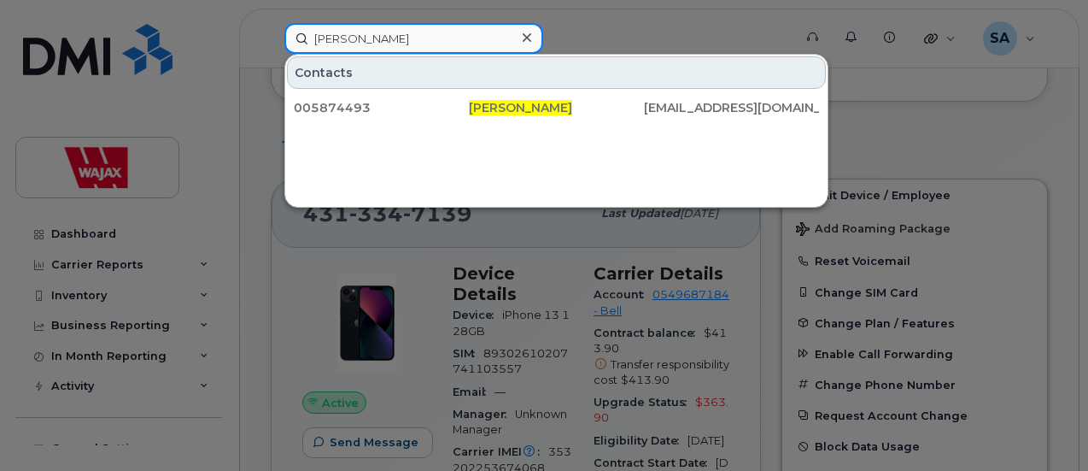
drag, startPoint x: 422, startPoint y: 30, endPoint x: 0, endPoint y: -69, distance: 433.4
paste input "[PERSON_NAME]"
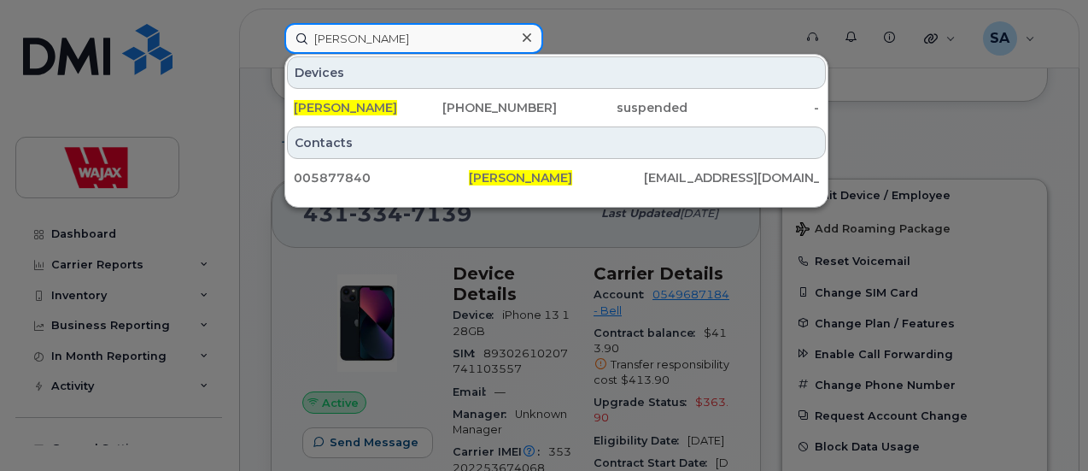
drag, startPoint x: 404, startPoint y: 41, endPoint x: 12, endPoint y: 20, distance: 392.6
click at [271, 24] on div "[PERSON_NAME] Devices [PERSON_NAME] [PHONE_NUMBER] suspended - Contacts 0058778…" at bounding box center [533, 38] width 524 height 31
paste input "[PERSON_NAME]"
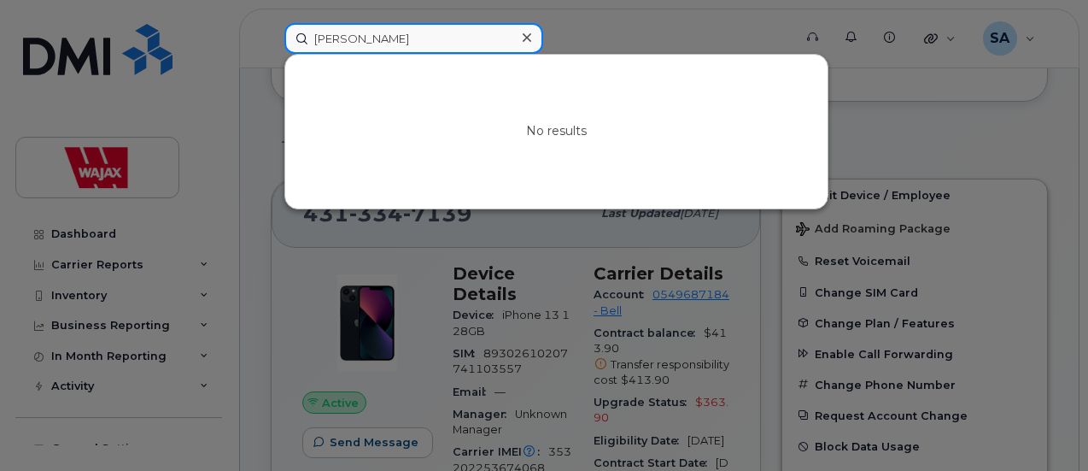
drag, startPoint x: 347, startPoint y: 26, endPoint x: 0, endPoint y: -56, distance: 356.5
paste input "nn [PERSON_NAME]"
drag, startPoint x: 411, startPoint y: 32, endPoint x: 0, endPoint y: -56, distance: 420.1
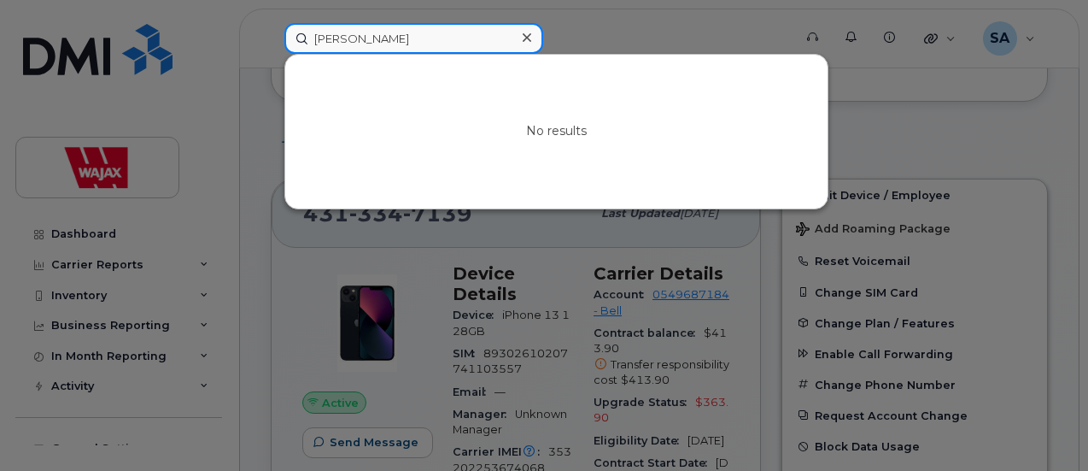
paste input "[PERSON_NAME]"
drag, startPoint x: 408, startPoint y: 31, endPoint x: 0, endPoint y: -33, distance: 413.3
paste input "[PERSON_NAME]"
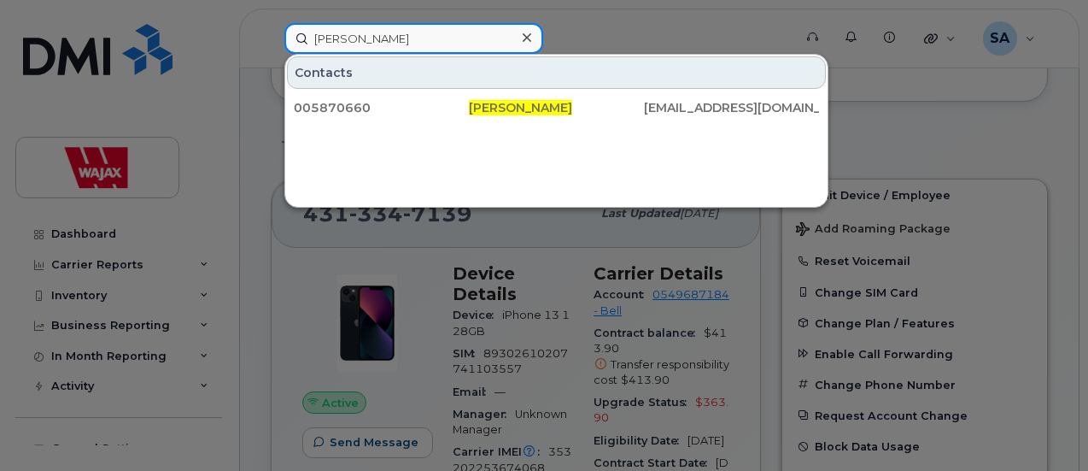
drag, startPoint x: 389, startPoint y: 41, endPoint x: 0, endPoint y: -57, distance: 401.7
paste input "[PERSON_NAME]"
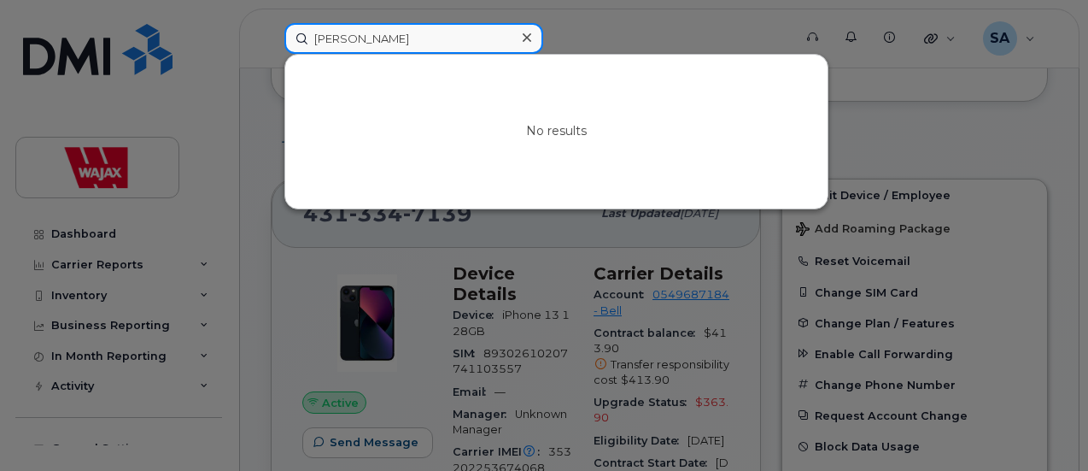
drag, startPoint x: 455, startPoint y: 26, endPoint x: 0, endPoint y: -42, distance: 460.3
paste input "[PERSON_NAME]"
drag, startPoint x: 448, startPoint y: 39, endPoint x: 0, endPoint y: 8, distance: 448.7
click at [271, 23] on div "[PERSON_NAME] No results" at bounding box center [533, 38] width 524 height 31
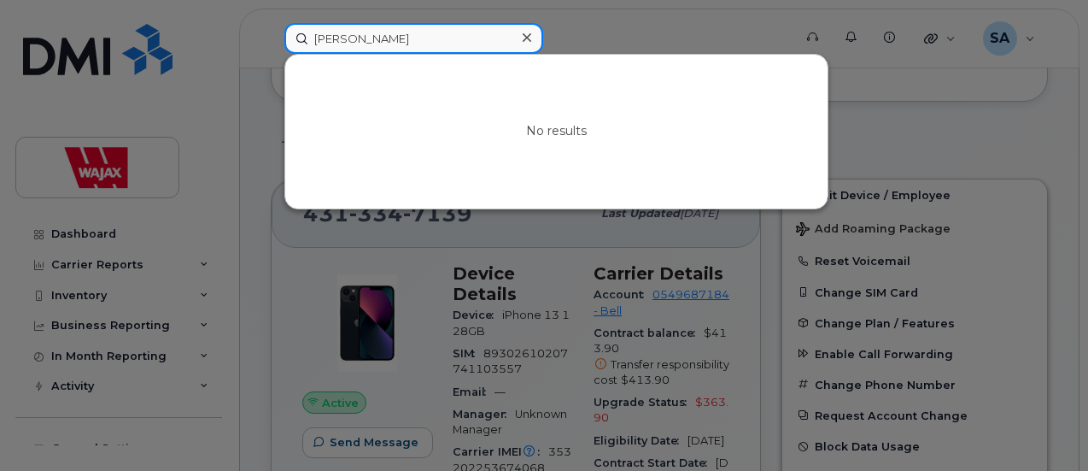
paste input "el [PERSON_NAME]"
drag, startPoint x: 422, startPoint y: 43, endPoint x: 0, endPoint y: 35, distance: 422.0
click at [271, 35] on div "[PERSON_NAME] No results" at bounding box center [533, 38] width 524 height 31
paste input "[PERSON_NAME]"
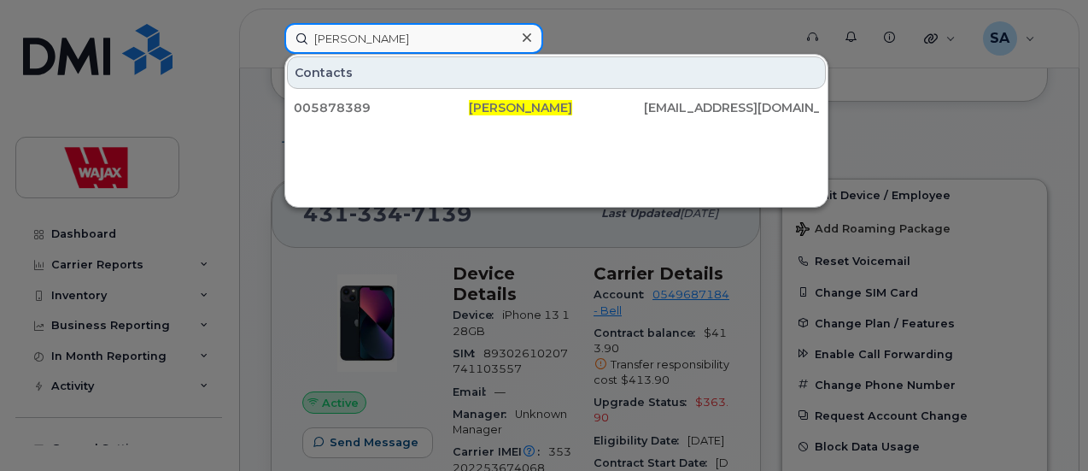
drag, startPoint x: 447, startPoint y: 40, endPoint x: 10, endPoint y: 38, distance: 436.5
click at [271, 39] on div "[PERSON_NAME] Contacts 005878389 [PERSON_NAME] [EMAIL_ADDRESS][DOMAIN_NAME]" at bounding box center [533, 38] width 524 height 31
paste input "[PERSON_NAME]"
drag, startPoint x: 446, startPoint y: 38, endPoint x: 0, endPoint y: 35, distance: 445.9
click at [271, 35] on div "[PERSON_NAME] Contacts 005876551 [PERSON_NAME] [EMAIL_ADDRESS][DOMAIN_NAME]" at bounding box center [533, 38] width 524 height 31
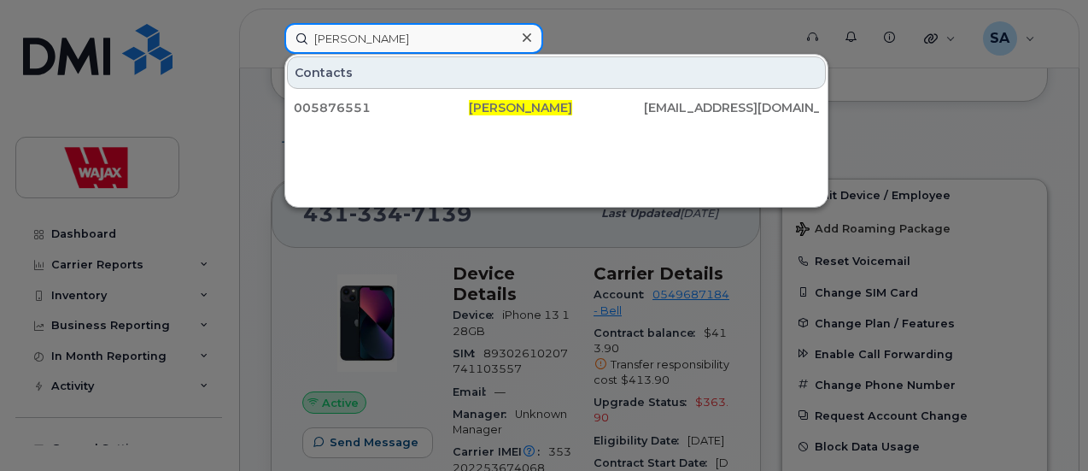
paste input "[PERSON_NAME]"
drag, startPoint x: 449, startPoint y: 37, endPoint x: 1, endPoint y: 37, distance: 448.4
click at [271, 37] on div "[PERSON_NAME] Contacts 005870587 [PERSON_NAME] [EMAIL_ADDRESS][DOMAIN_NAME]" at bounding box center [533, 38] width 524 height 31
paste input "[PERSON_NAME]"
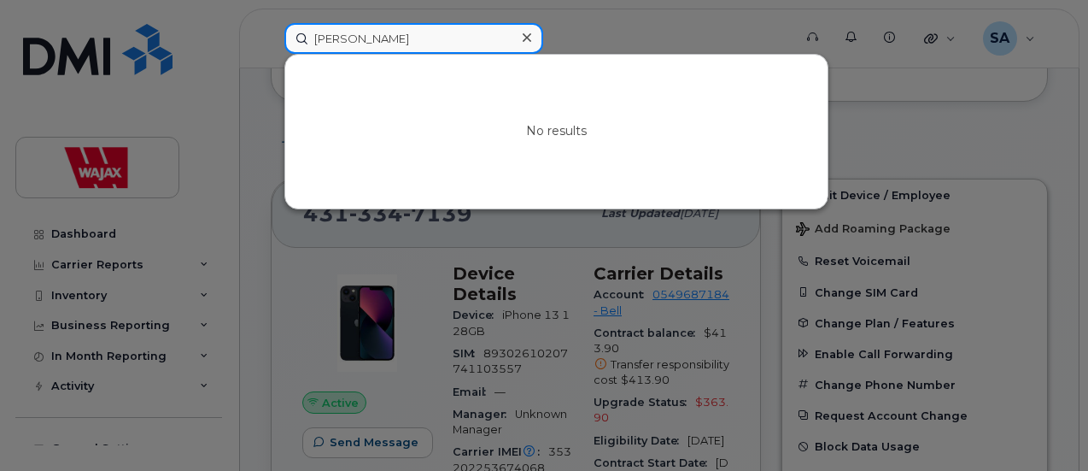
drag, startPoint x: 32, startPoint y: 27, endPoint x: 0, endPoint y: 11, distance: 35.5
click at [271, 23] on div "[PERSON_NAME] No results" at bounding box center [533, 38] width 524 height 31
paste input "[PERSON_NAME]"
drag, startPoint x: 286, startPoint y: 20, endPoint x: 0, endPoint y: -15, distance: 288.2
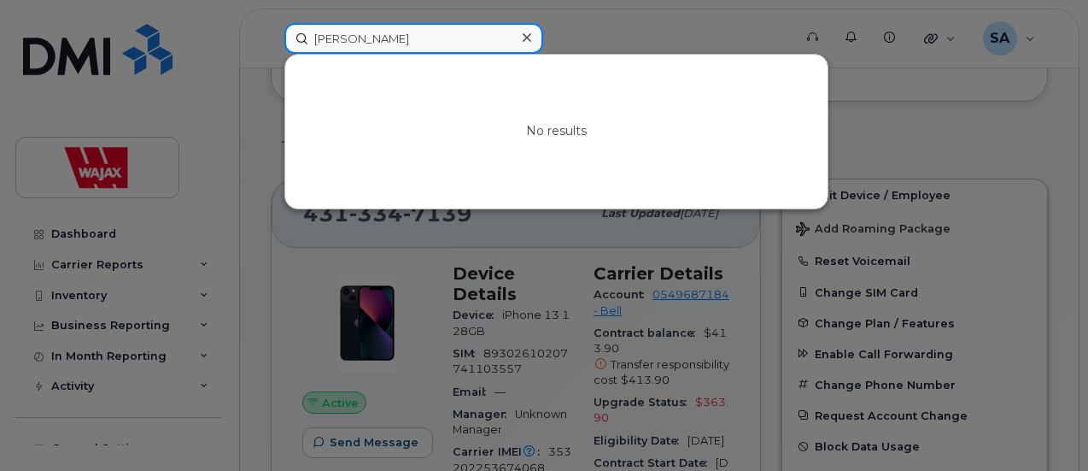
paste input "[PERSON_NAME] Antsane"
drag, startPoint x: 425, startPoint y: 32, endPoint x: 108, endPoint y: 27, distance: 317.8
click at [271, 28] on div "[PERSON_NAME] No results" at bounding box center [533, 38] width 524 height 31
paste input "[PERSON_NAME]"
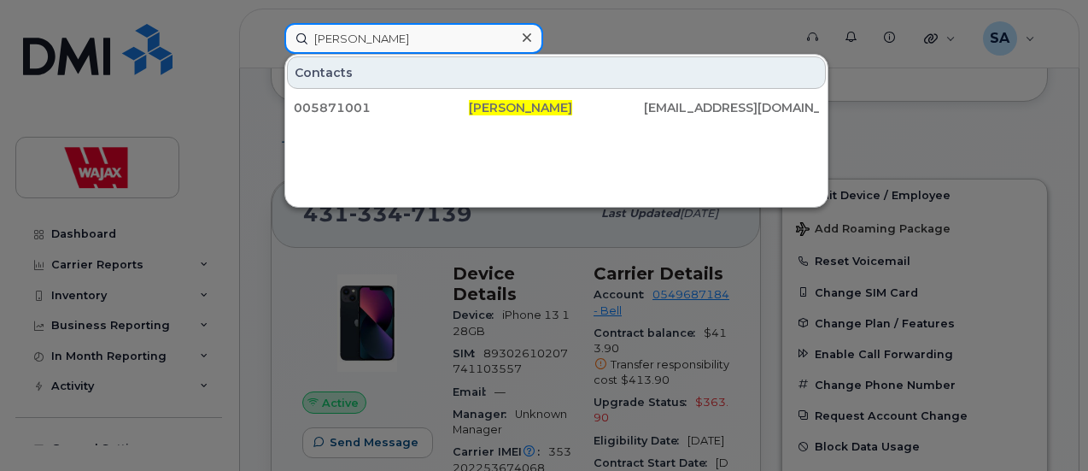
drag, startPoint x: 427, startPoint y: 44, endPoint x: 0, endPoint y: 21, distance: 427.6
click at [271, 23] on div "[PERSON_NAME] Contacts 005871001 [PERSON_NAME] [EMAIL_ADDRESS][DOMAIN_NAME]" at bounding box center [533, 38] width 524 height 31
paste input "[PERSON_NAME]"
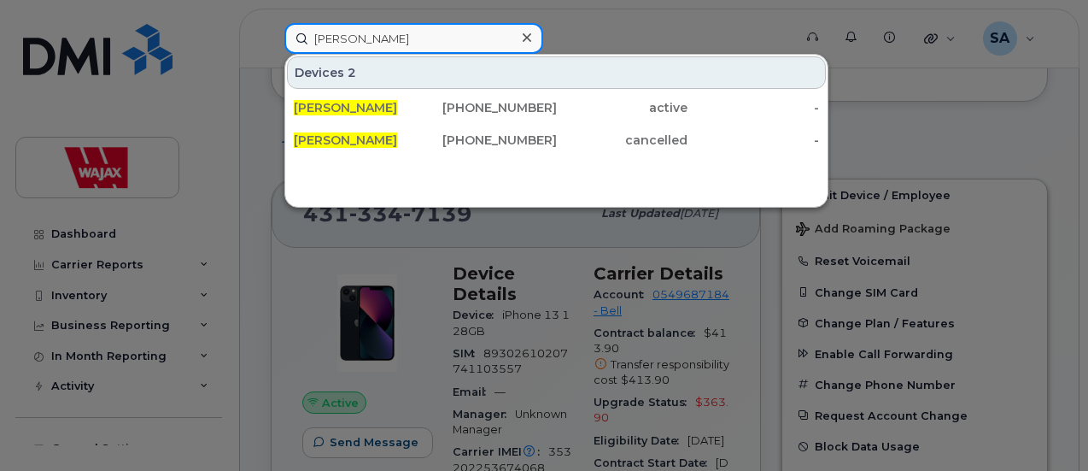
type input "[PERSON_NAME]"
